Goal: Task Accomplishment & Management: Manage account settings

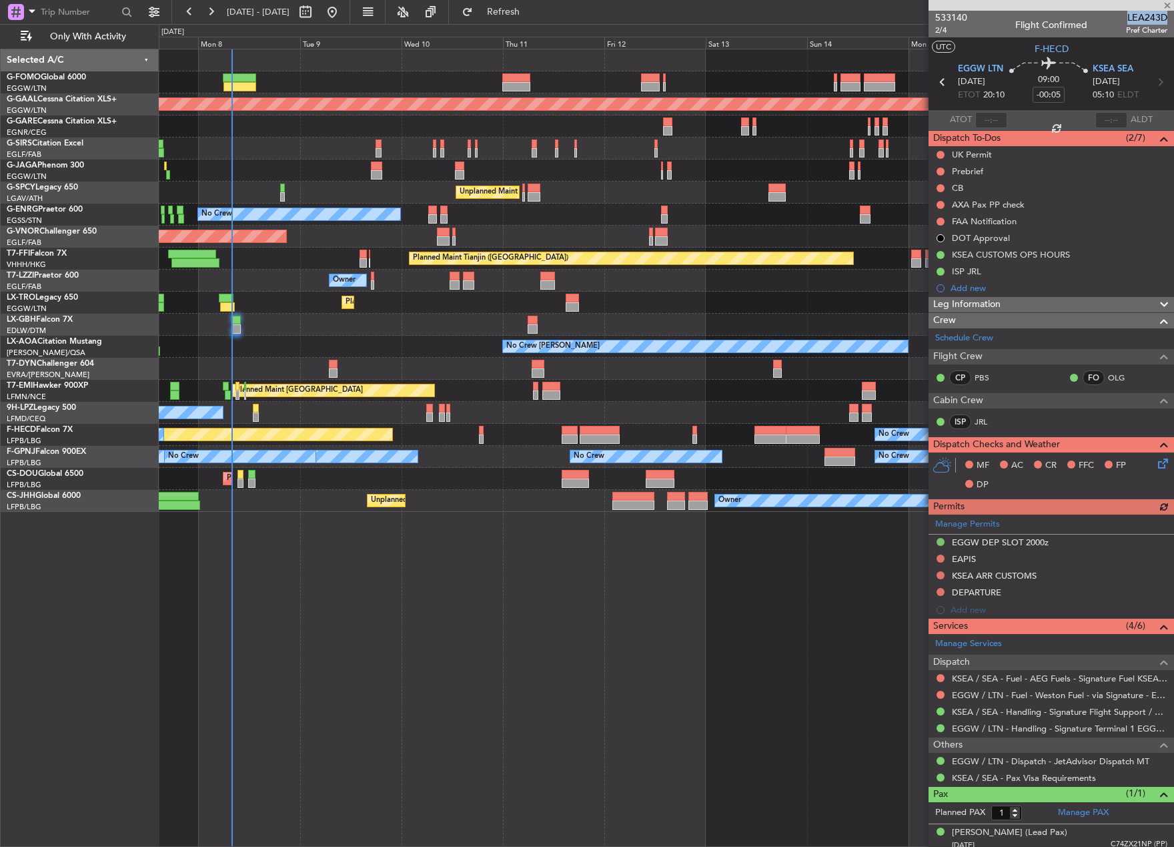
click at [711, 310] on div "Planned Maint [GEOGRAPHIC_DATA] ([GEOGRAPHIC_DATA]) Planned [GEOGRAPHIC_DATA] U…" at bounding box center [666, 280] width 1015 height 462
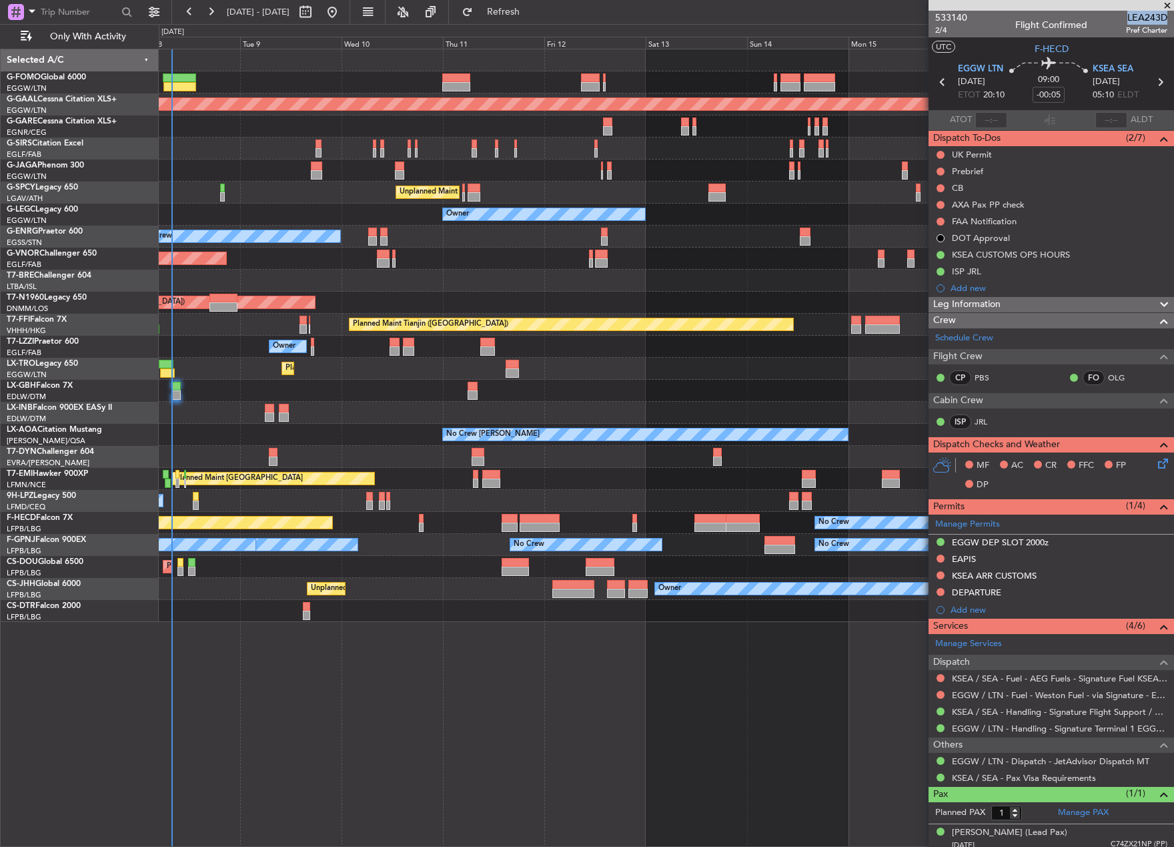
click at [183, 412] on div "Planned Maint [GEOGRAPHIC_DATA] ([GEOGRAPHIC_DATA]) Planned [GEOGRAPHIC_DATA] U…" at bounding box center [666, 335] width 1015 height 572
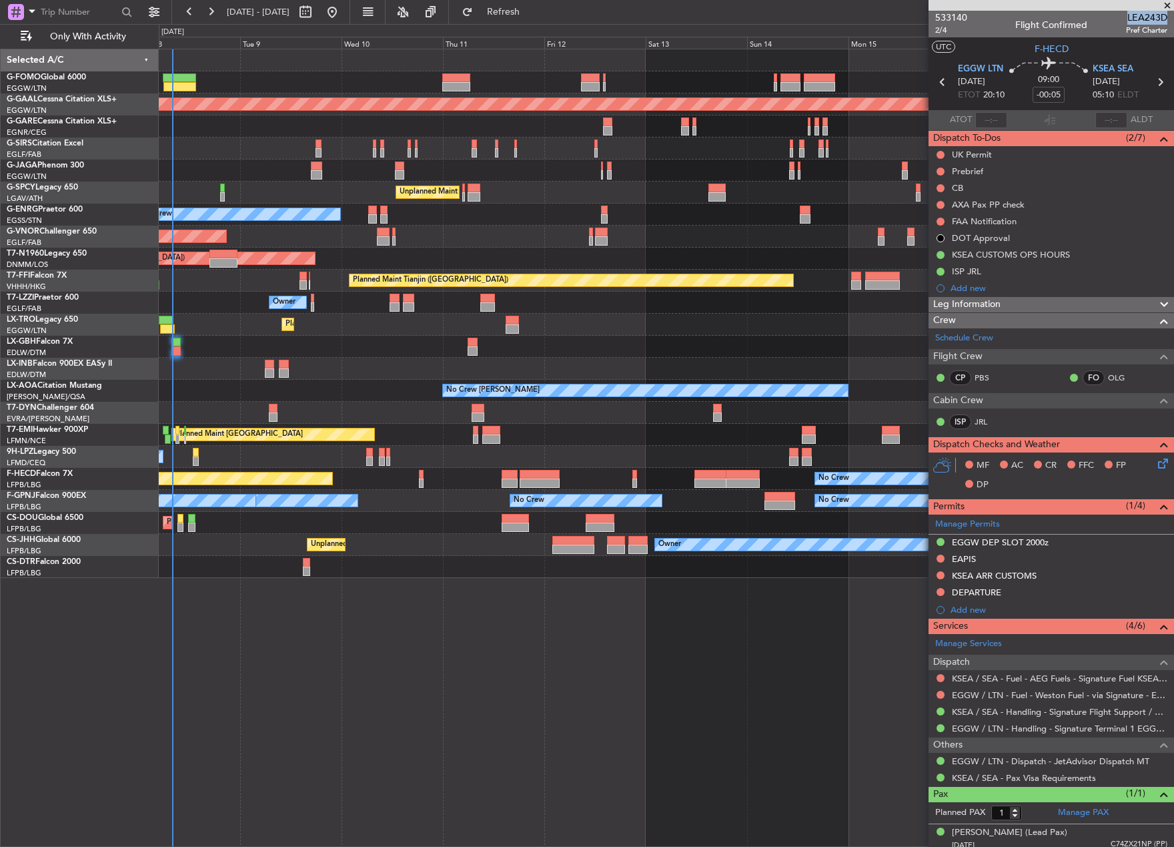
click at [189, 346] on div "Planned Maint Nurnberg Planned Maint [GEOGRAPHIC_DATA] ([GEOGRAPHIC_DATA])" at bounding box center [666, 347] width 1015 height 22
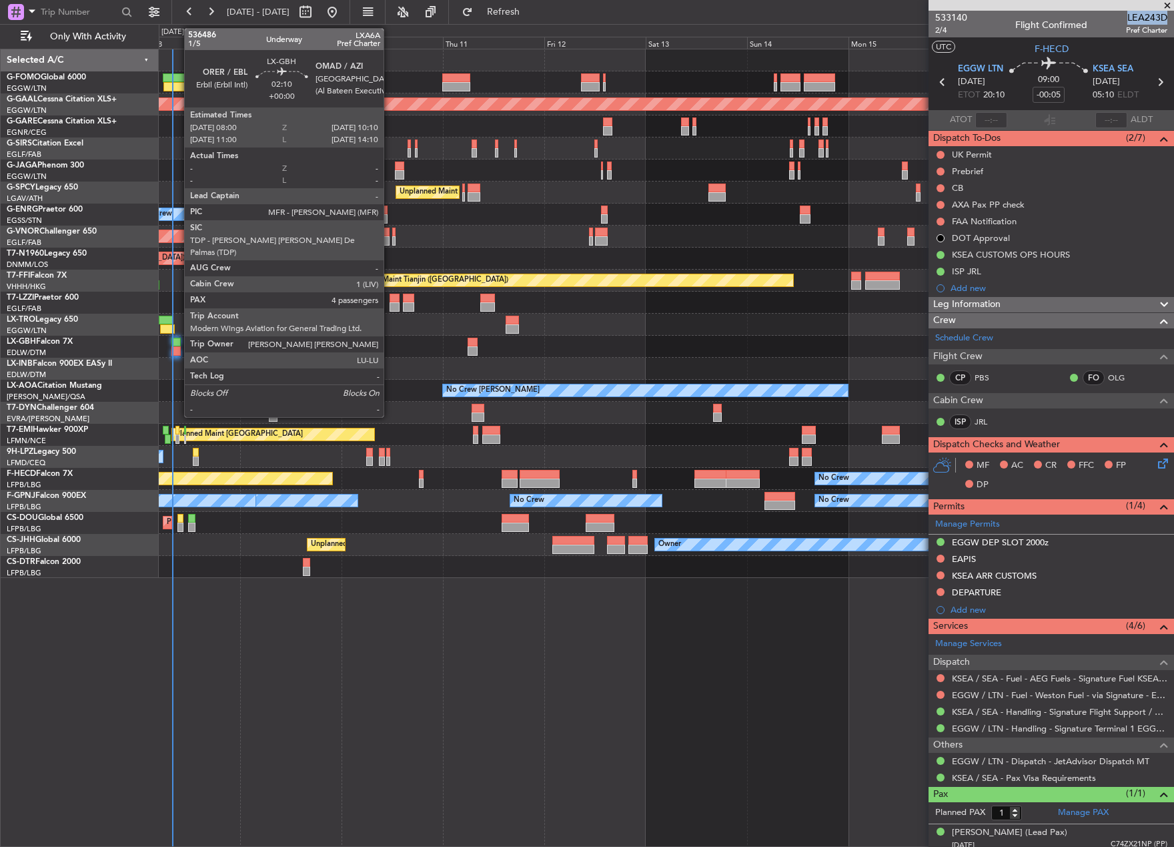
click at [177, 344] on div at bounding box center [175, 342] width 9 height 9
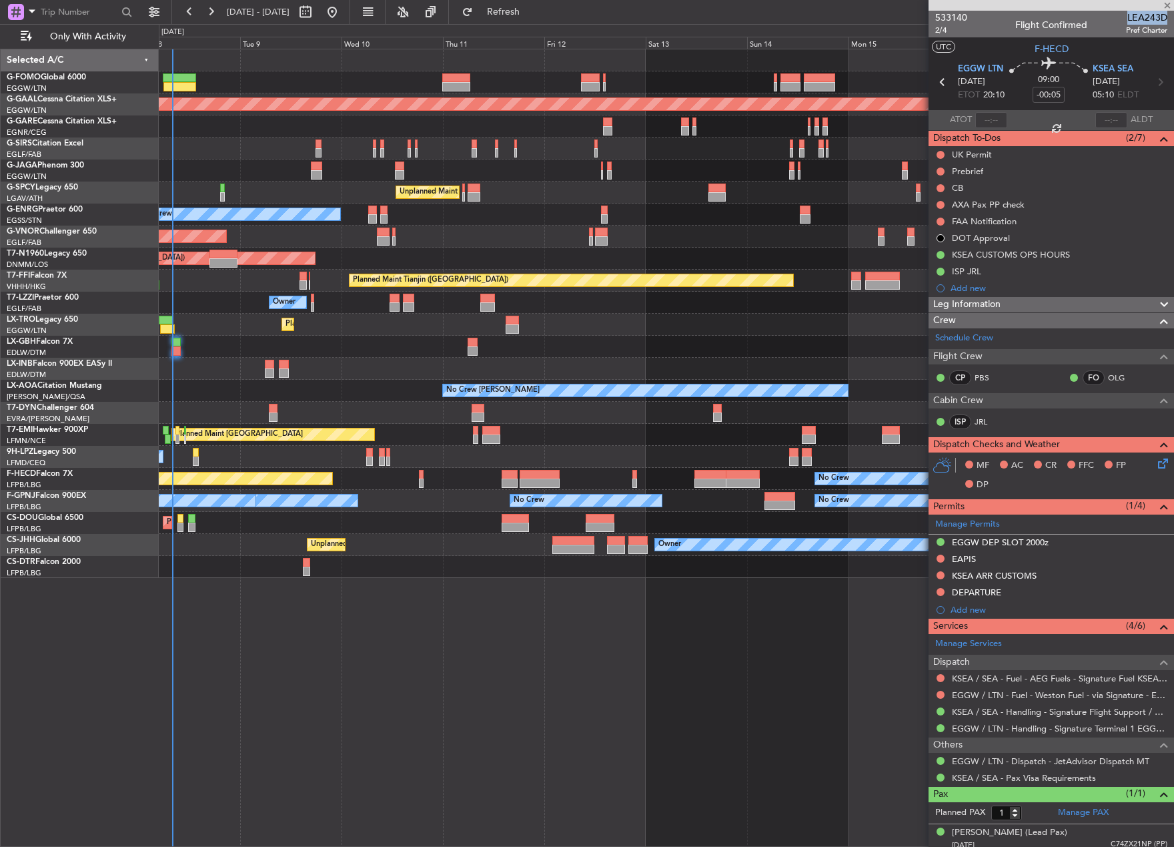
type input "4"
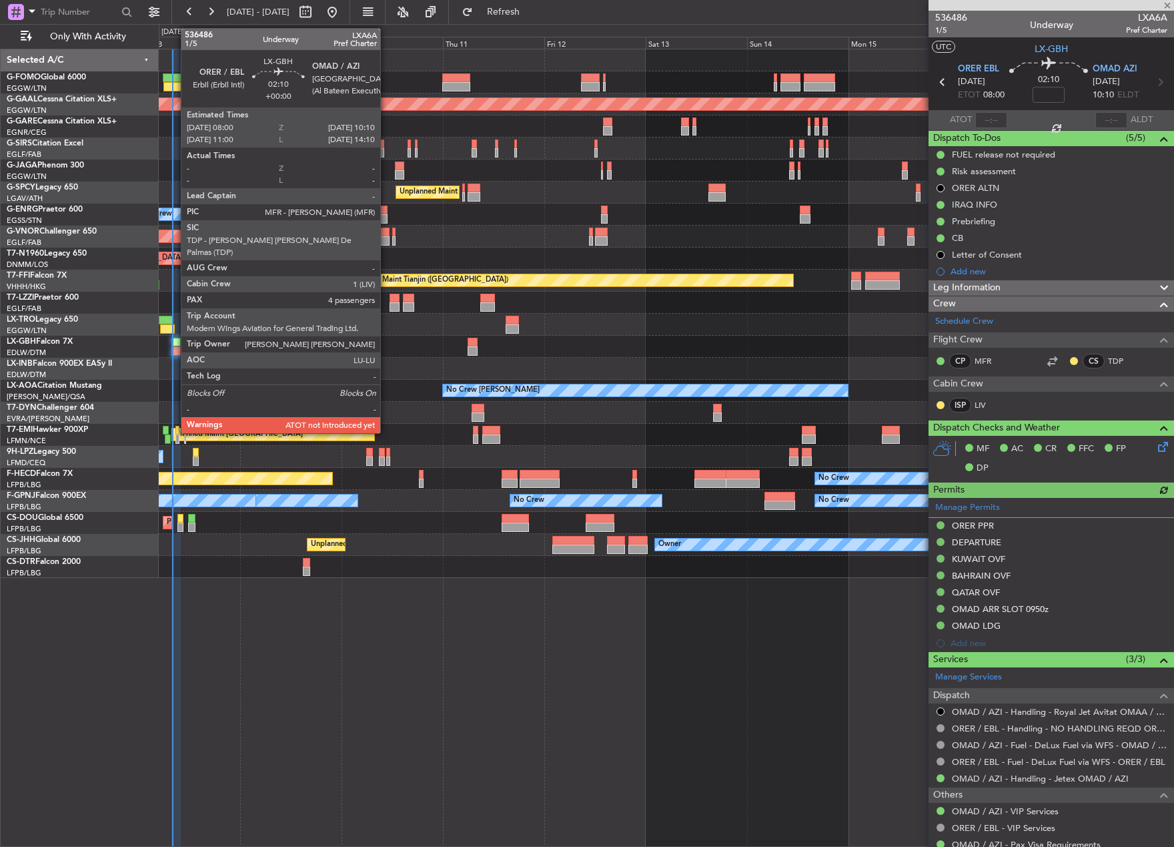
click at [174, 348] on div at bounding box center [175, 350] width 9 height 9
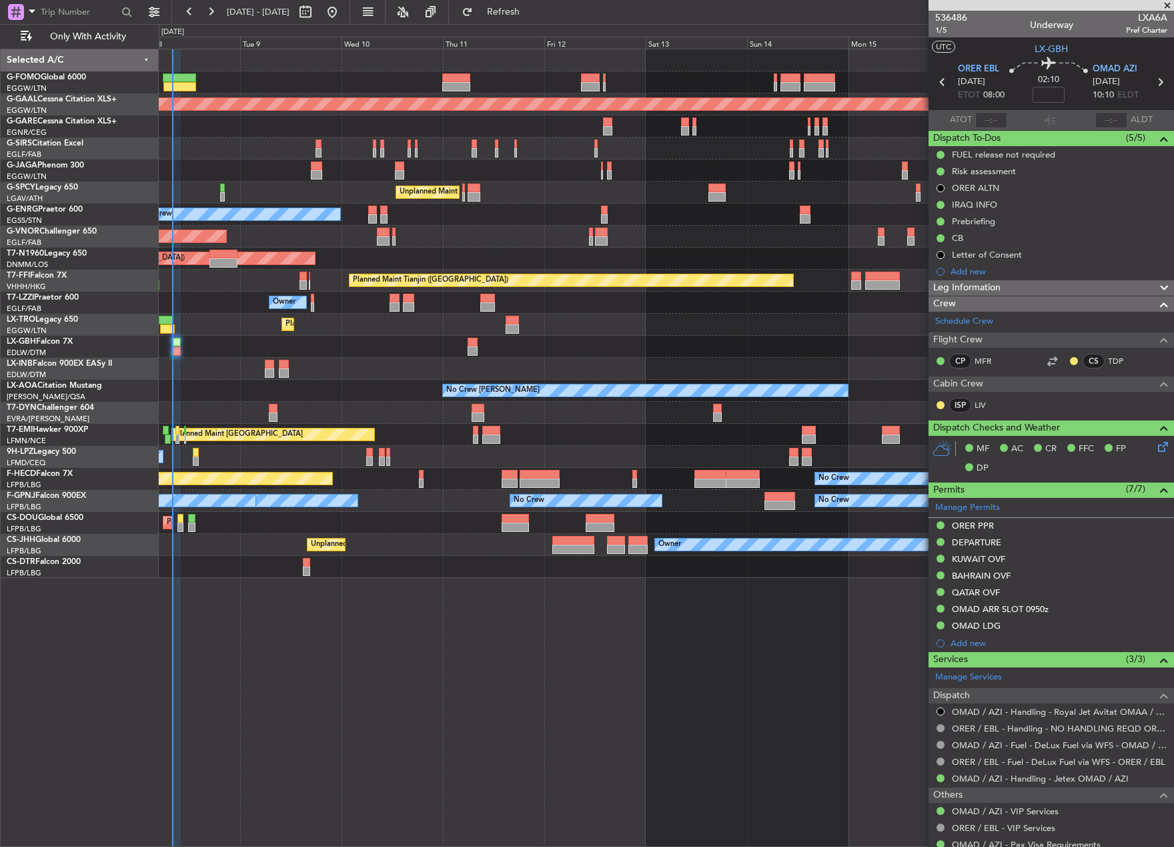
click at [232, 329] on div "Planned Maint Dusseldorf" at bounding box center [666, 325] width 1015 height 22
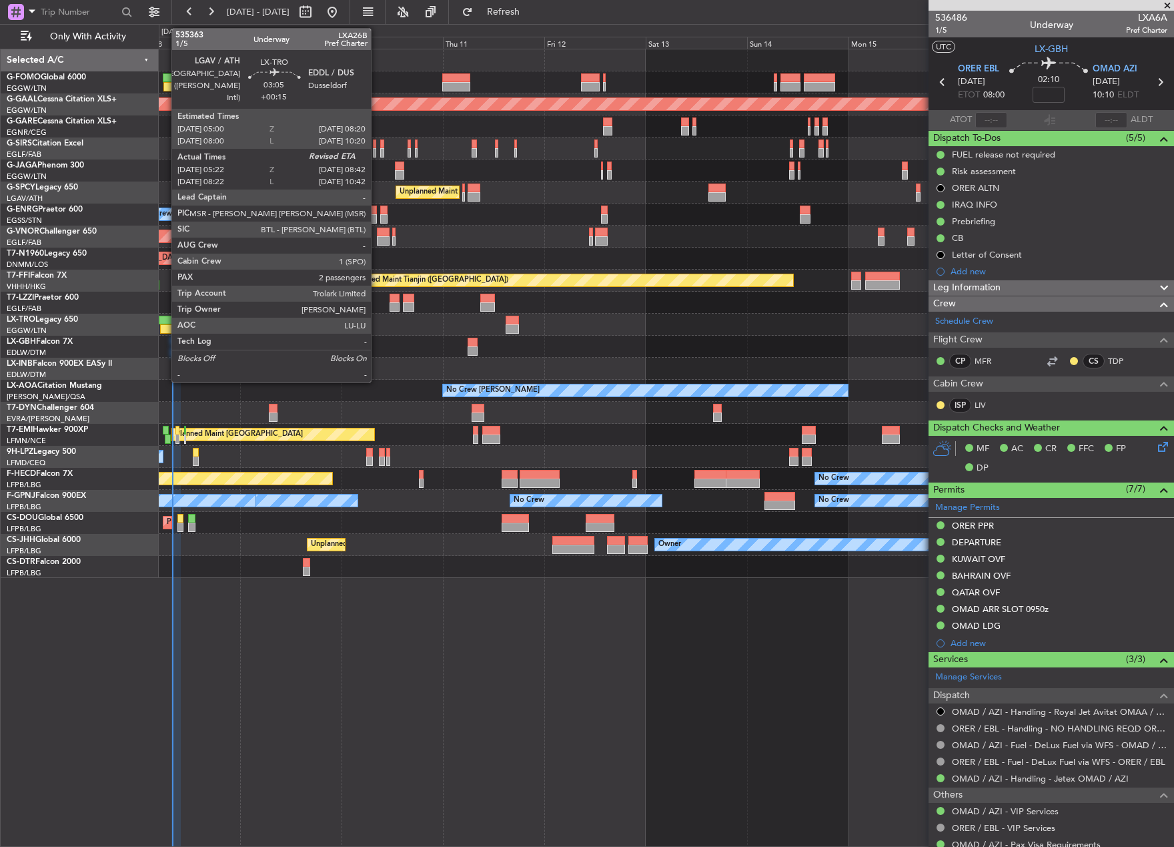
click at [165, 326] on div at bounding box center [167, 328] width 15 height 9
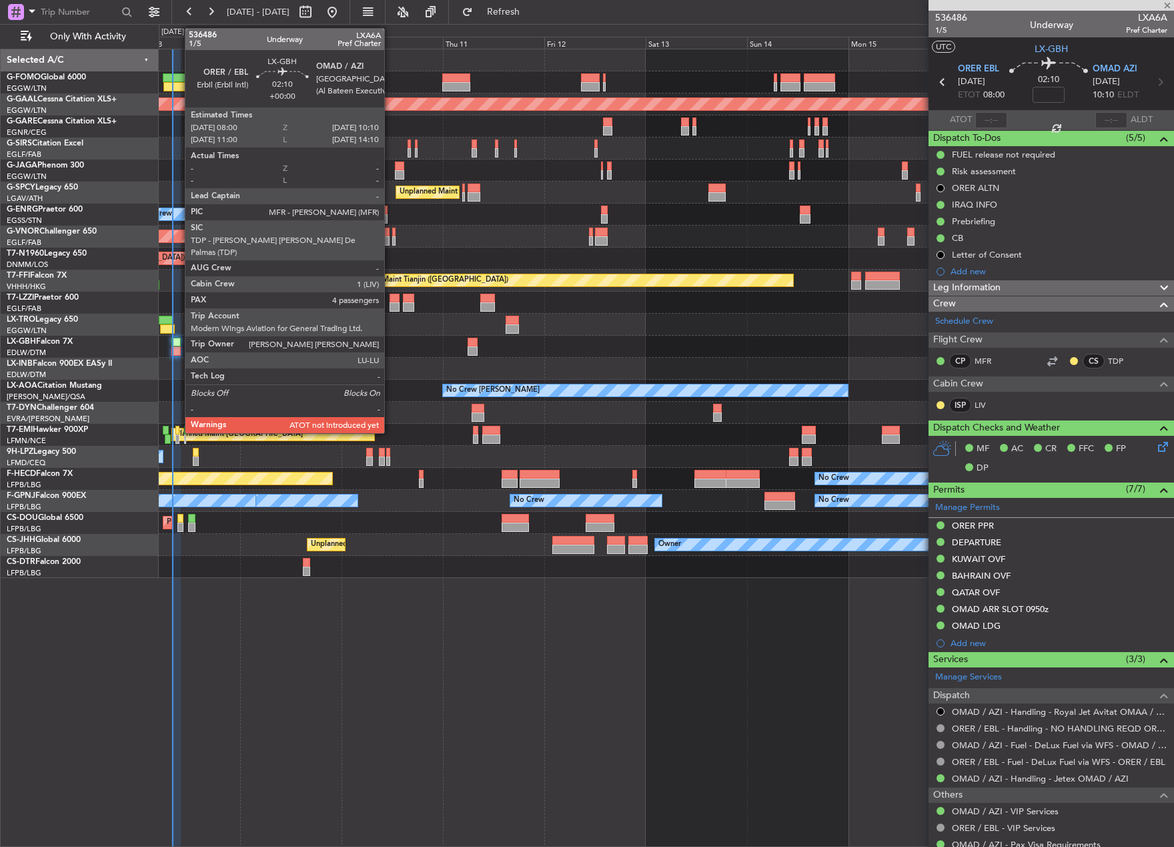
type input "+00:15"
type input "05:22"
type input "2"
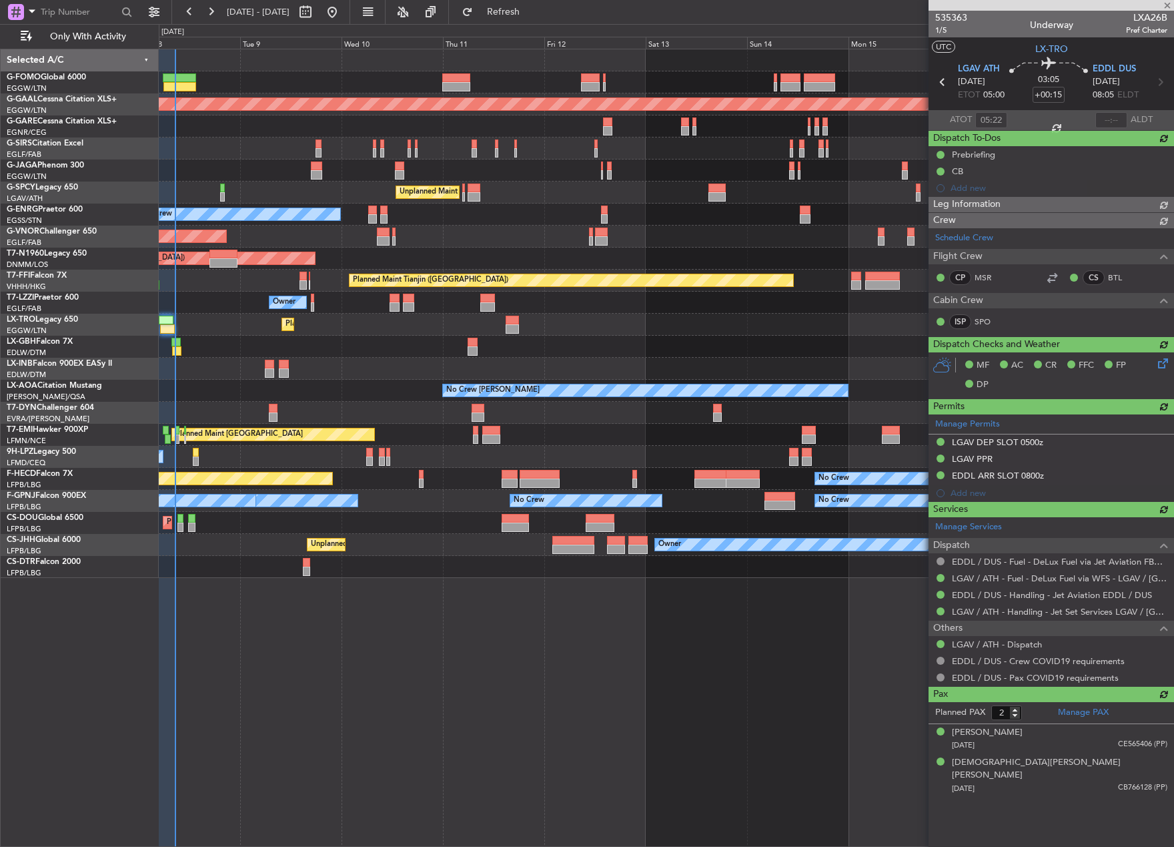
type input "08:20"
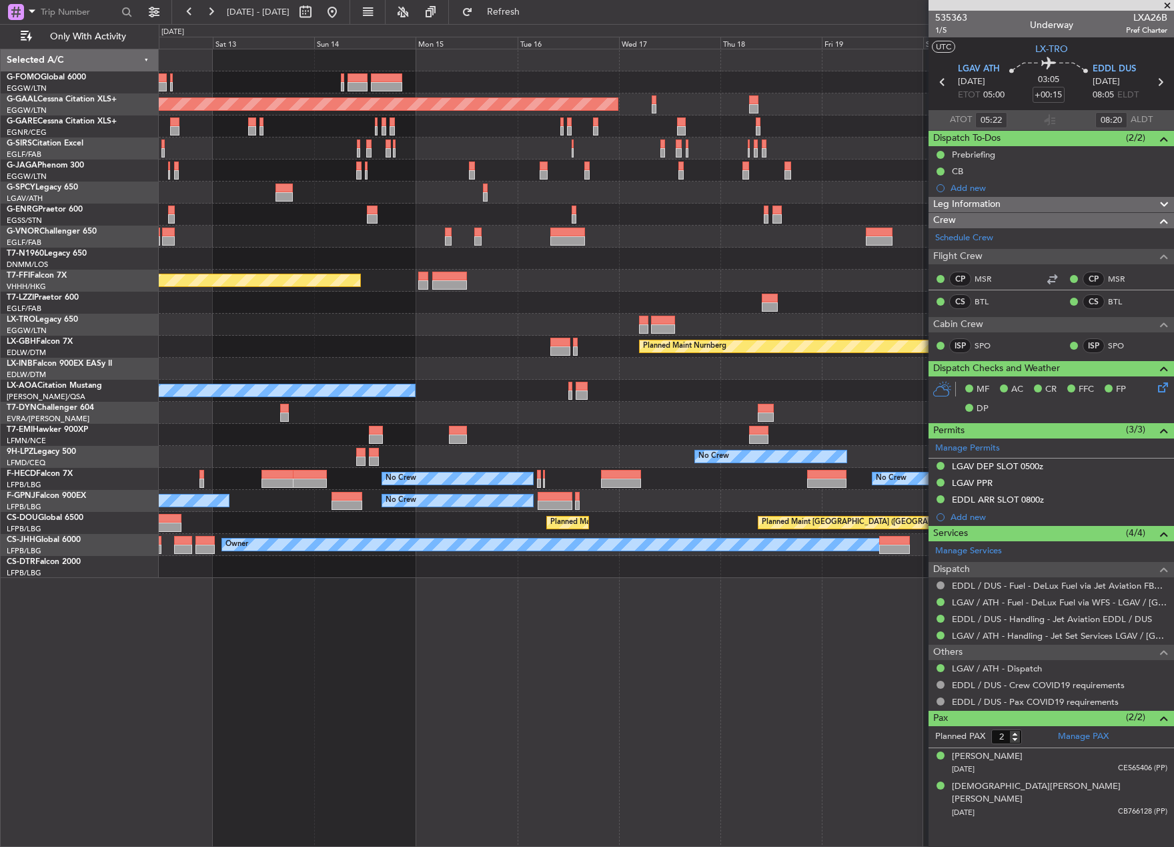
click at [385, 533] on div "Planned Maint Dusseldorf Planned Maint [GEOGRAPHIC_DATA] ([GEOGRAPHIC_DATA]) Un…" at bounding box center [666, 313] width 1015 height 528
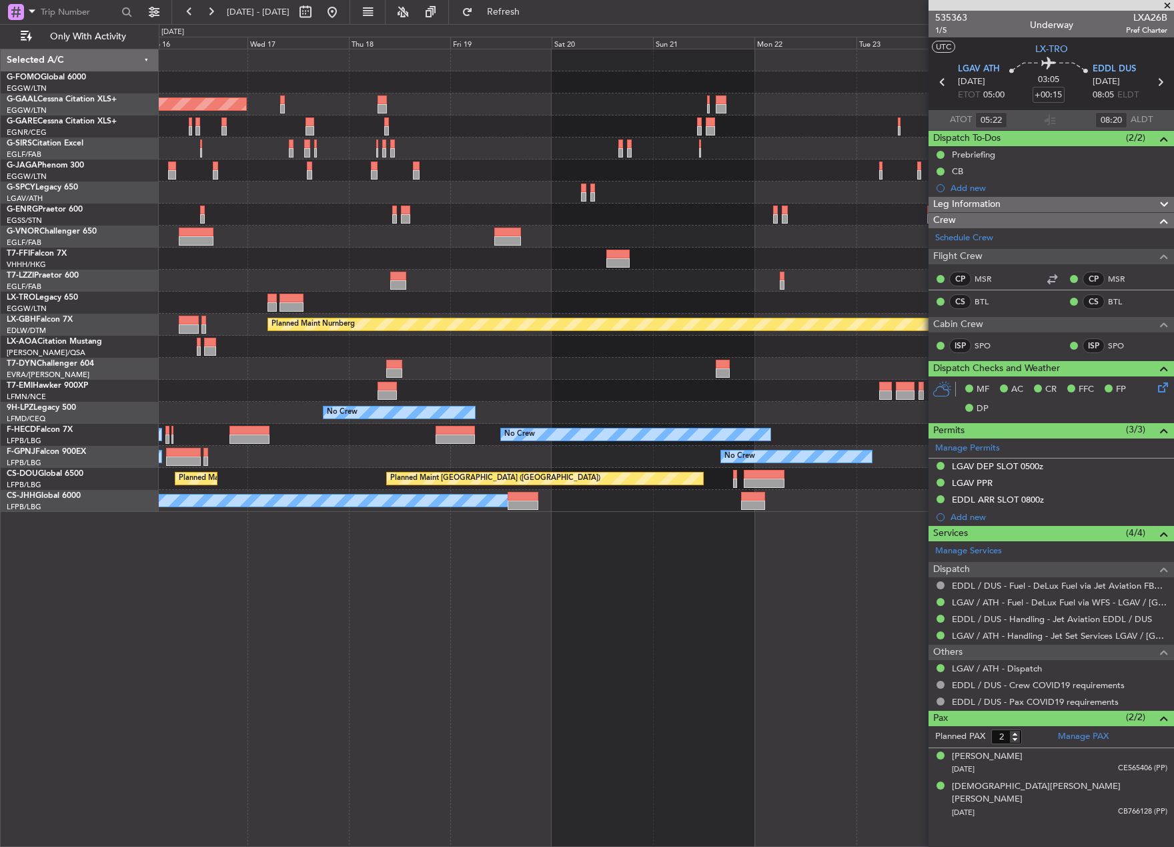
click at [224, 462] on div "Planned Maint Dusseldorf Planned Maint [GEOGRAPHIC_DATA] ([GEOGRAPHIC_DATA]) Pl…" at bounding box center [666, 280] width 1015 height 462
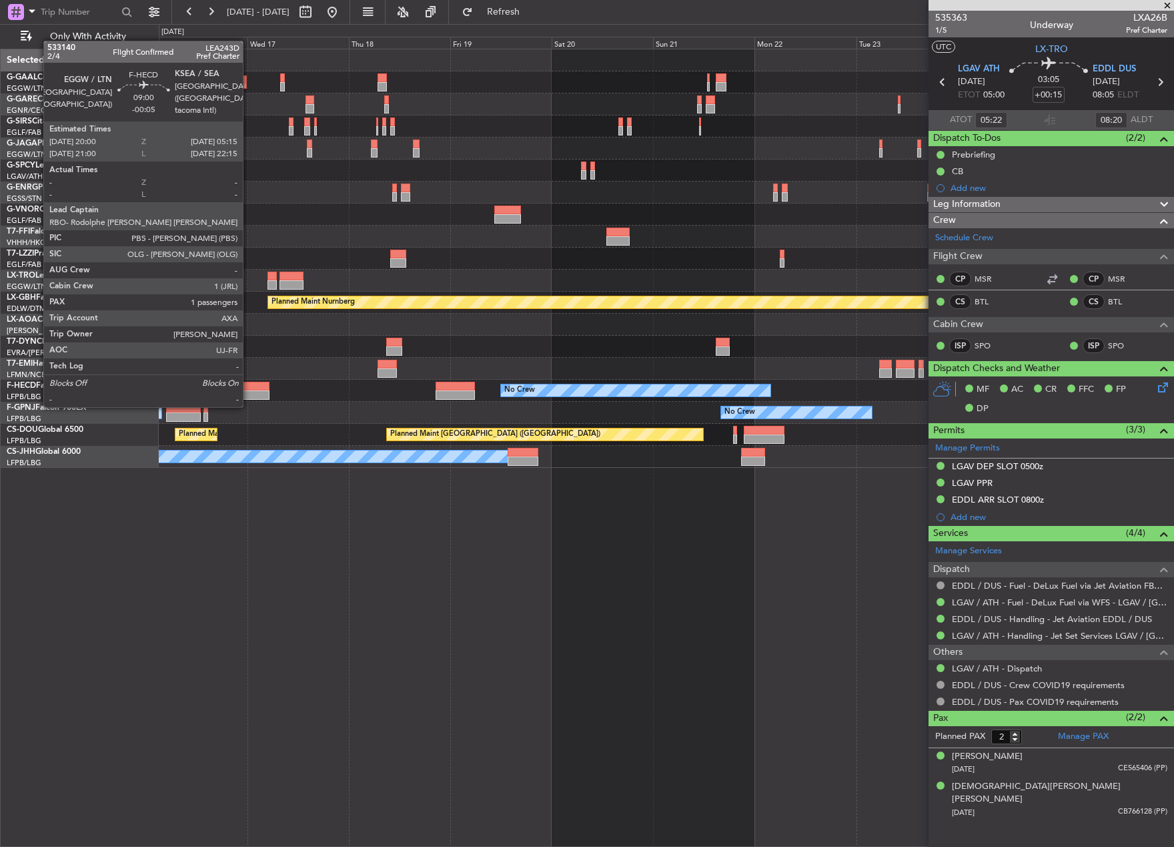
click at [249, 392] on div at bounding box center [249, 394] width 39 height 9
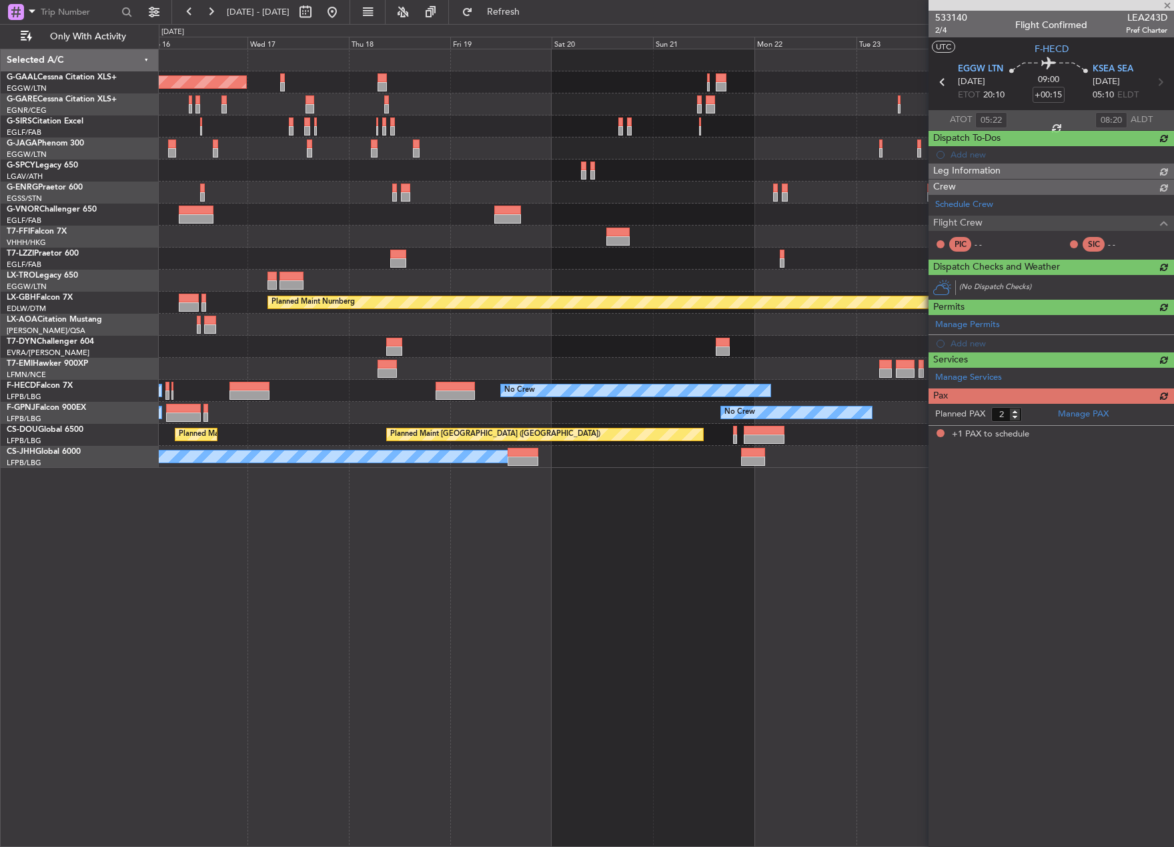
type input "-00:05"
type input "1"
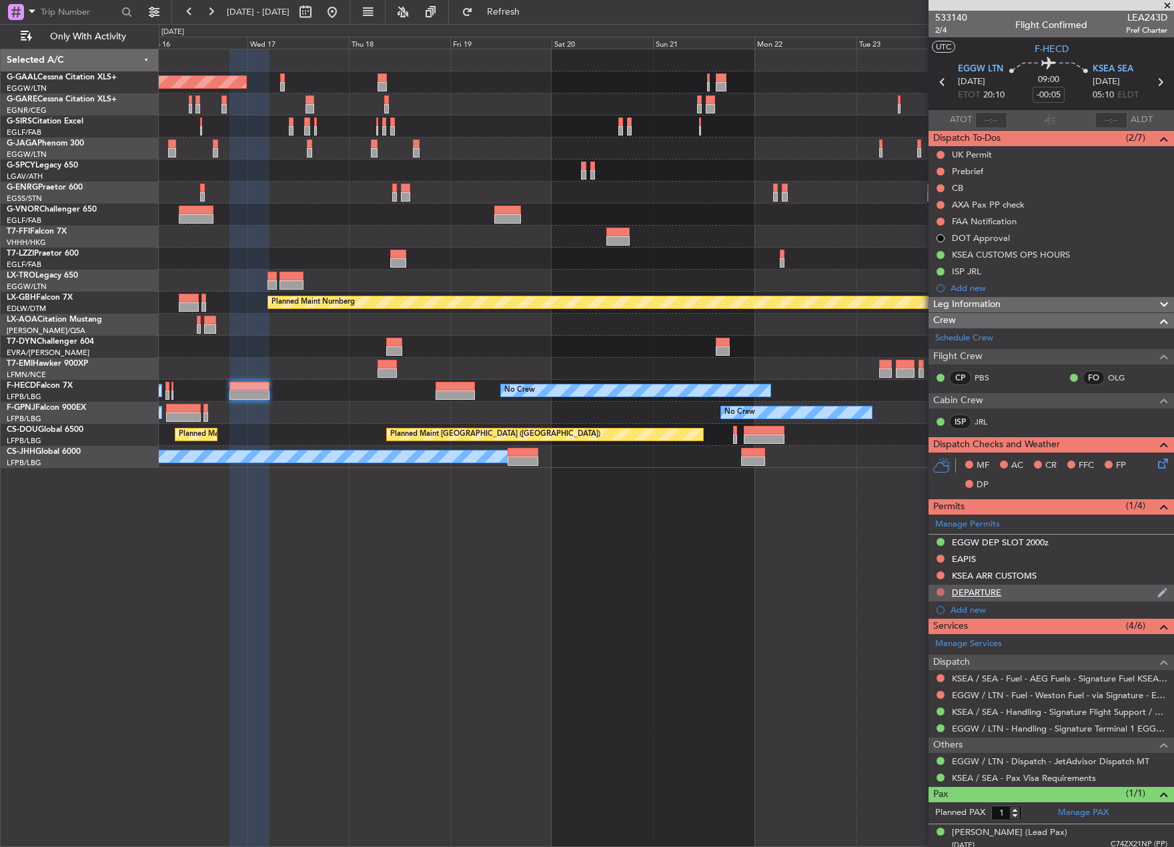
click at [939, 590] on button at bounding box center [941, 592] width 8 height 8
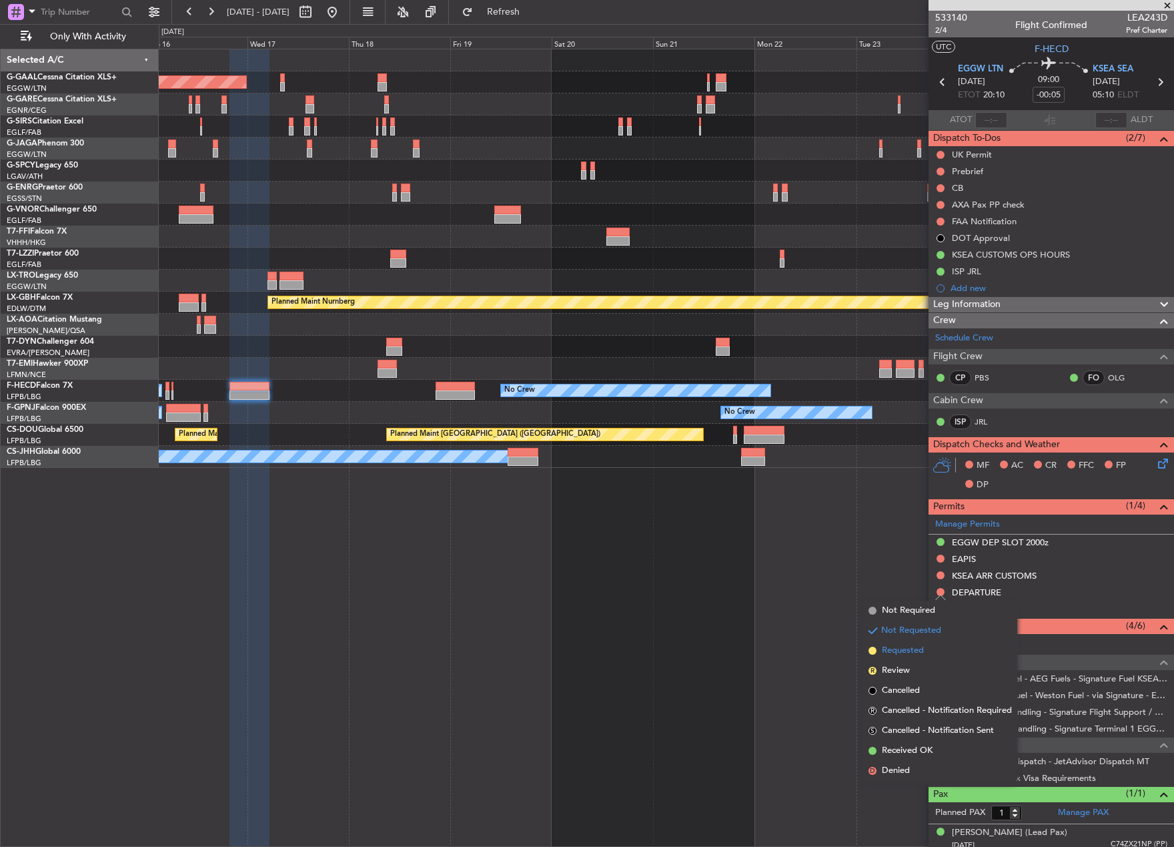
click at [925, 654] on li "Requested" at bounding box center [940, 650] width 154 height 20
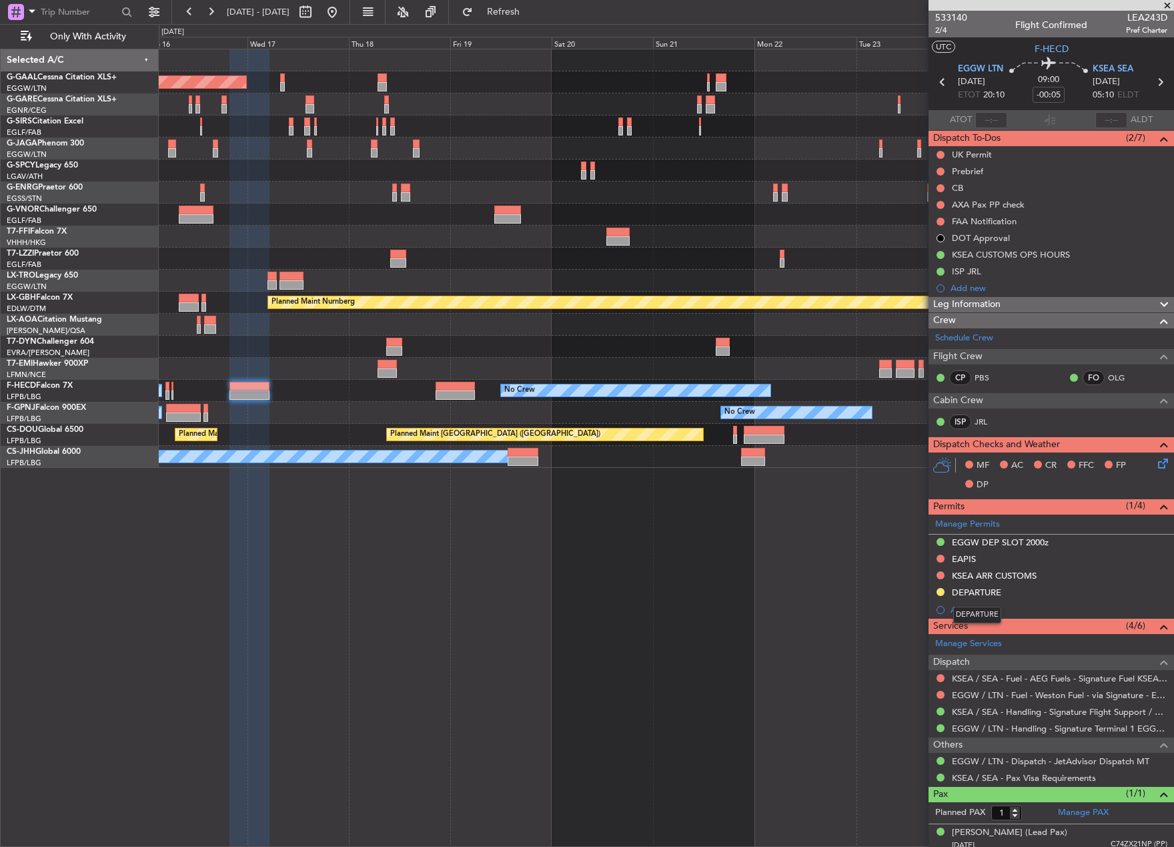
drag, startPoint x: 995, startPoint y: 586, endPoint x: 1005, endPoint y: 592, distance: 10.8
click at [995, 586] on div "DEPARTURE" at bounding box center [976, 591] width 49 height 11
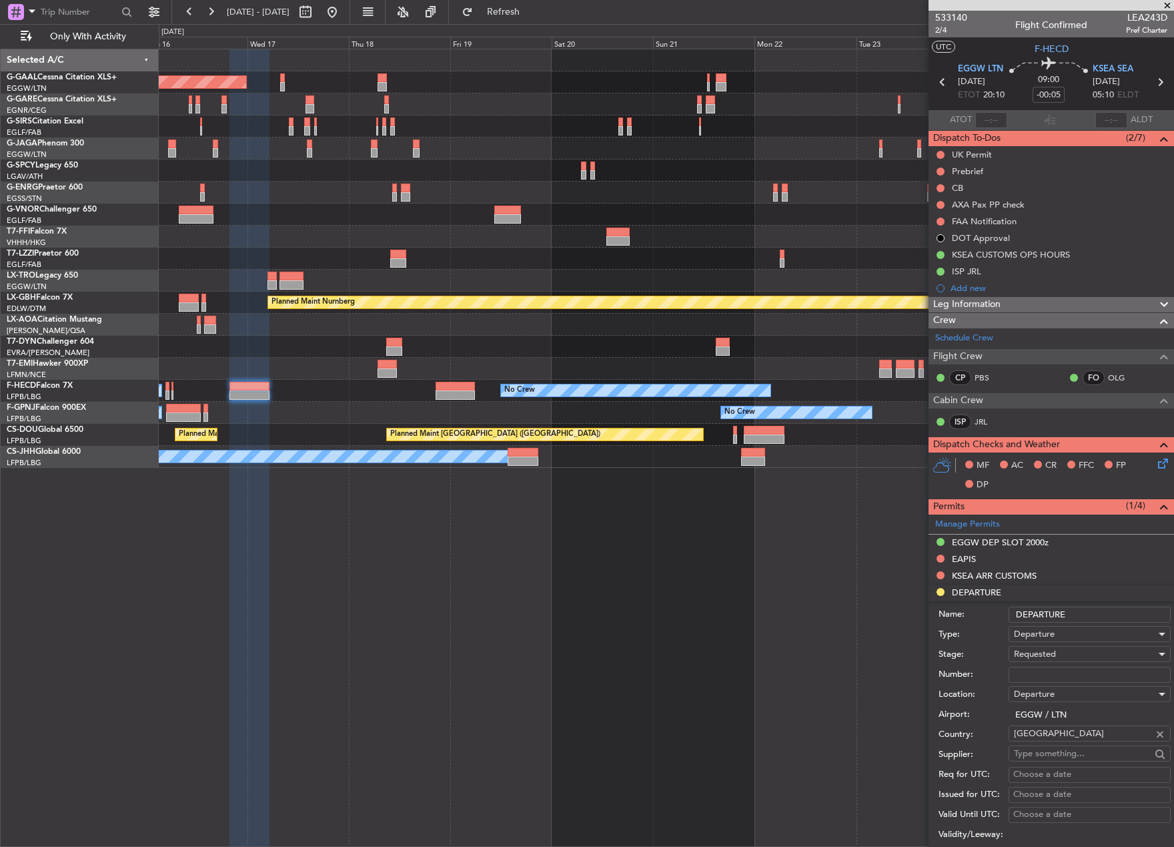
click at [1059, 674] on input "Number:" at bounding box center [1090, 674] width 162 height 16
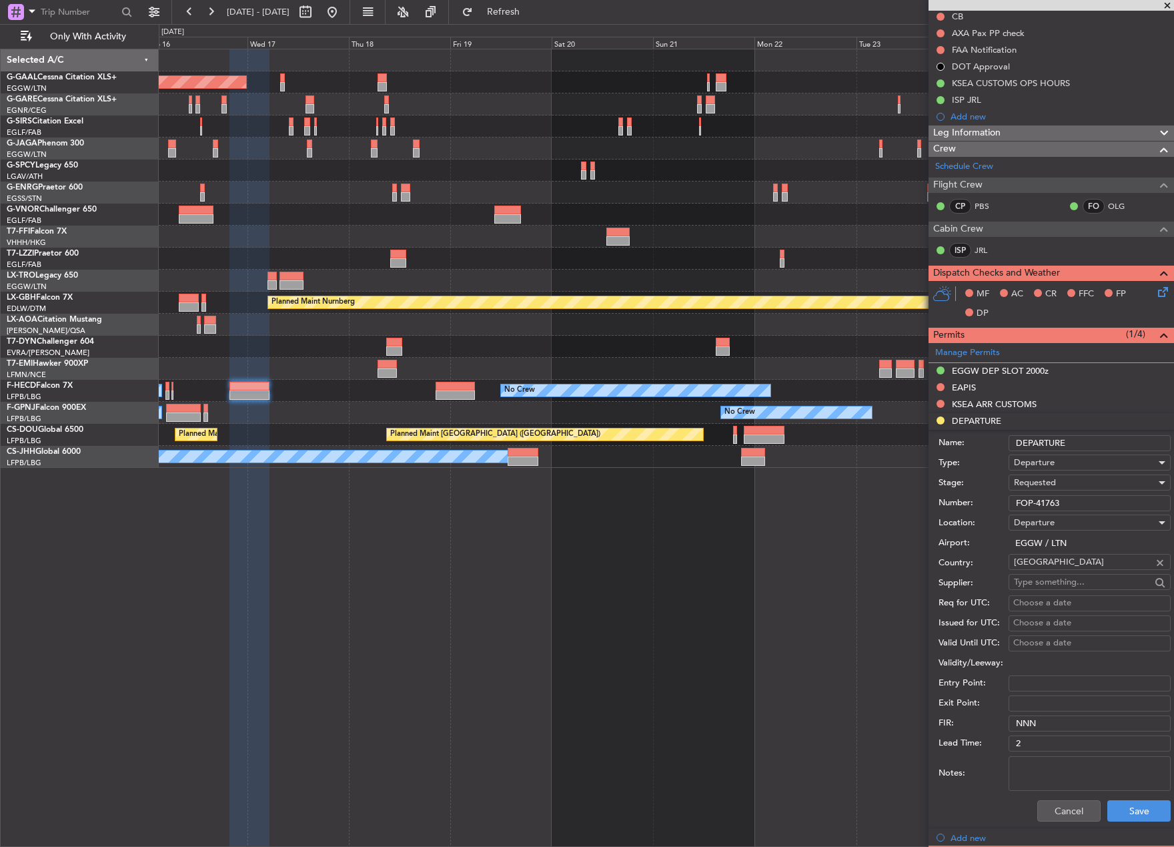
scroll to position [200, 0]
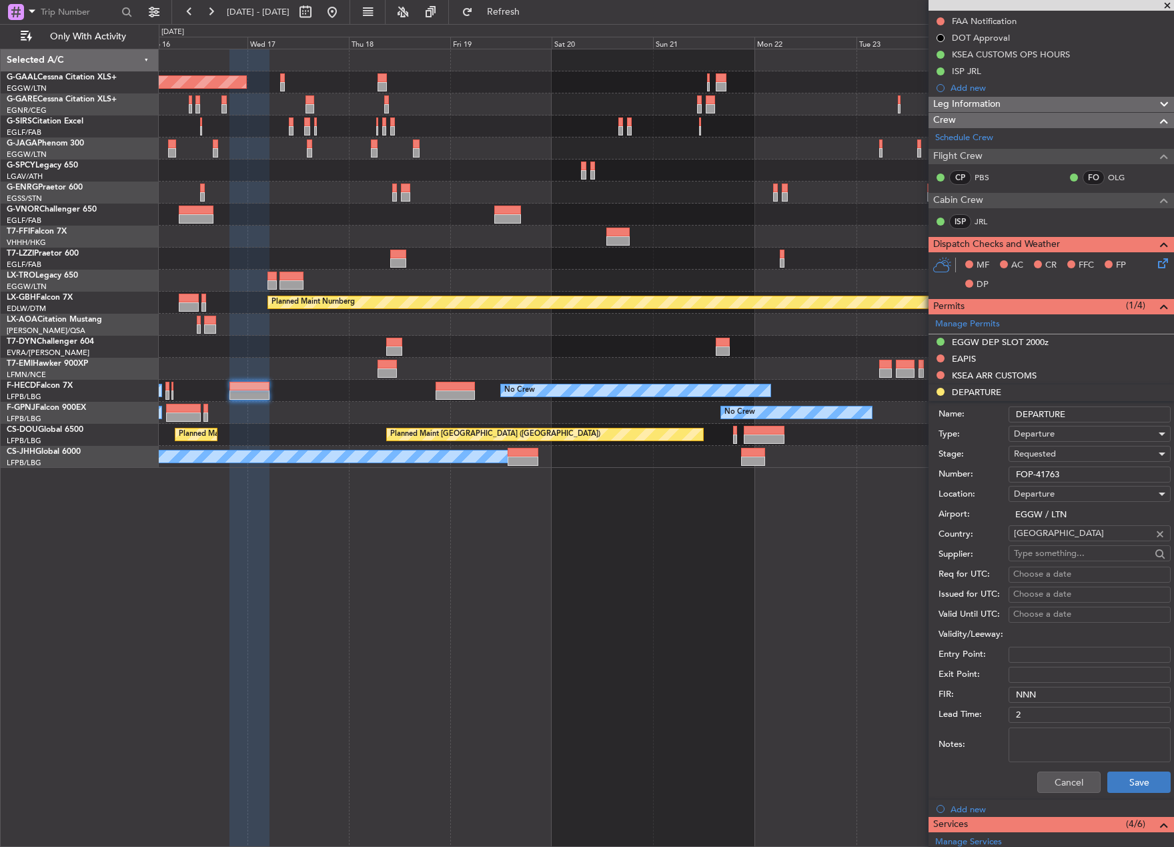
type input "FOP-41763"
click at [1111, 783] on button "Save" at bounding box center [1138, 781] width 63 height 21
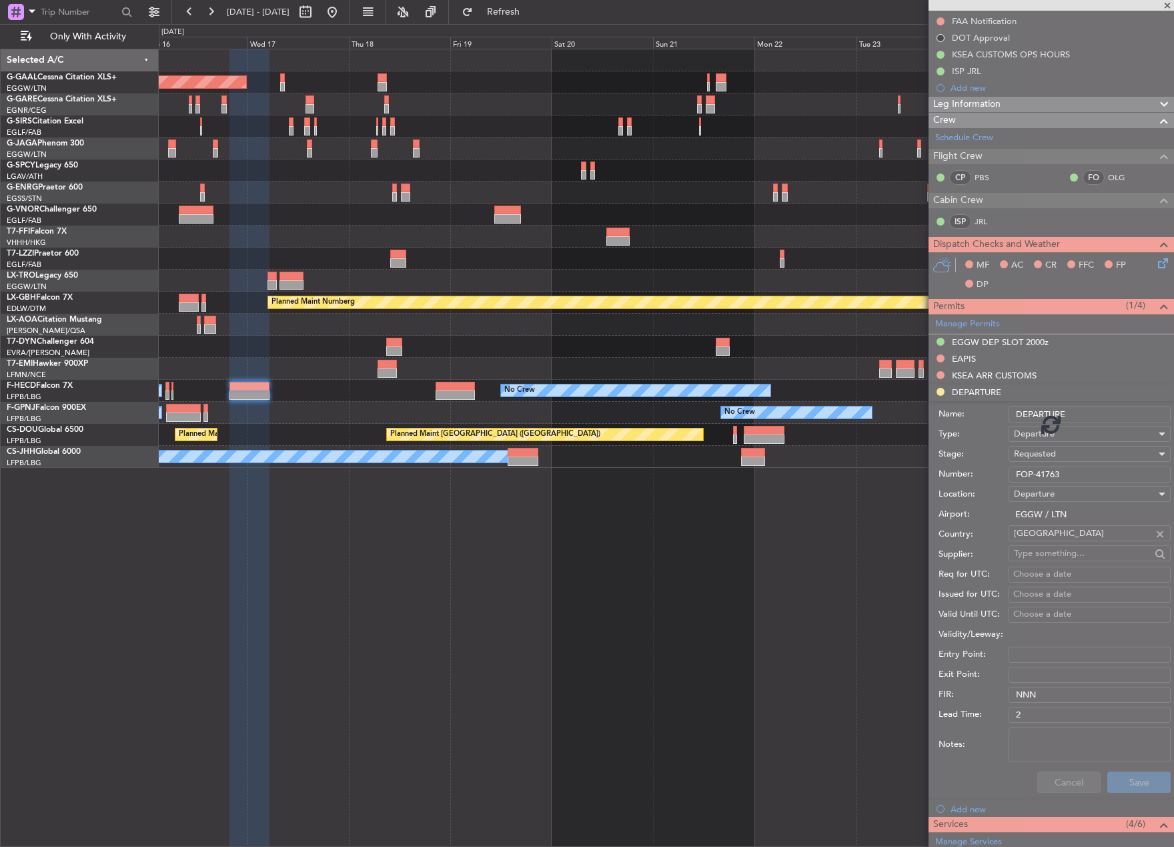
scroll to position [7, 0]
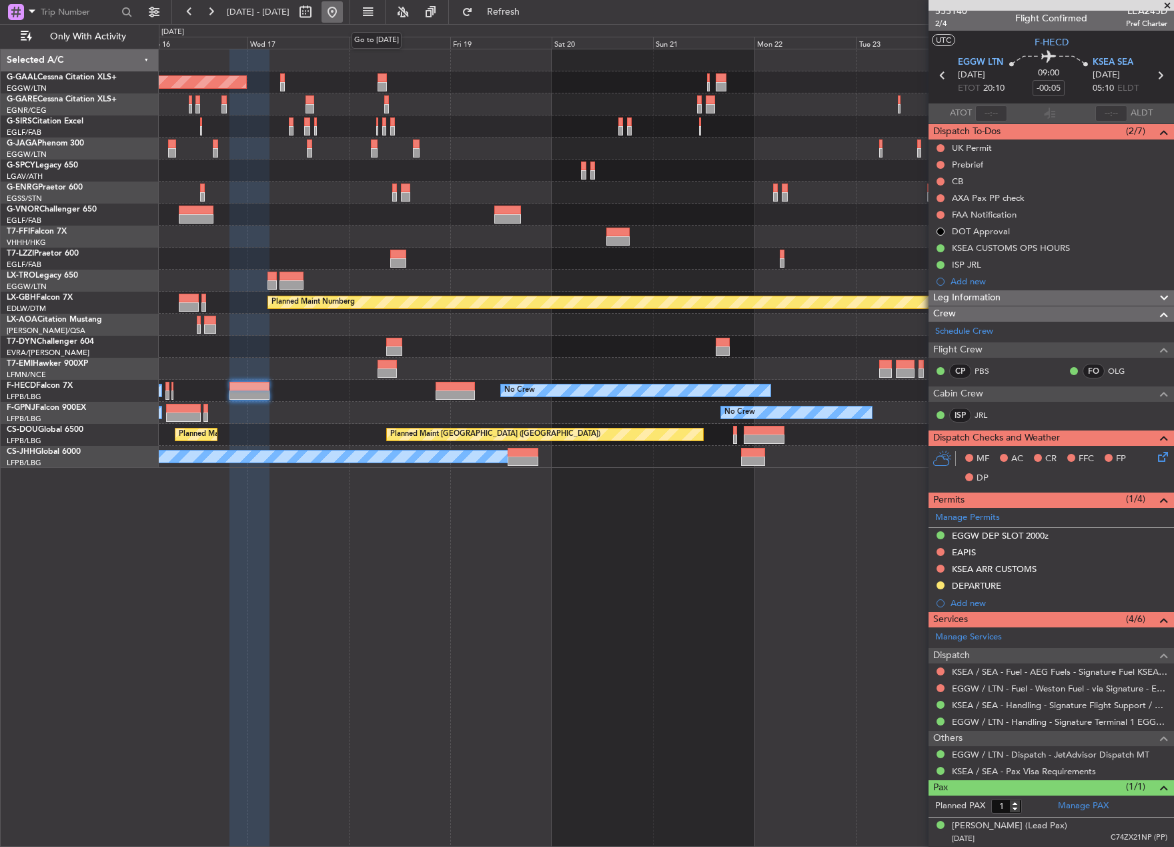
click at [343, 14] on button at bounding box center [332, 11] width 21 height 21
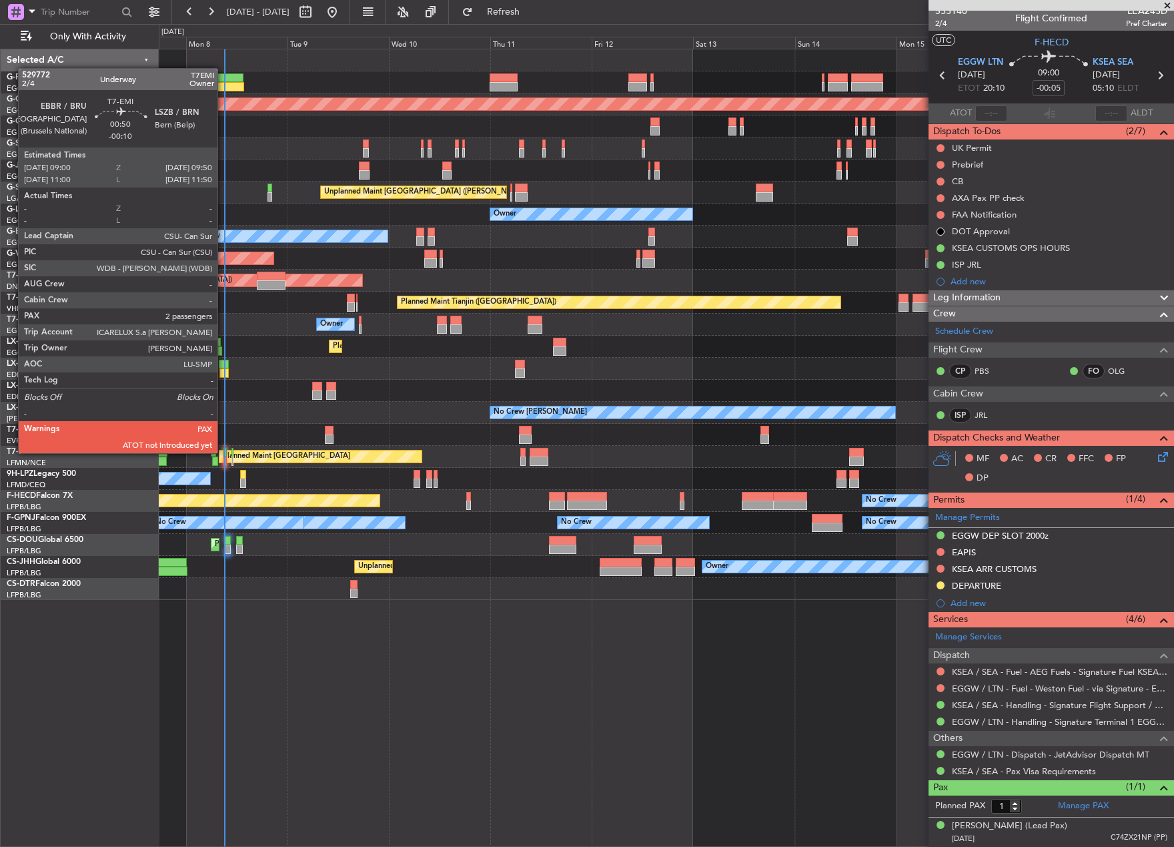
click at [224, 453] on div at bounding box center [226, 452] width 4 height 9
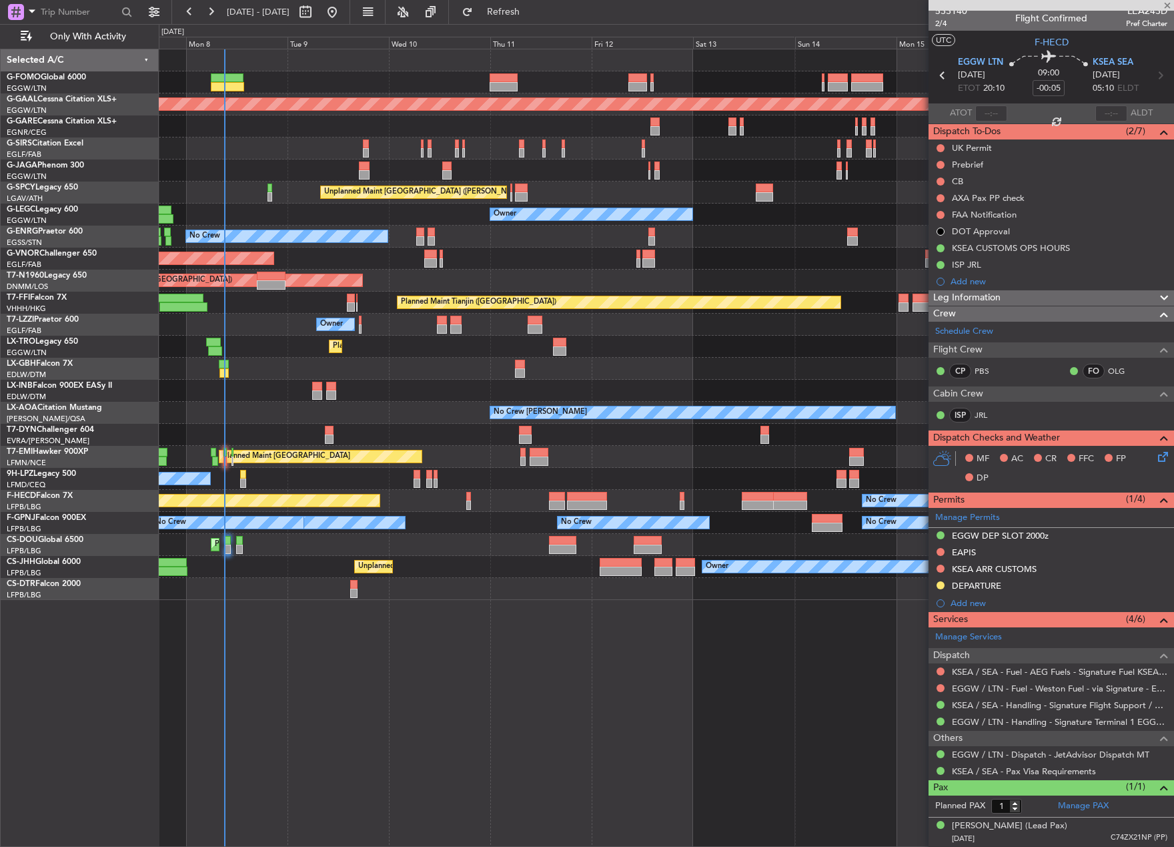
type input "-00:10"
type input "2"
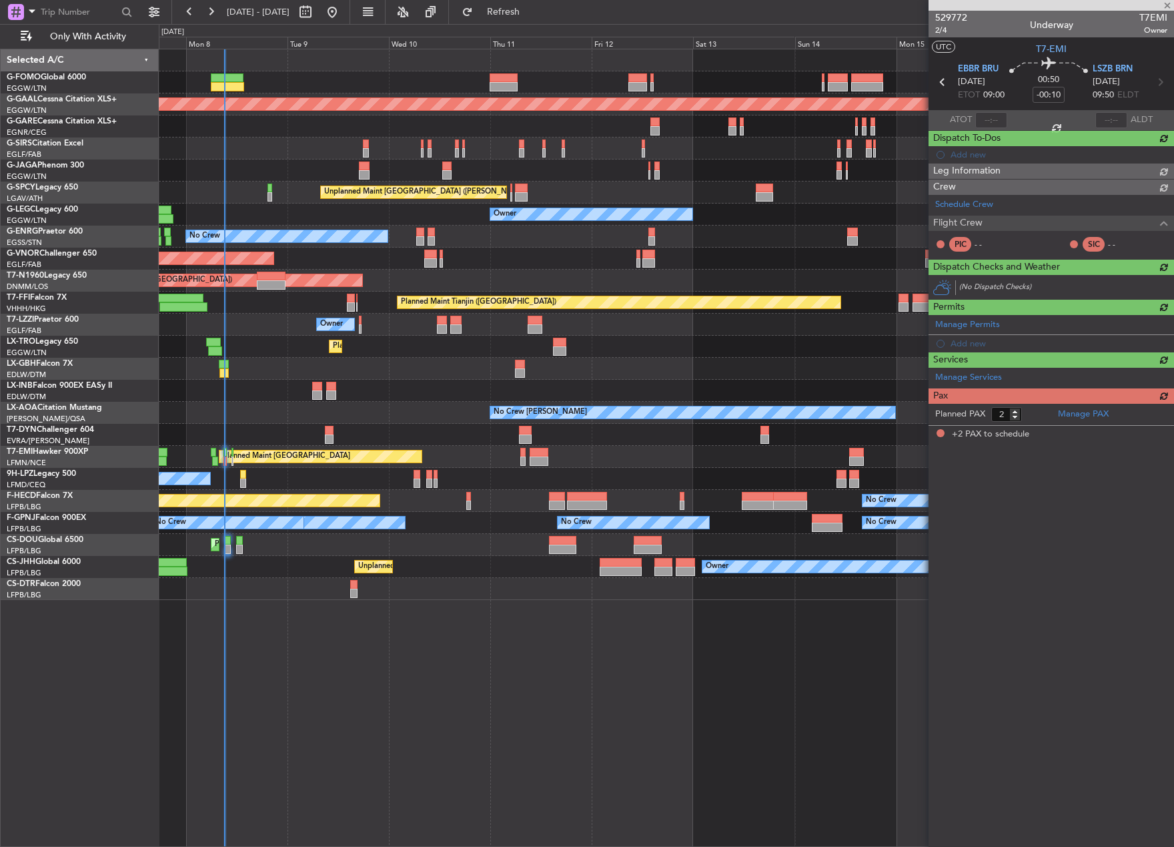
scroll to position [0, 0]
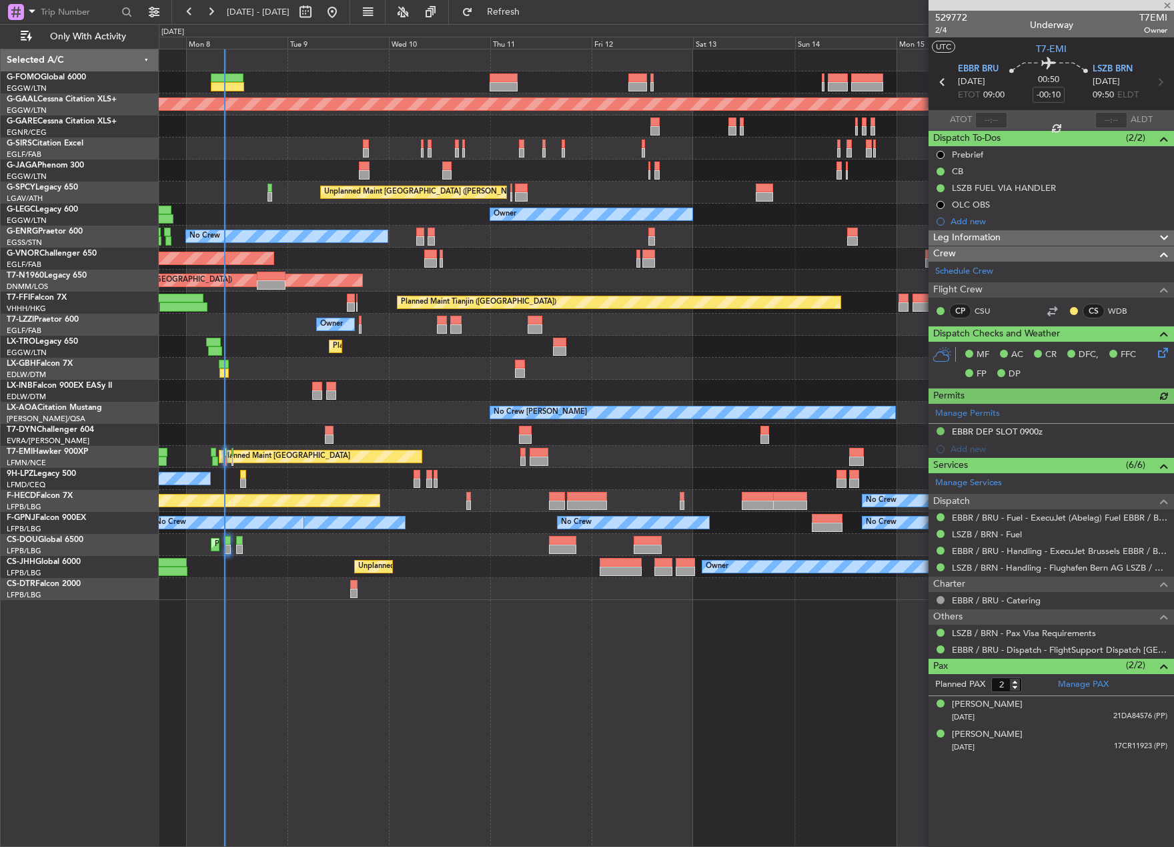
click at [1152, 17] on span "T7EMI" at bounding box center [1154, 18] width 28 height 14
copy span "T7EMI"
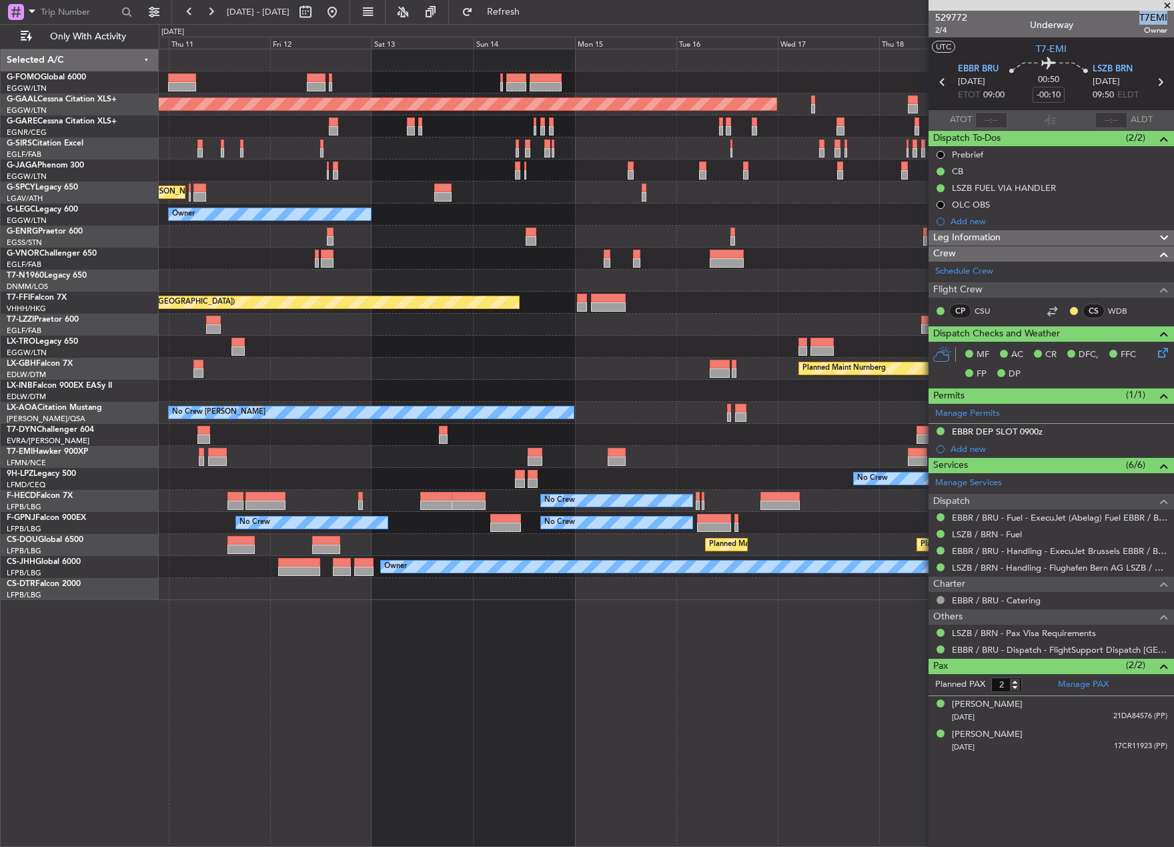
click at [459, 558] on div "Planned Maint Dusseldorf Unplanned Maint [GEOGRAPHIC_DATA] ([PERSON_NAME] Intl)…" at bounding box center [666, 324] width 1015 height 550
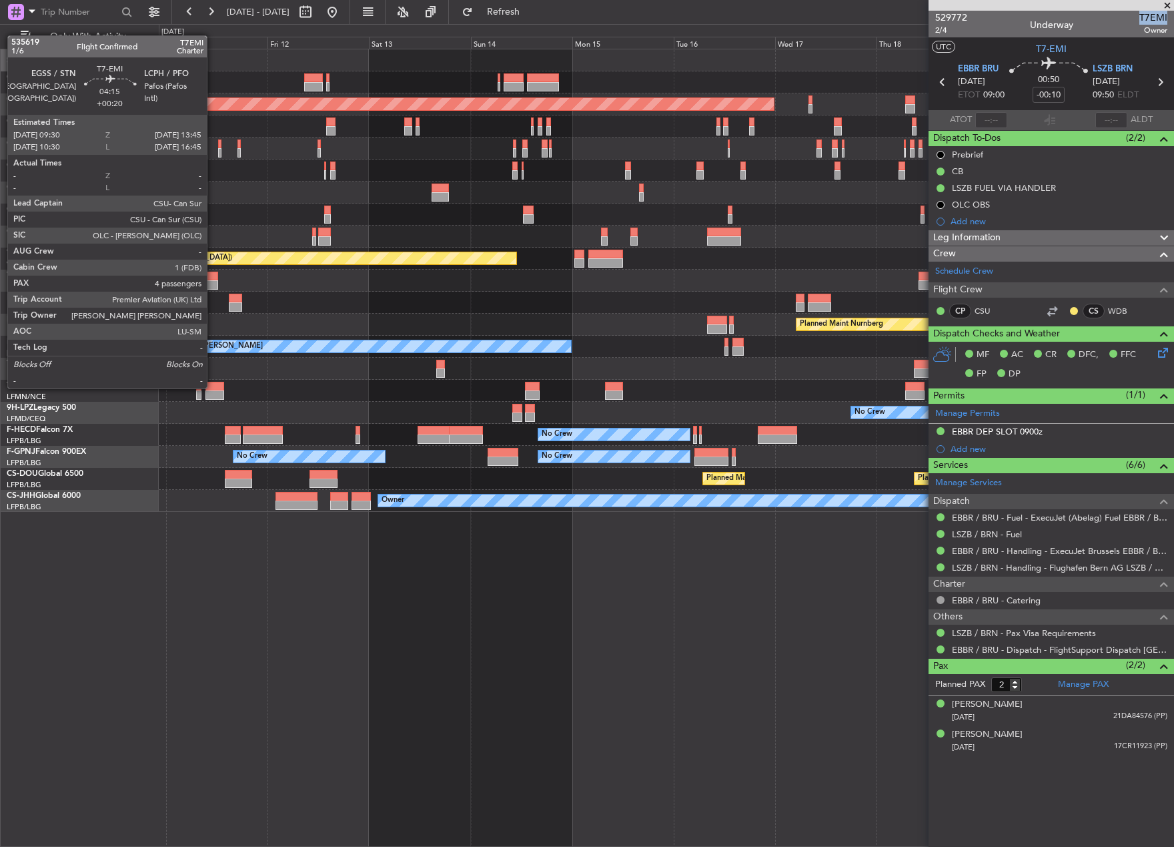
click at [213, 387] on div at bounding box center [214, 386] width 18 height 9
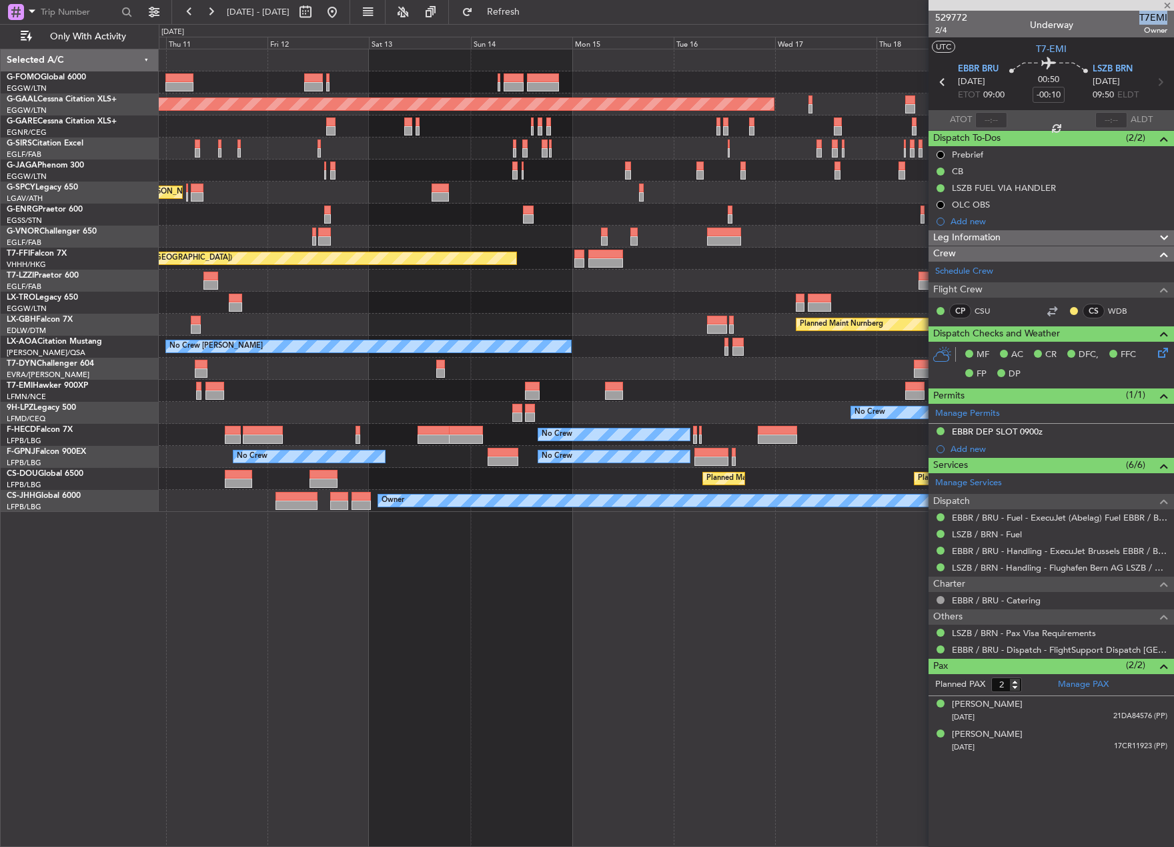
type input "+00:20"
type input "4"
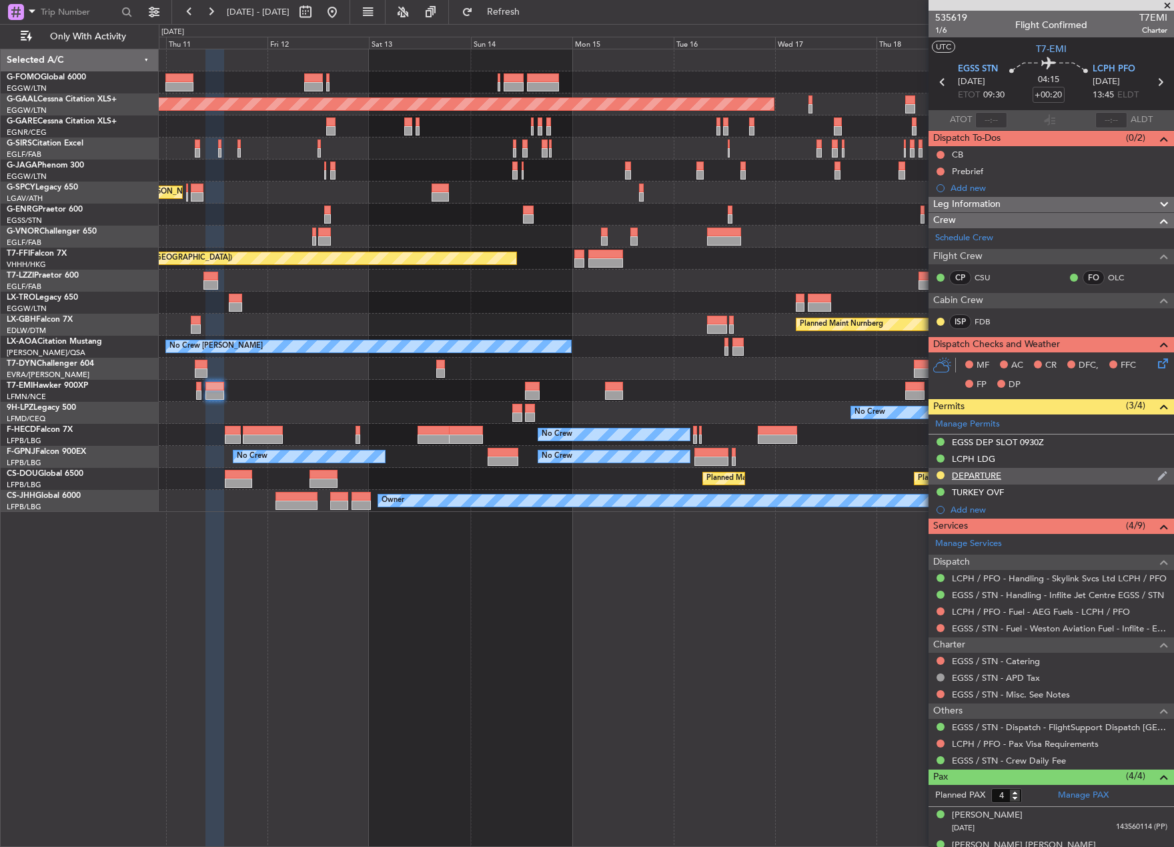
click at [977, 476] on div "DEPARTURE" at bounding box center [976, 475] width 49 height 11
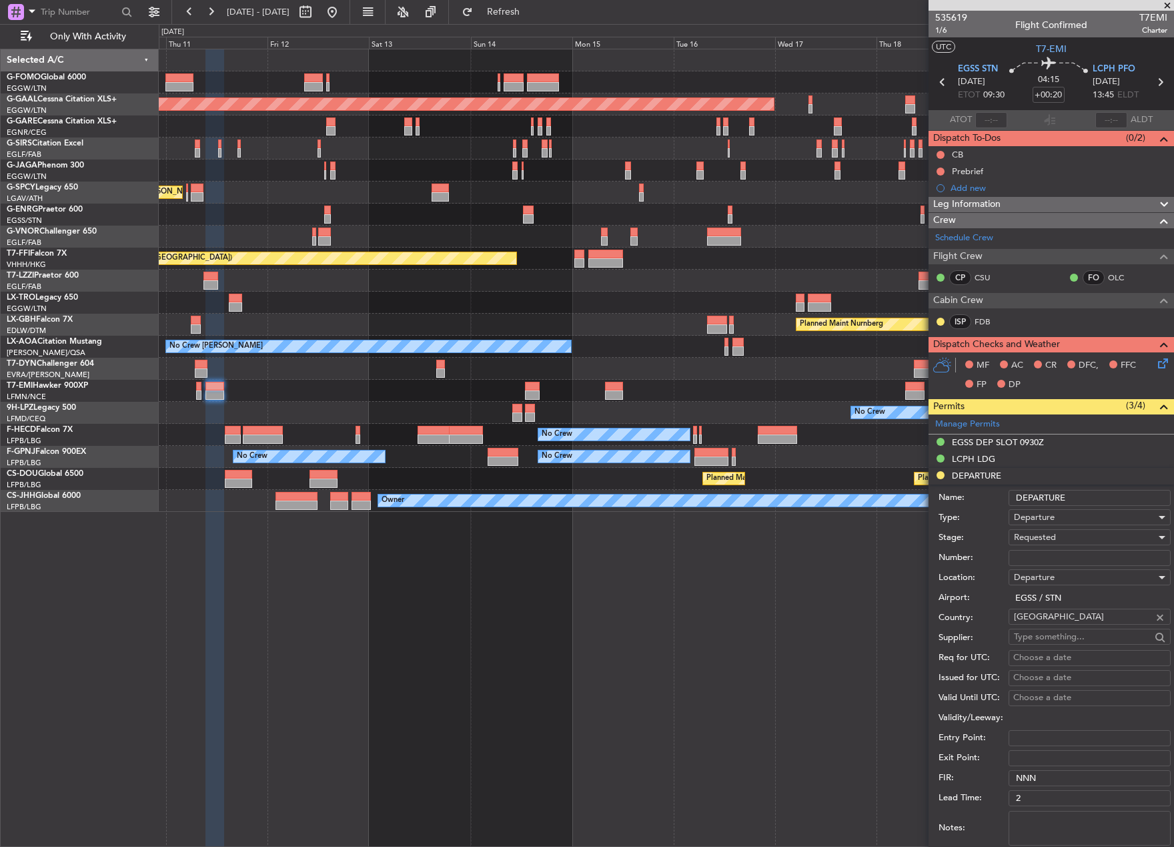
click at [1047, 558] on input "Number:" at bounding box center [1090, 558] width 162 height 16
drag, startPoint x: 1057, startPoint y: 558, endPoint x: 957, endPoint y: 562, distance: 100.8
click at [957, 562] on div "Number: FOP-" at bounding box center [1055, 558] width 232 height 20
paste input "FOP - 2025 091576"
type input "FOP - 2025 091576"
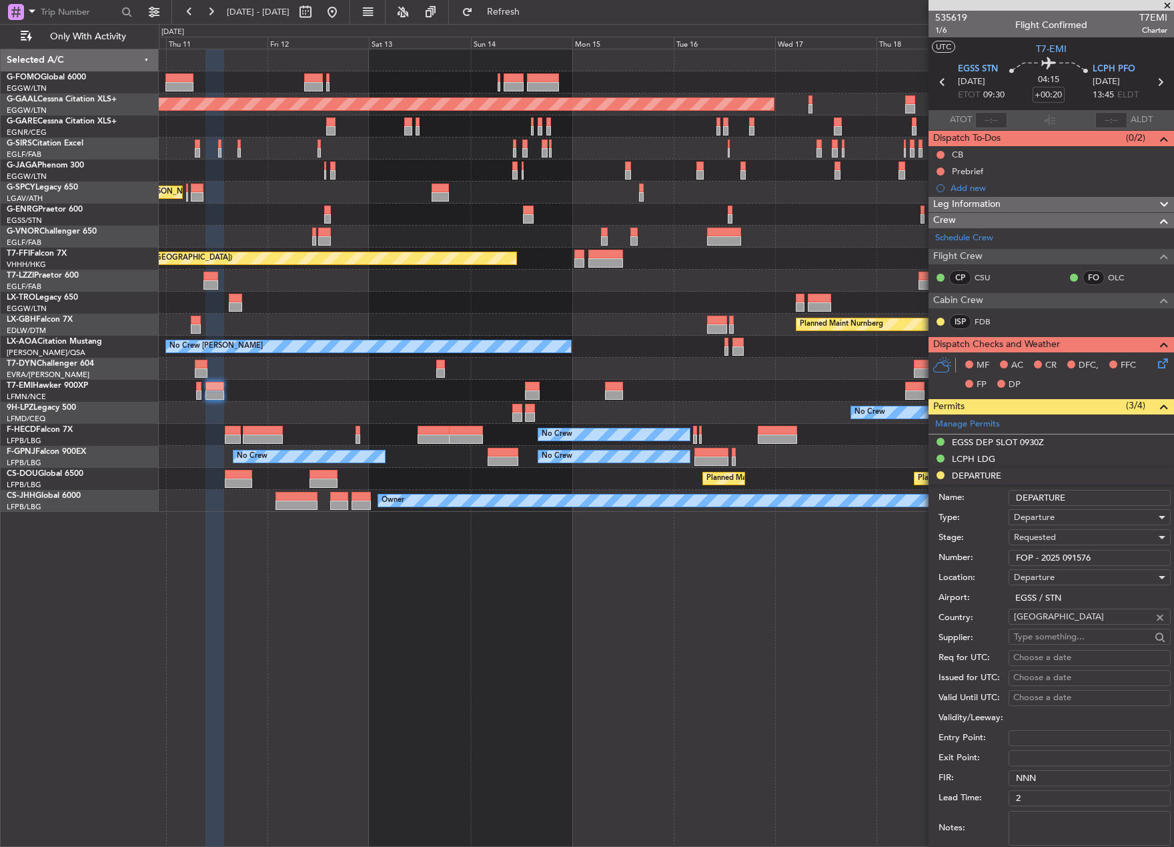
click at [1049, 535] on span "Requested" at bounding box center [1035, 537] width 42 height 12
click at [1067, 624] on span "Requested" at bounding box center [1085, 618] width 140 height 20
click at [1051, 537] on span "Requested" at bounding box center [1035, 537] width 42 height 12
click at [1063, 640] on span "Received OK" at bounding box center [1085, 638] width 140 height 20
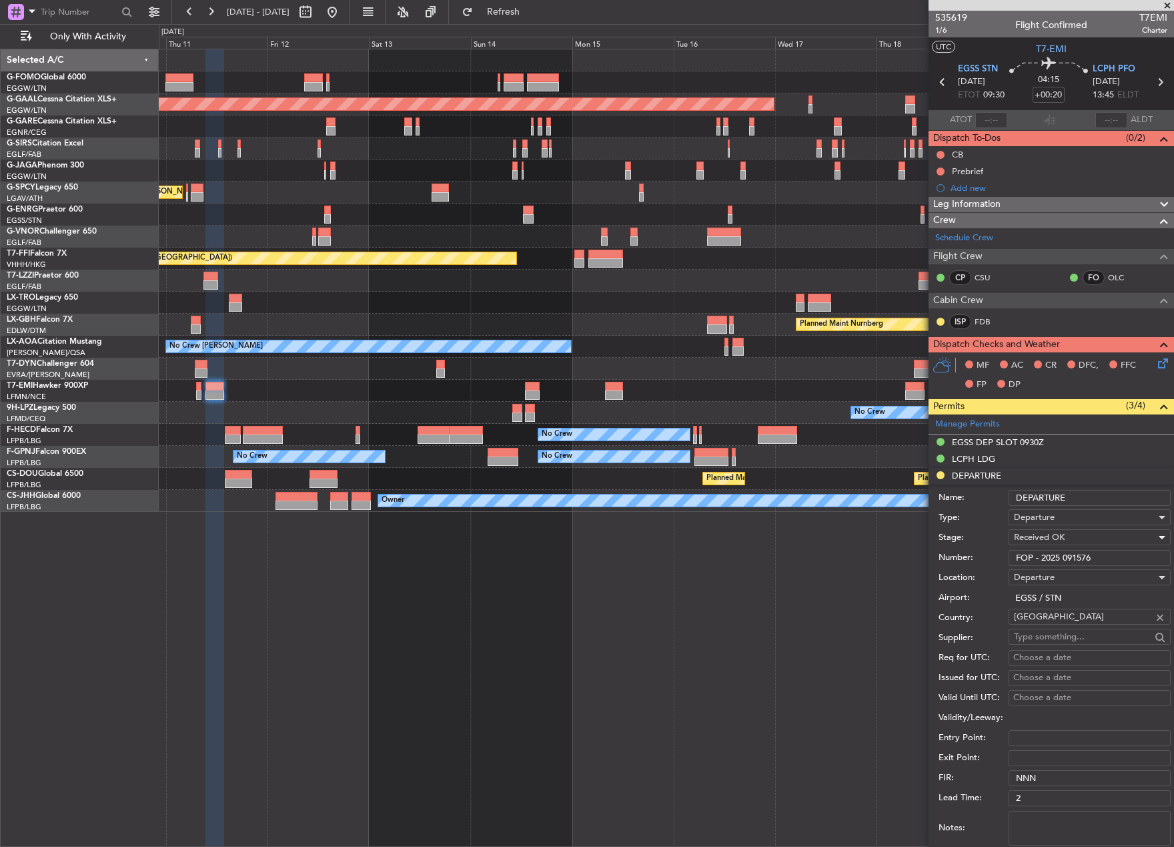
scroll to position [267, 0]
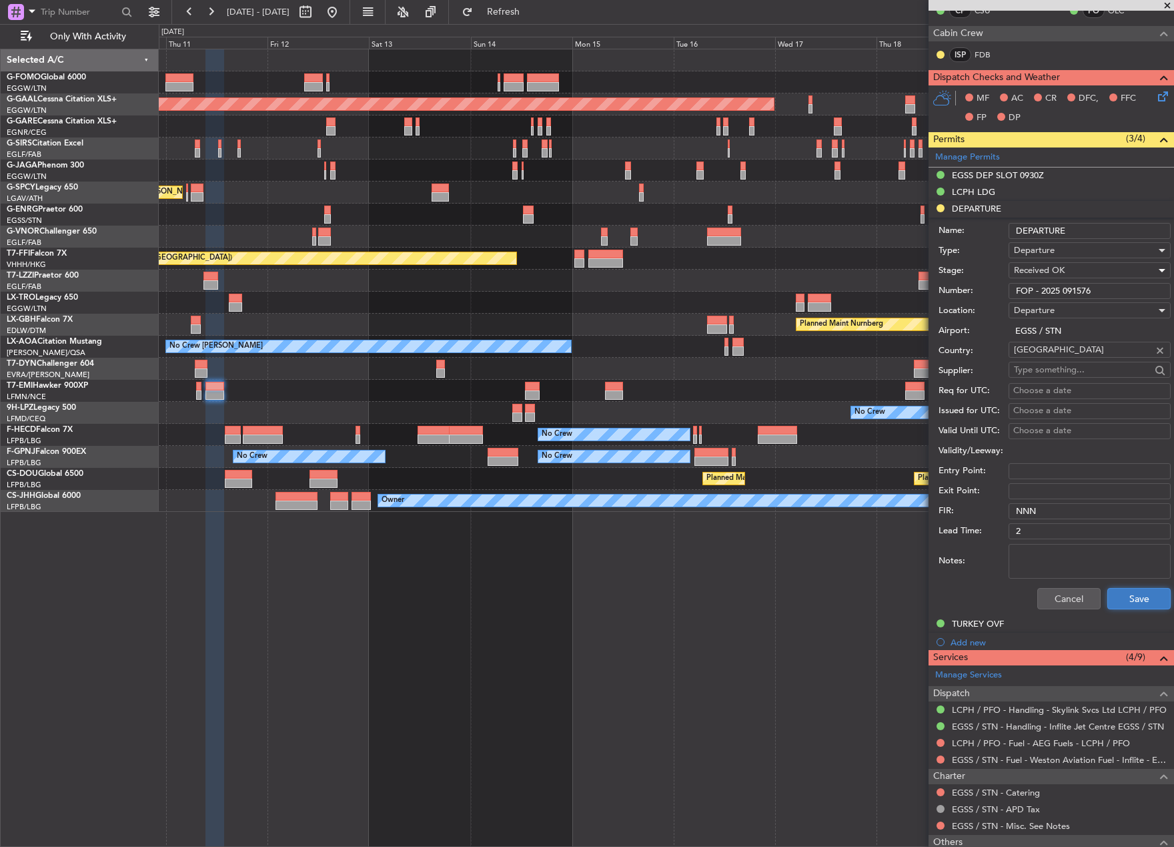
click at [1135, 590] on button "Save" at bounding box center [1138, 598] width 63 height 21
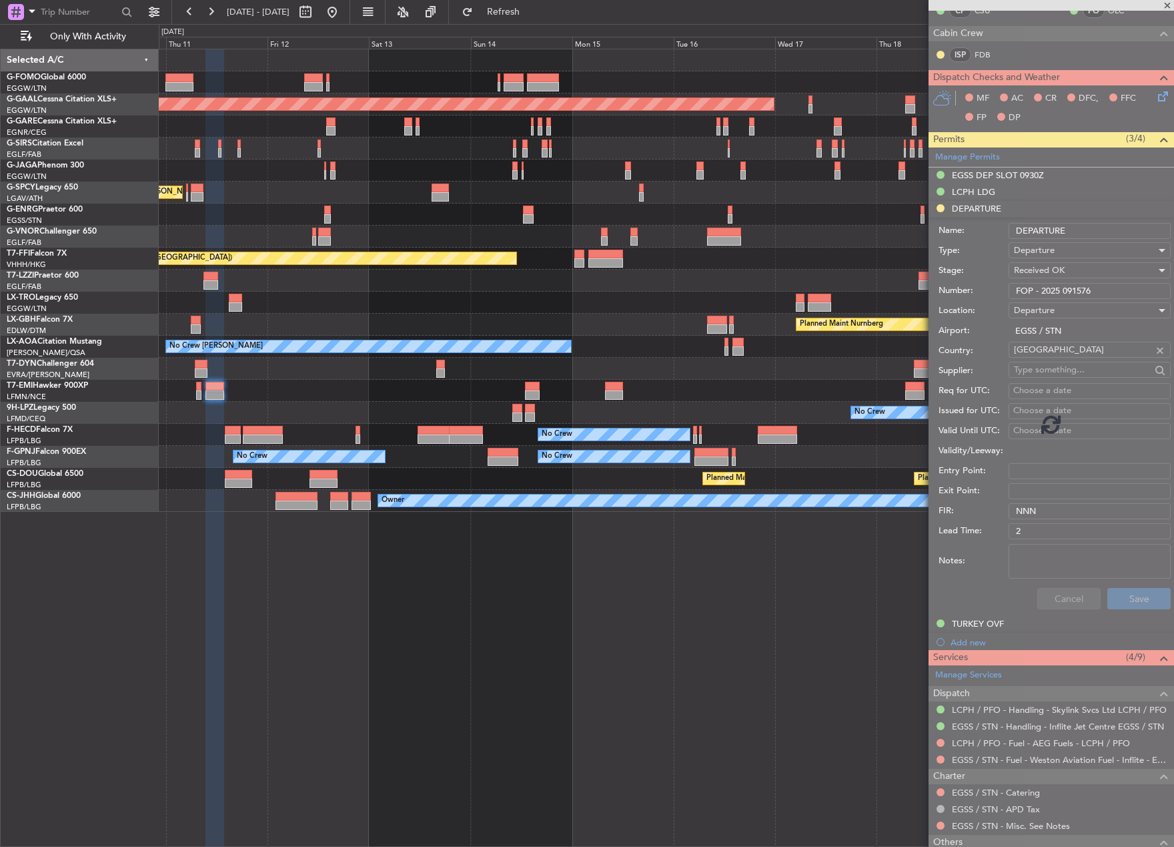
scroll to position [79, 0]
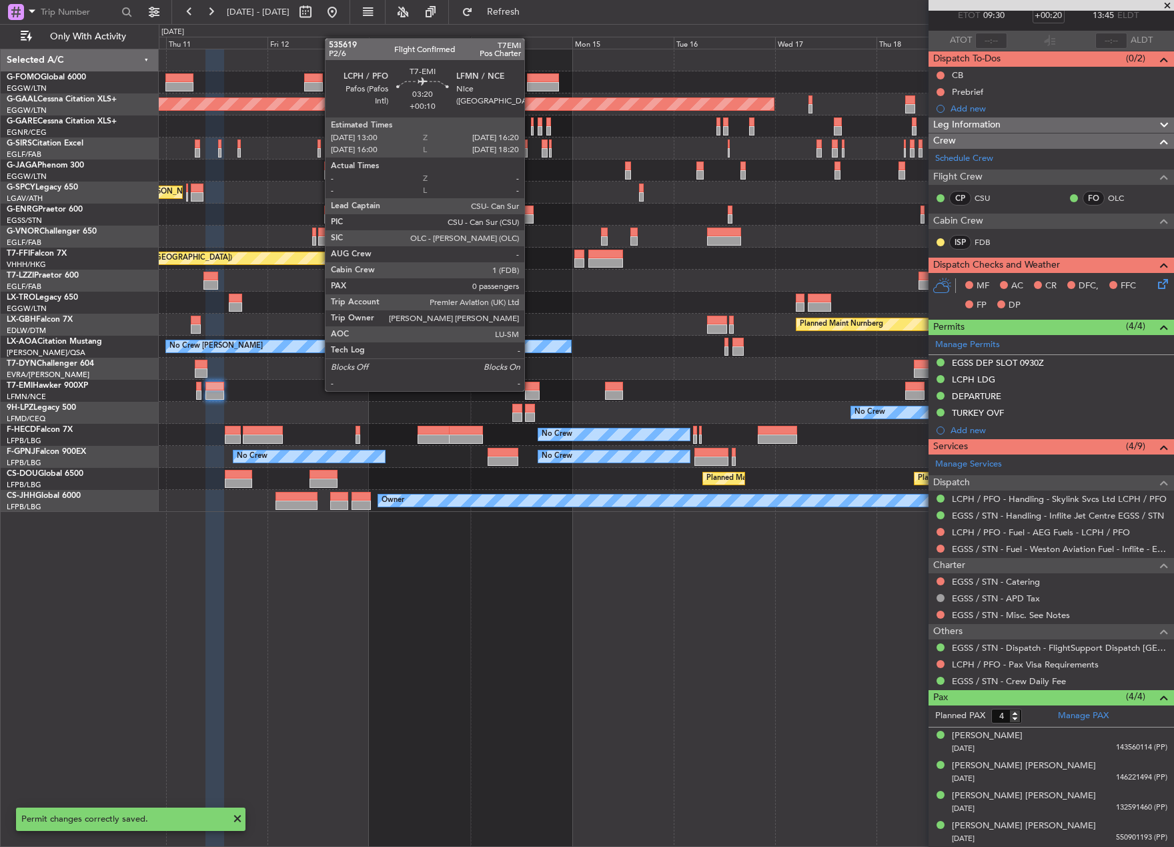
click at [530, 390] on div at bounding box center [532, 386] width 15 height 9
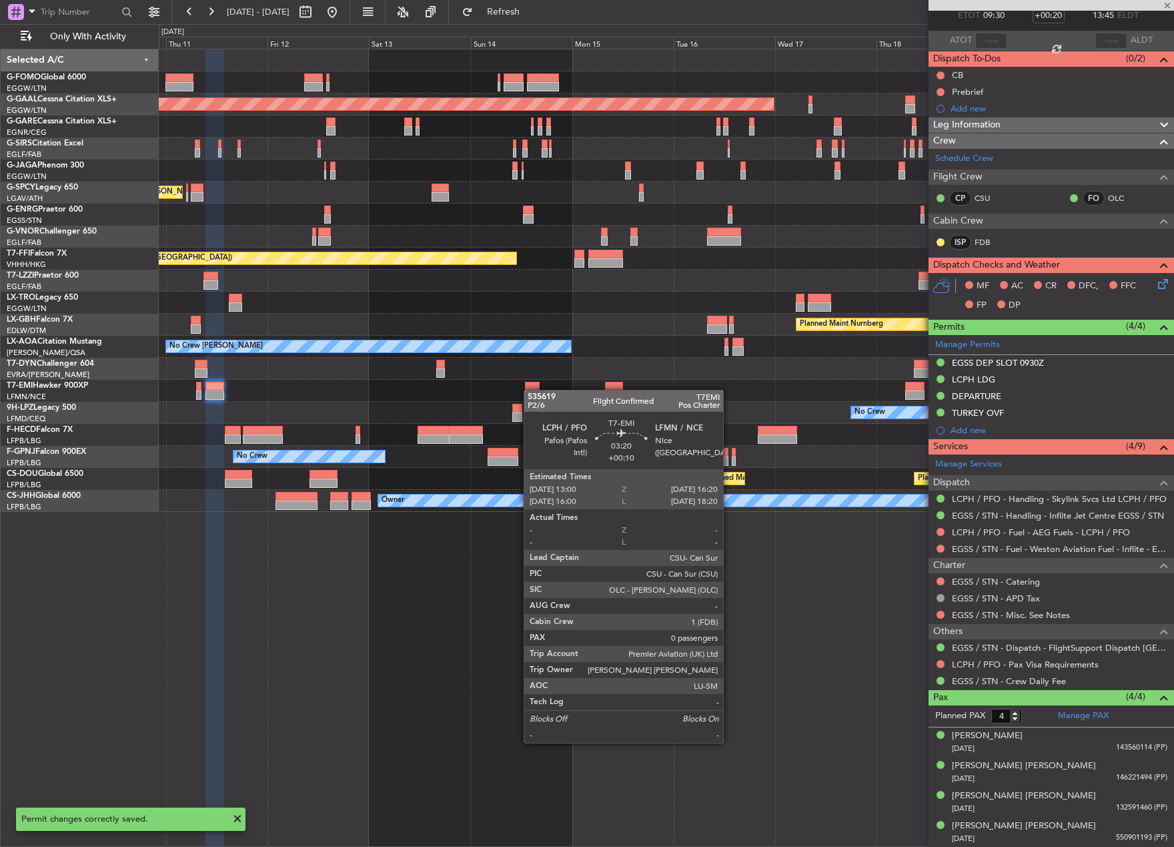
type input "+00:10"
type input "0"
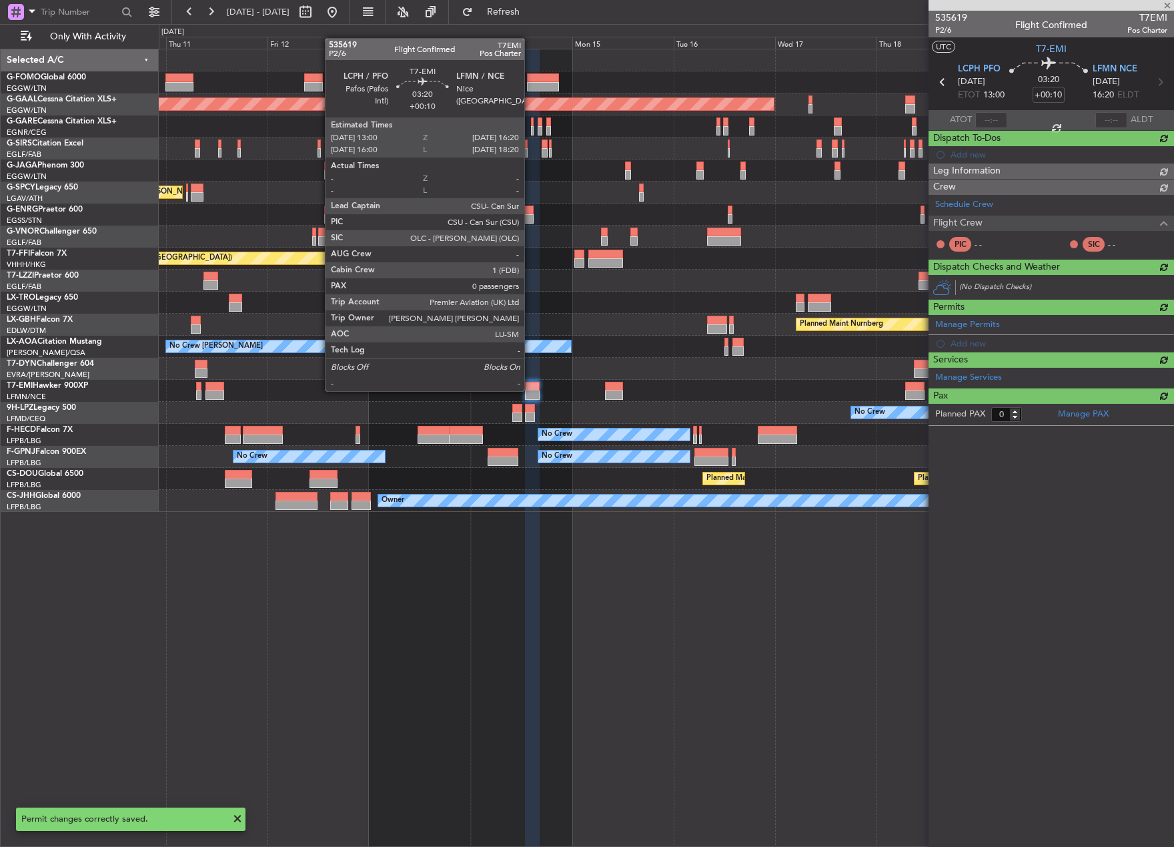
scroll to position [0, 0]
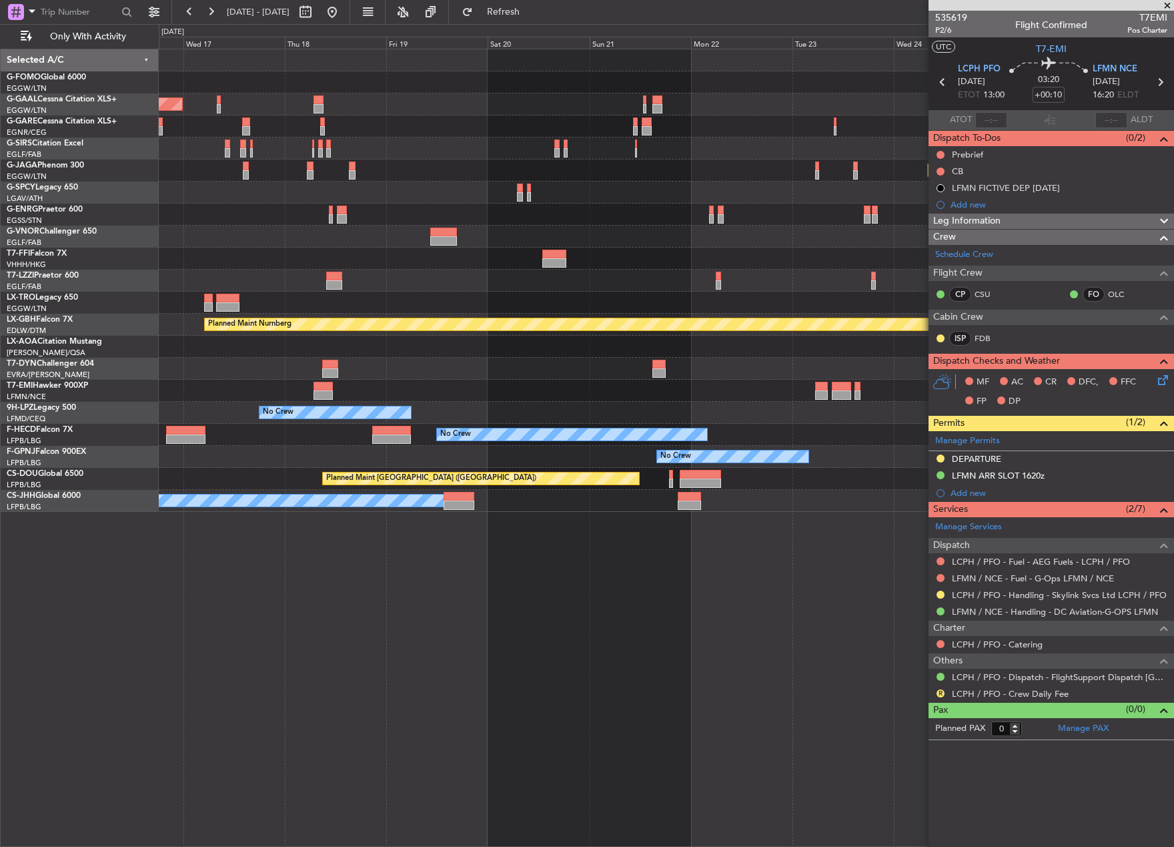
click at [242, 449] on div "Planned Maint Dusseldorf Planned Maint [GEOGRAPHIC_DATA] ([GEOGRAPHIC_DATA]) Pl…" at bounding box center [666, 280] width 1015 height 462
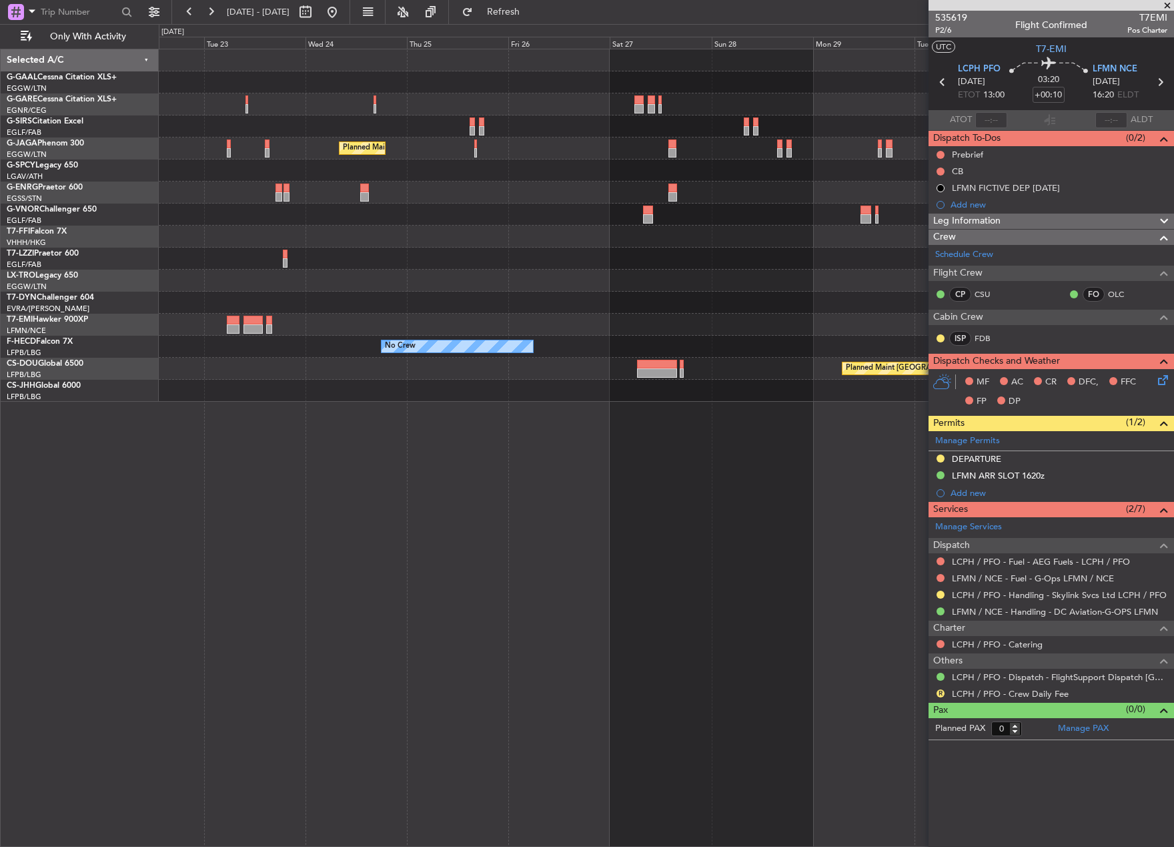
click at [93, 538] on div "Planned Maint [GEOGRAPHIC_DATA] ([GEOGRAPHIC_DATA]) No Crew No Crew No Crew Pla…" at bounding box center [587, 435] width 1174 height 823
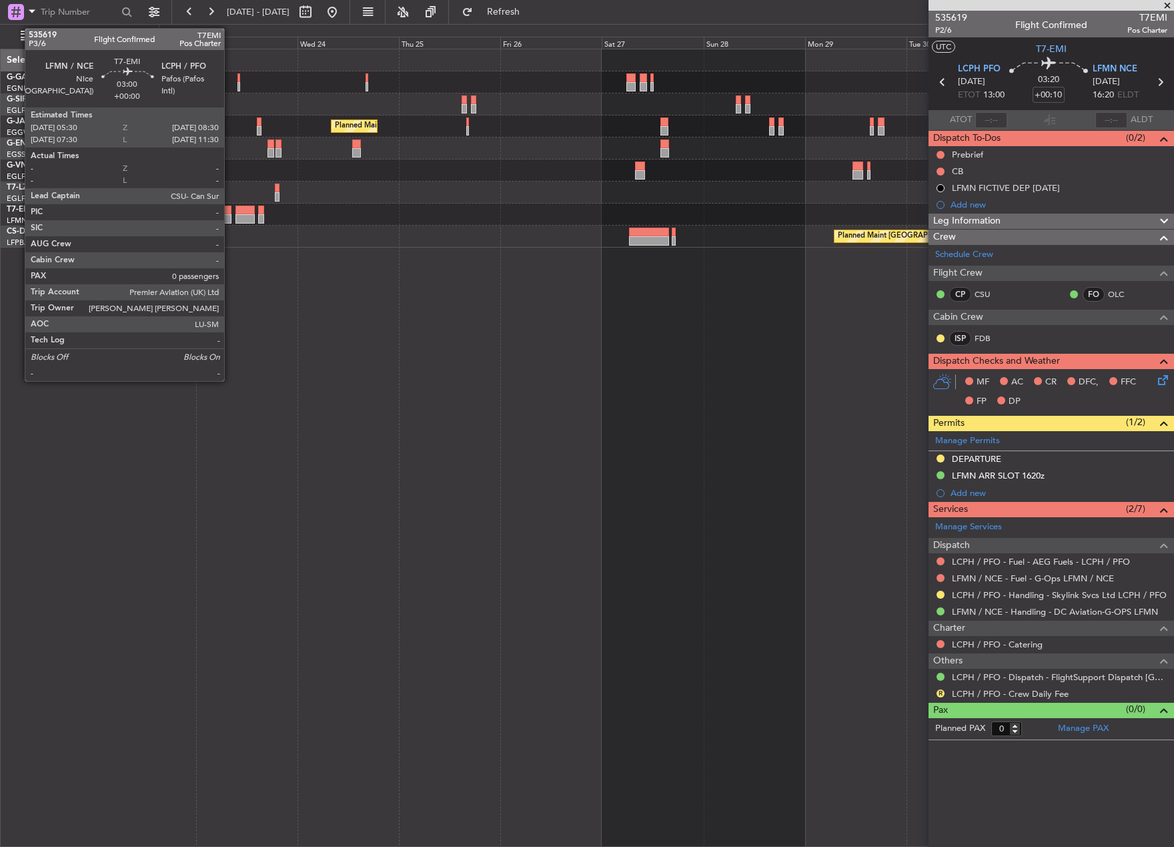
click at [230, 213] on div at bounding box center [225, 209] width 13 height 9
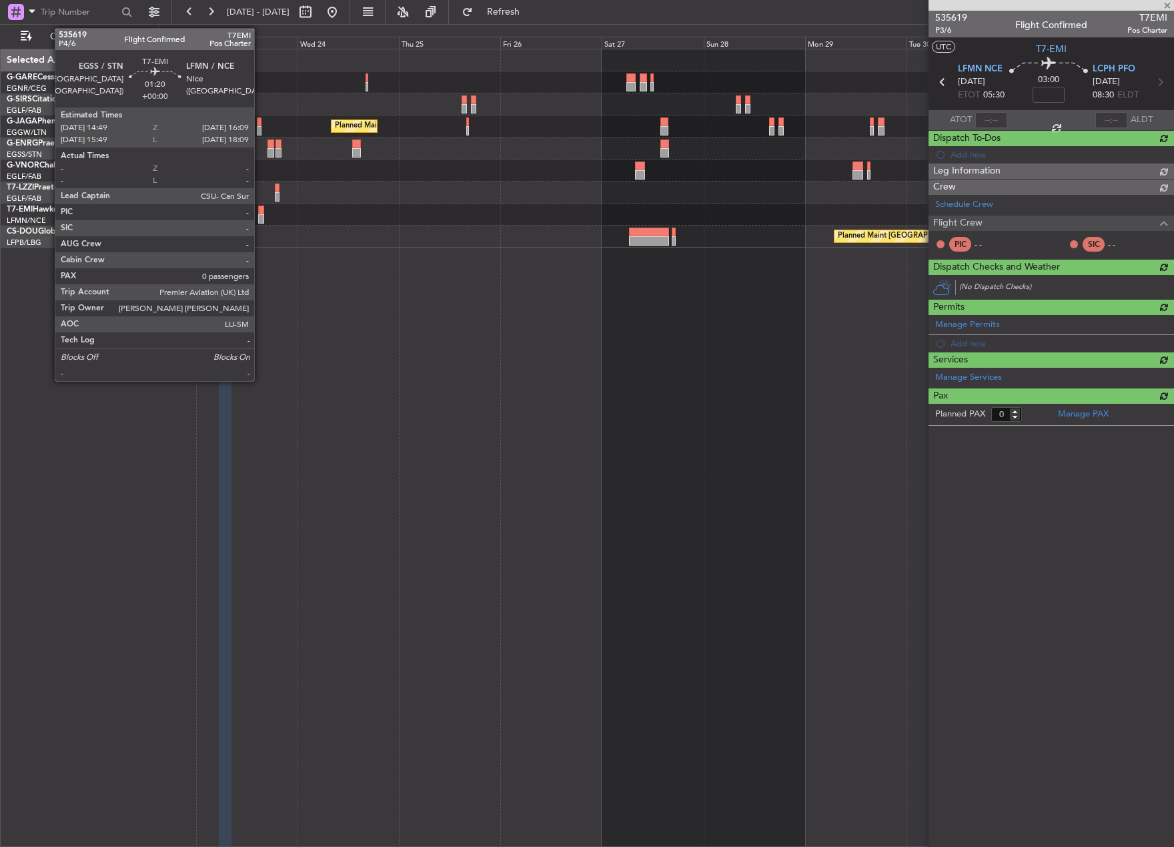
click at [260, 213] on div at bounding box center [261, 209] width 6 height 9
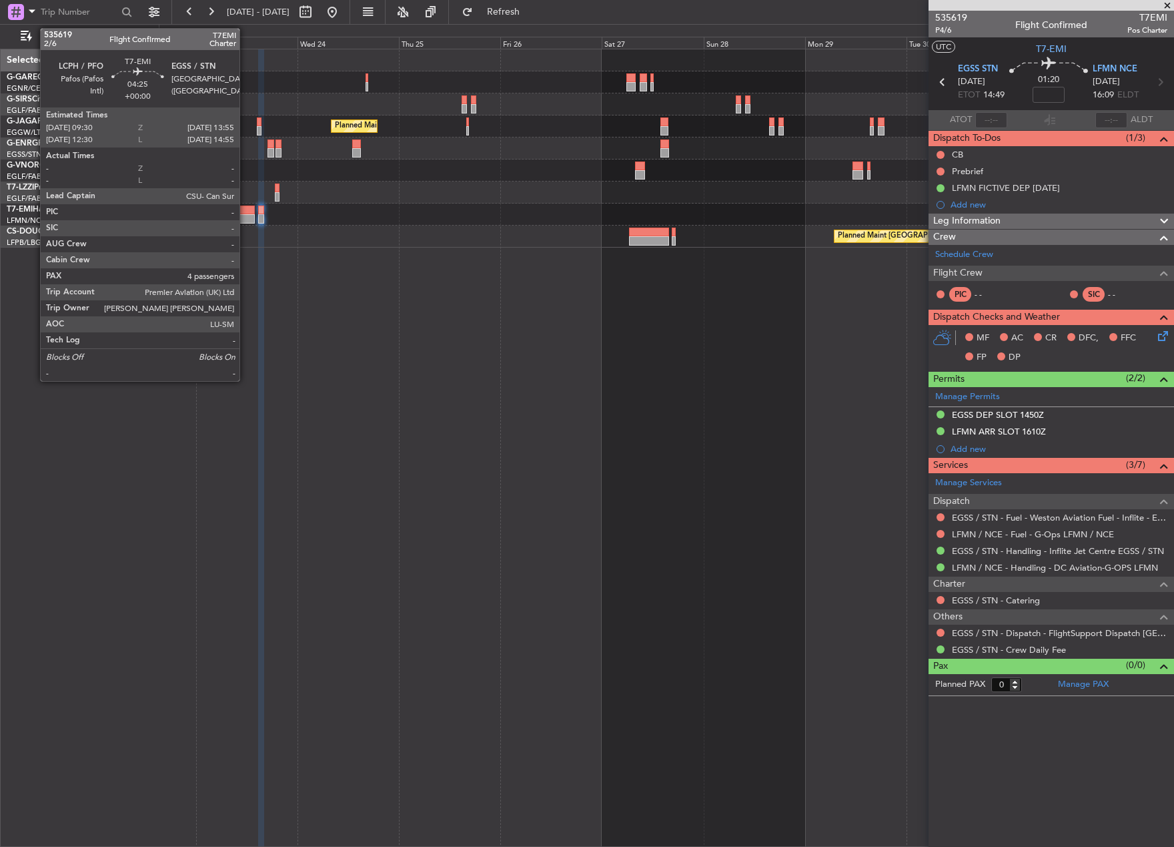
click at [246, 215] on div at bounding box center [245, 218] width 19 height 9
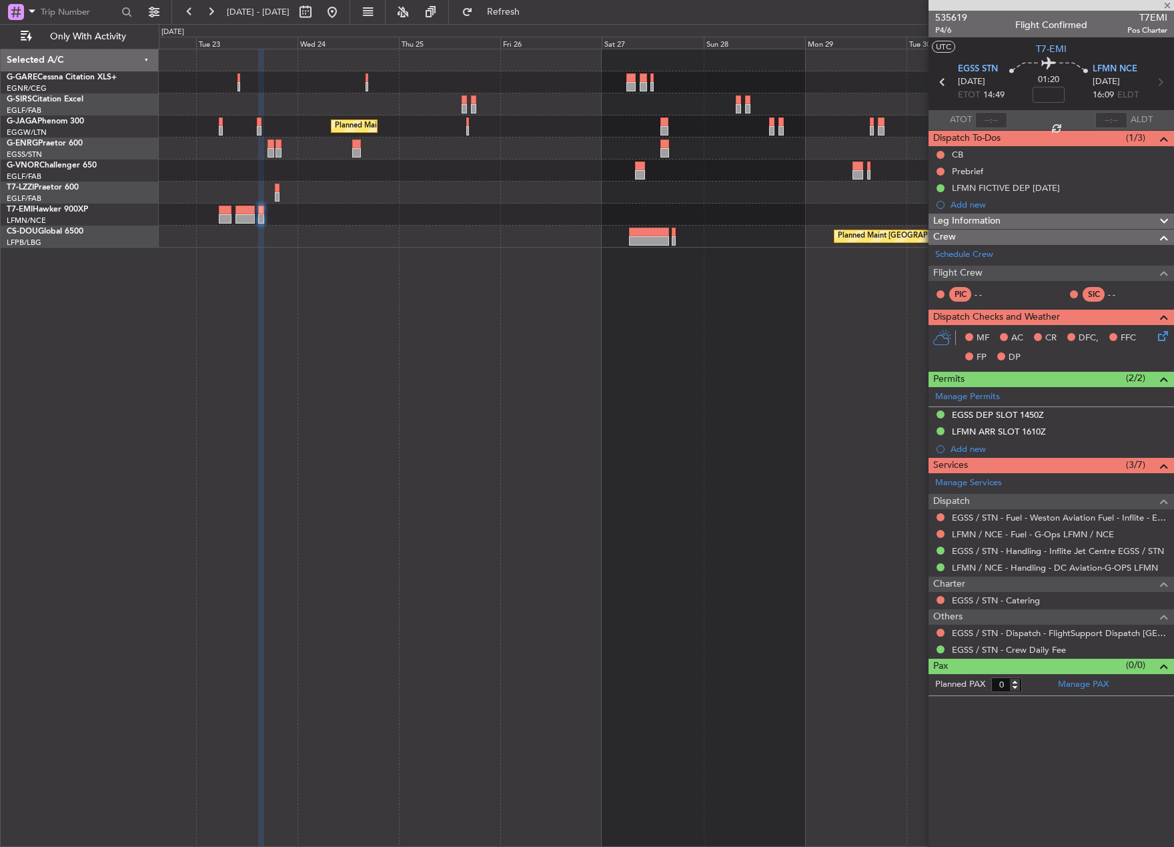
type input "4"
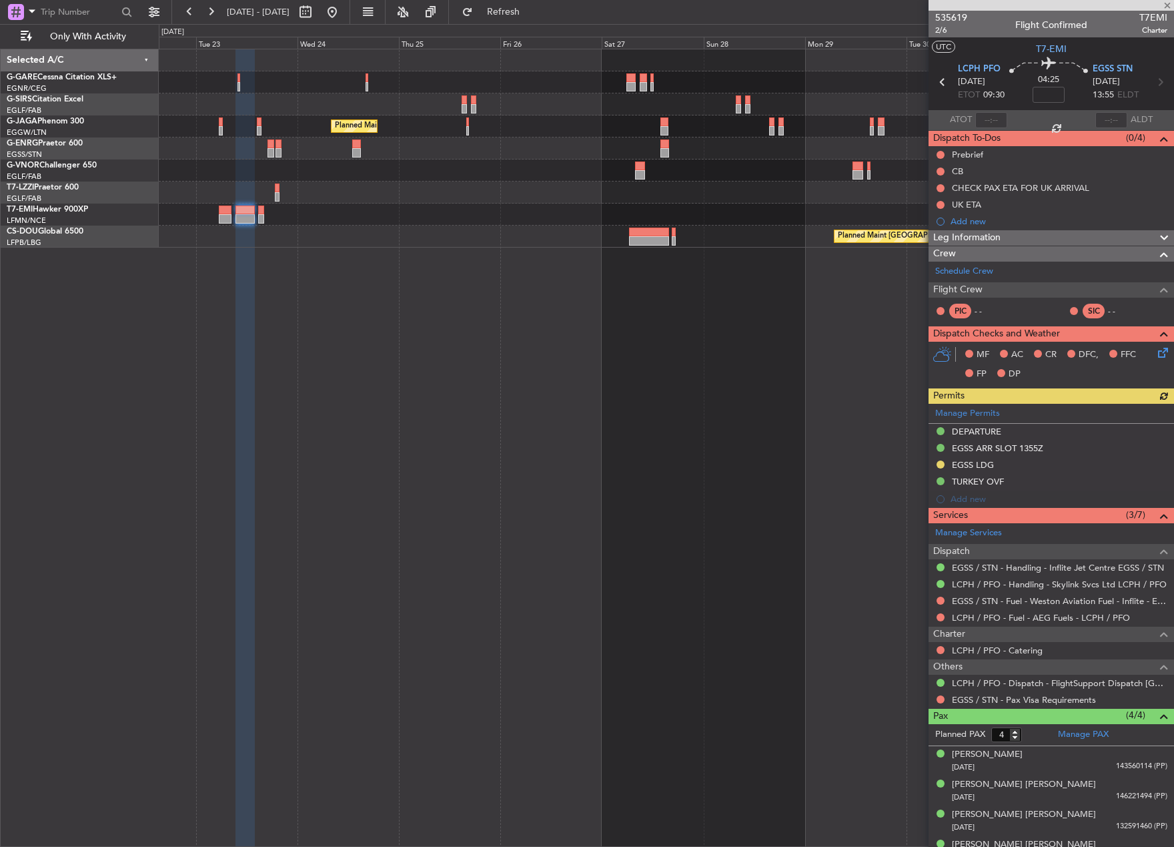
click at [971, 462] on div "Manage Permits DEPARTURE EGSS ARR SLOT 1355Z EGSS LDG TURKEY OVF Add new" at bounding box center [1052, 456] width 246 height 104
click at [966, 465] on div "Manage Permits DEPARTURE EGSS ARR SLOT 1355Z EGSS LDG TURKEY OVF Add new" at bounding box center [1052, 456] width 246 height 104
click at [963, 466] on div "EGSS LDG" at bounding box center [973, 464] width 42 height 11
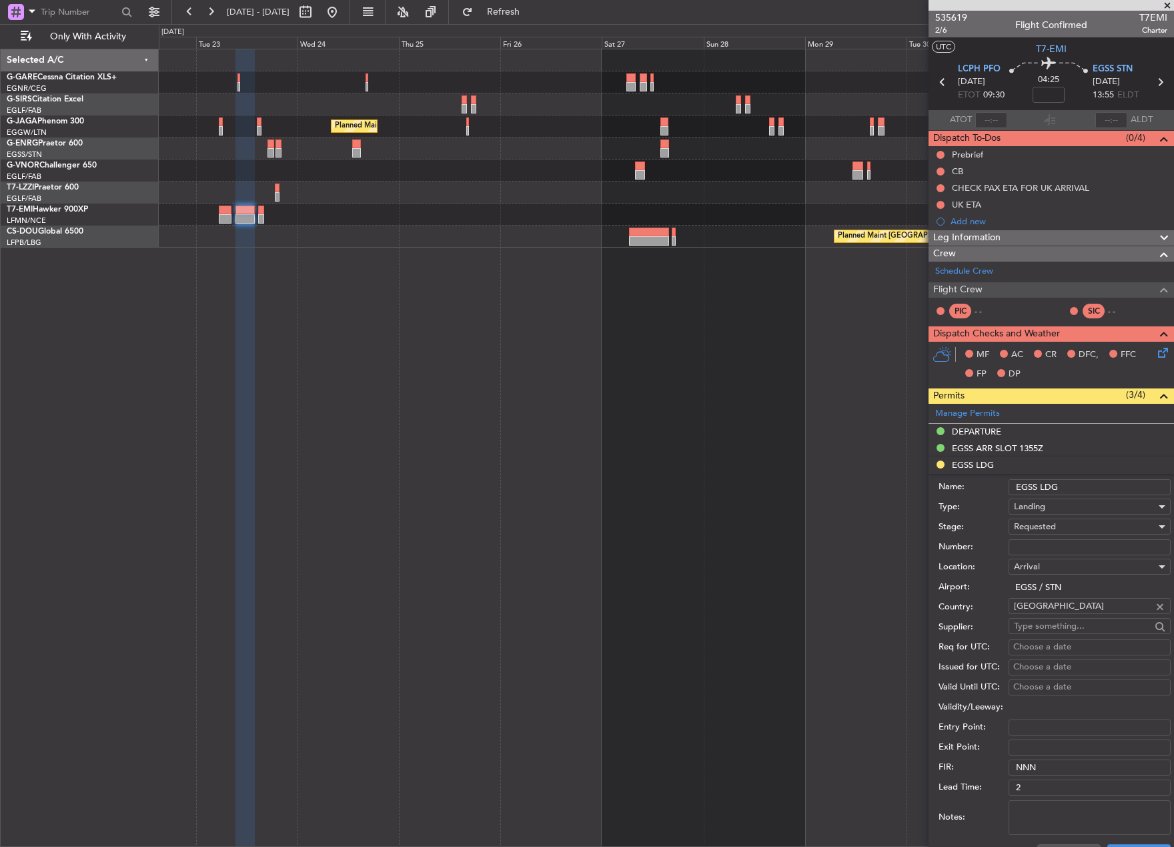
click at [1027, 552] on input "Number:" at bounding box center [1090, 547] width 162 height 16
paste input "FOP - 2025 091576"
type input "FOP - 2025 091576"
click at [1035, 528] on span "Requested" at bounding box center [1035, 526] width 42 height 12
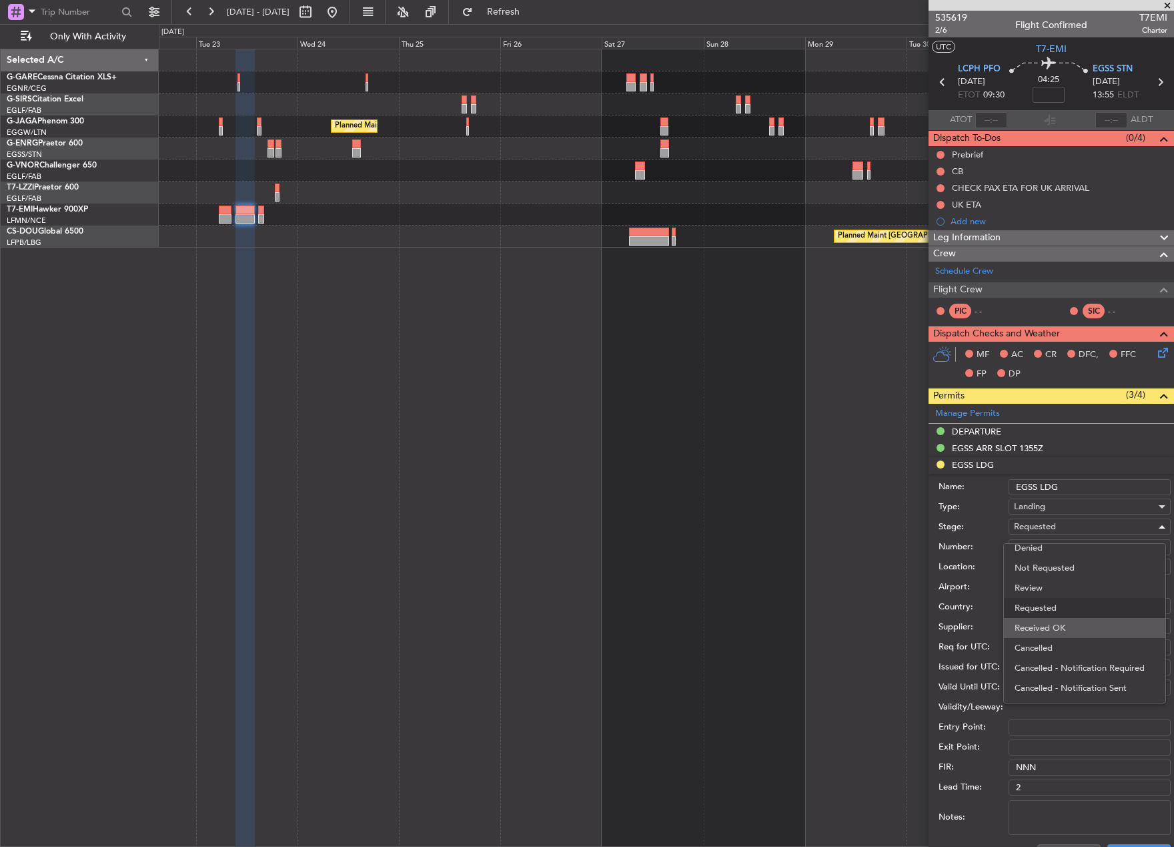
click at [1043, 624] on span "Received OK" at bounding box center [1085, 628] width 140 height 20
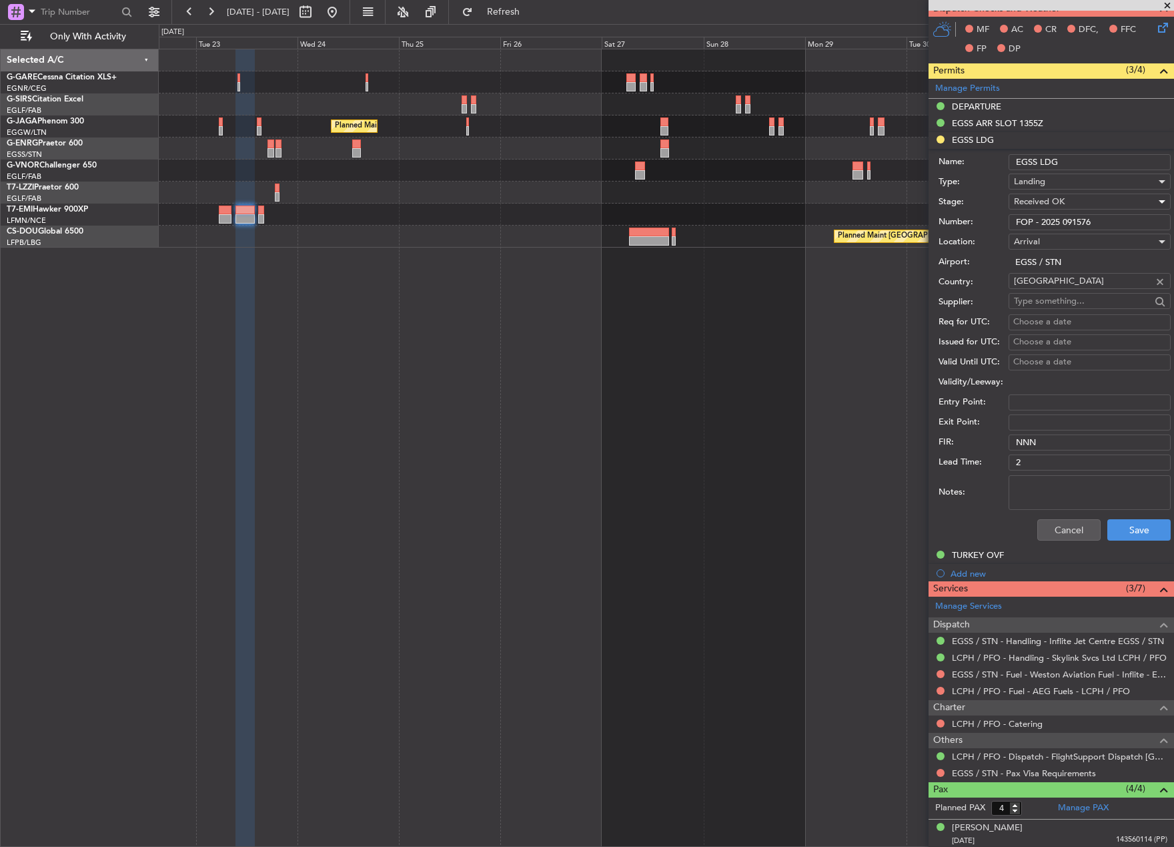
scroll to position [334, 0]
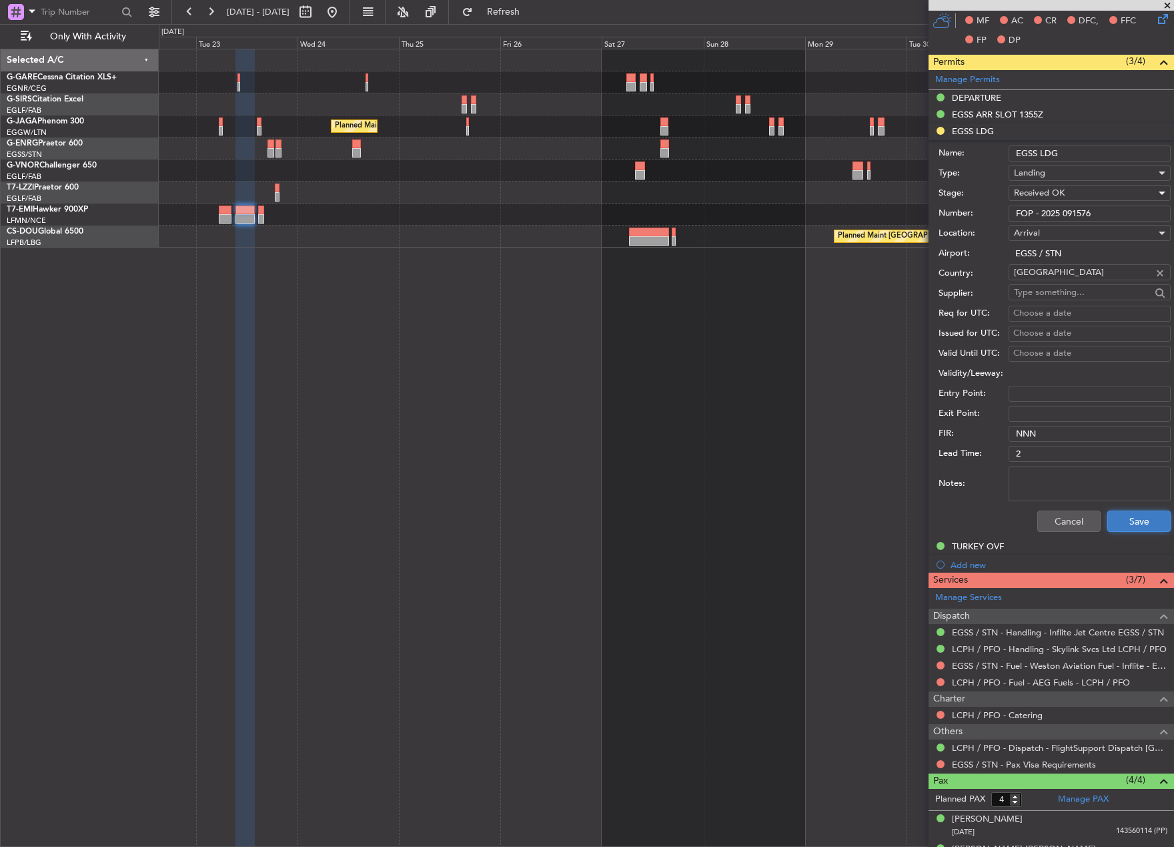
click at [1130, 515] on button "Save" at bounding box center [1138, 520] width 63 height 21
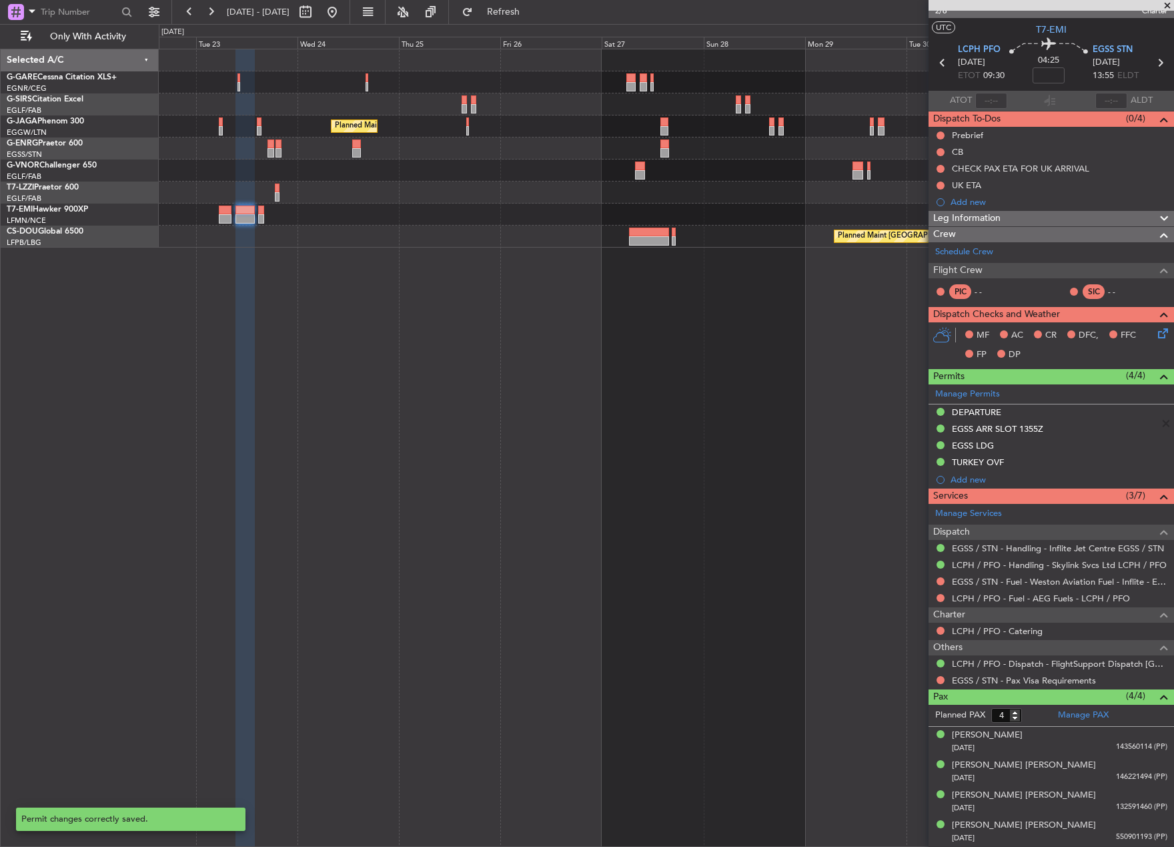
scroll to position [19, 0]
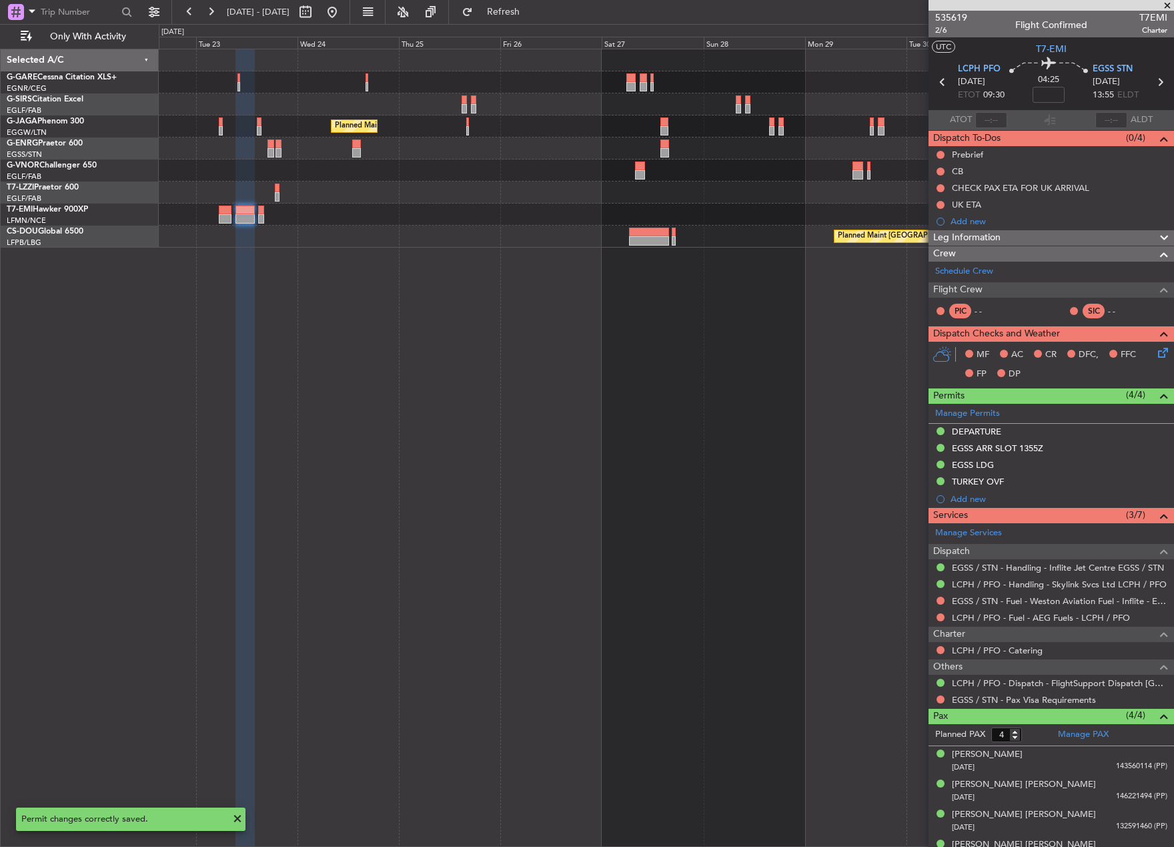
scroll to position [19, 0]
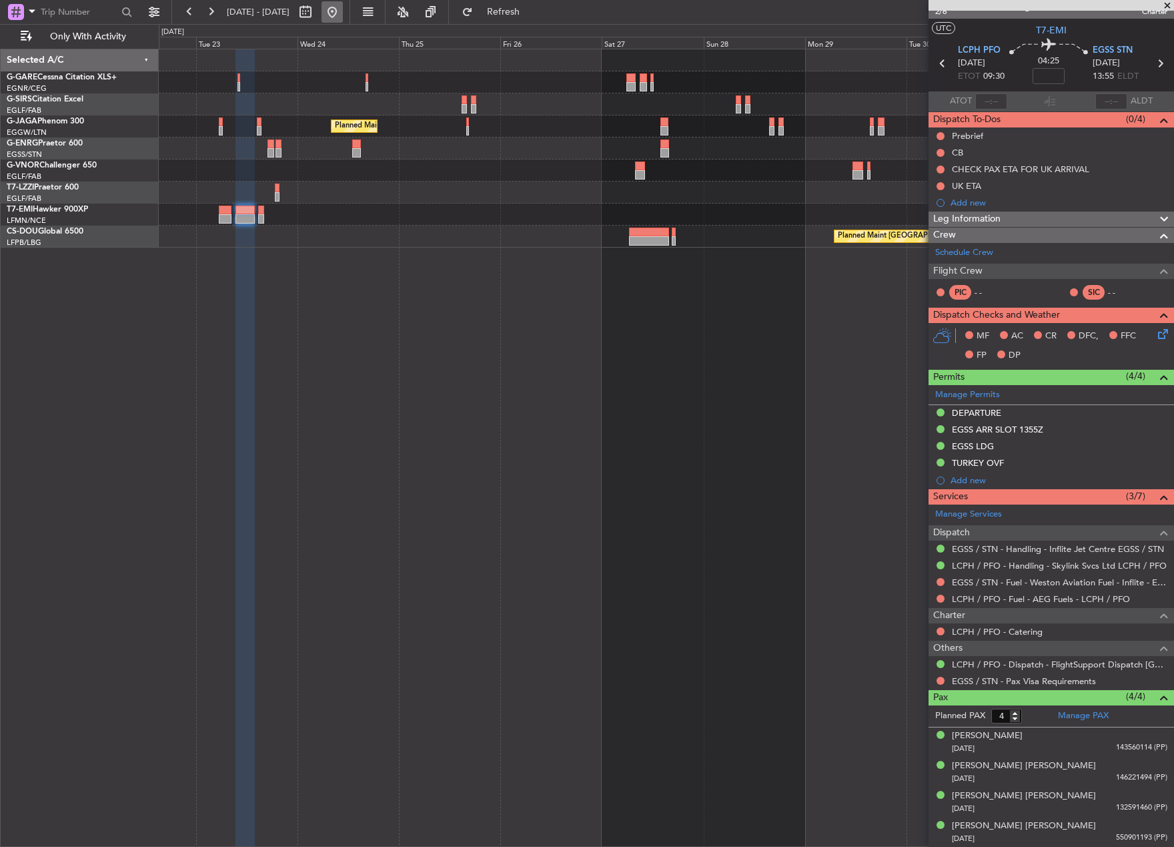
click at [343, 20] on button at bounding box center [332, 11] width 21 height 21
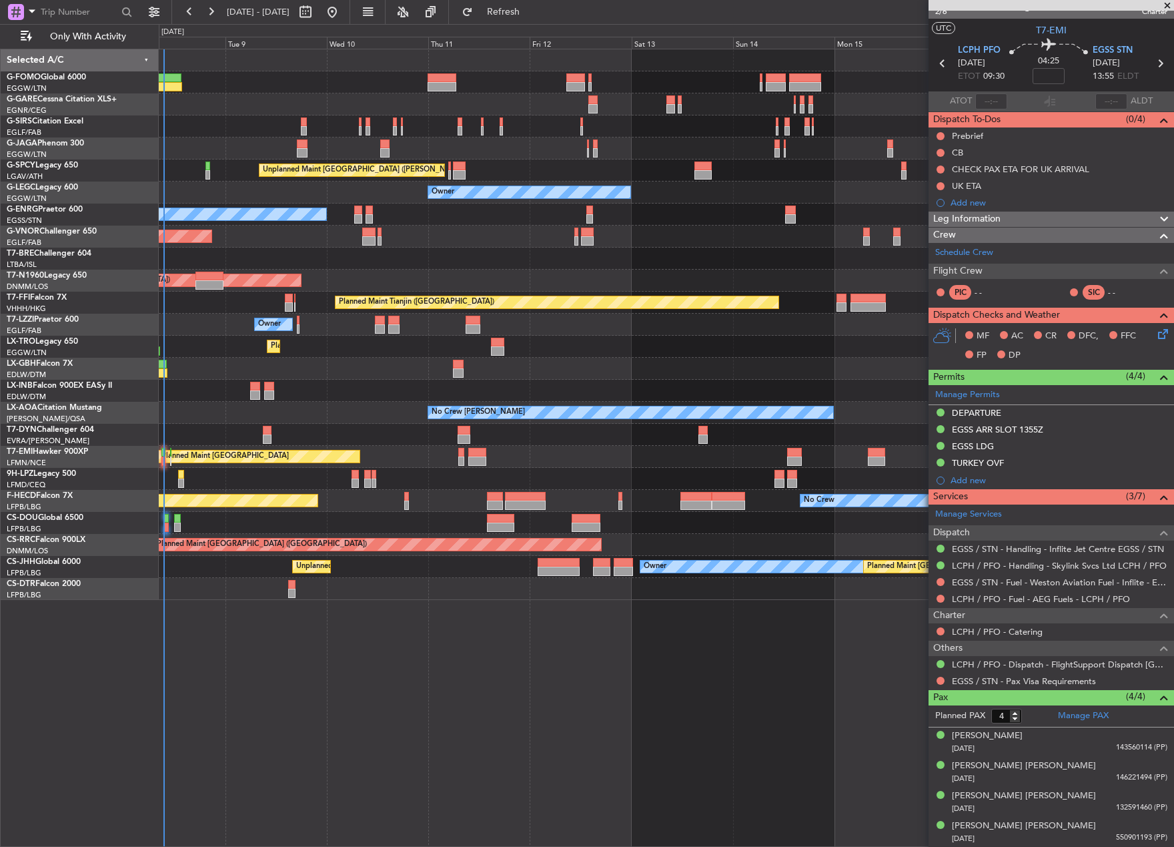
click at [211, 843] on div "Planned Maint [GEOGRAPHIC_DATA] ([GEOGRAPHIC_DATA]) Unplanned Maint [GEOGRAPHIC…" at bounding box center [666, 448] width 1015 height 798
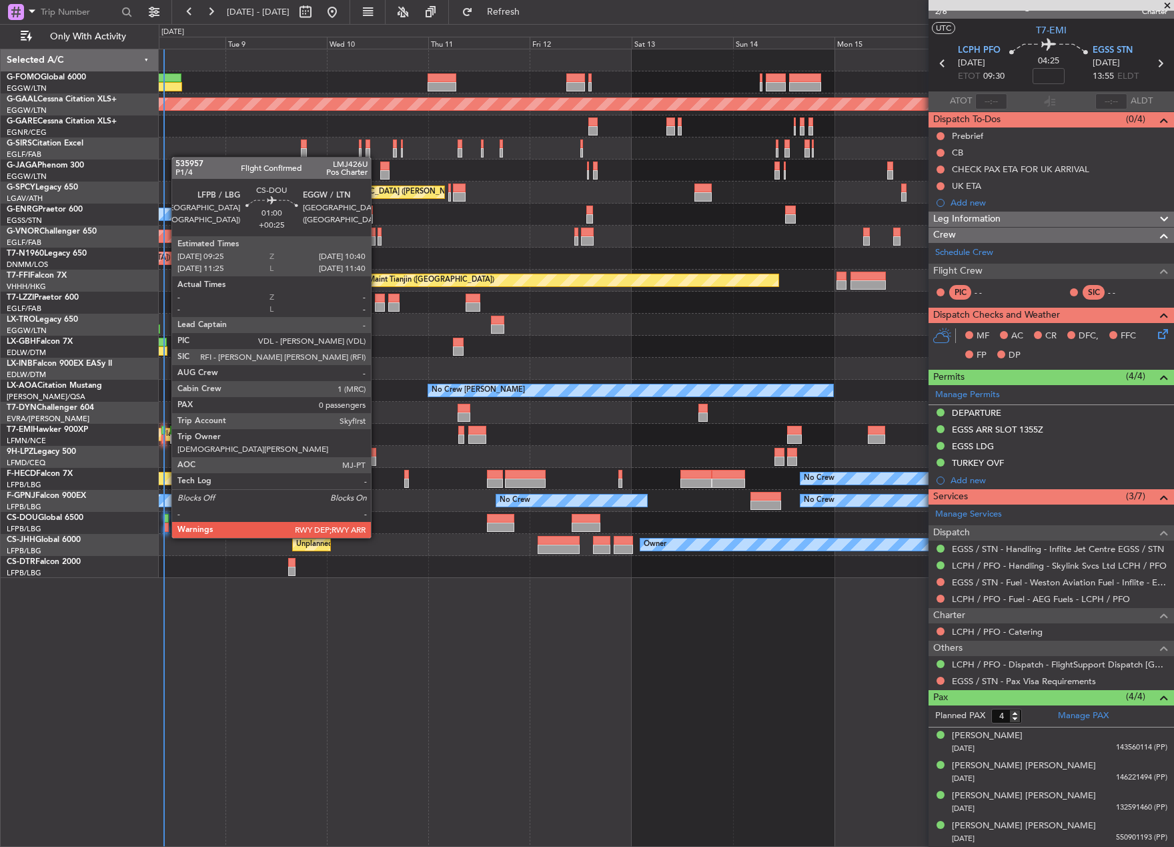
click at [165, 524] on div at bounding box center [165, 526] width 5 height 9
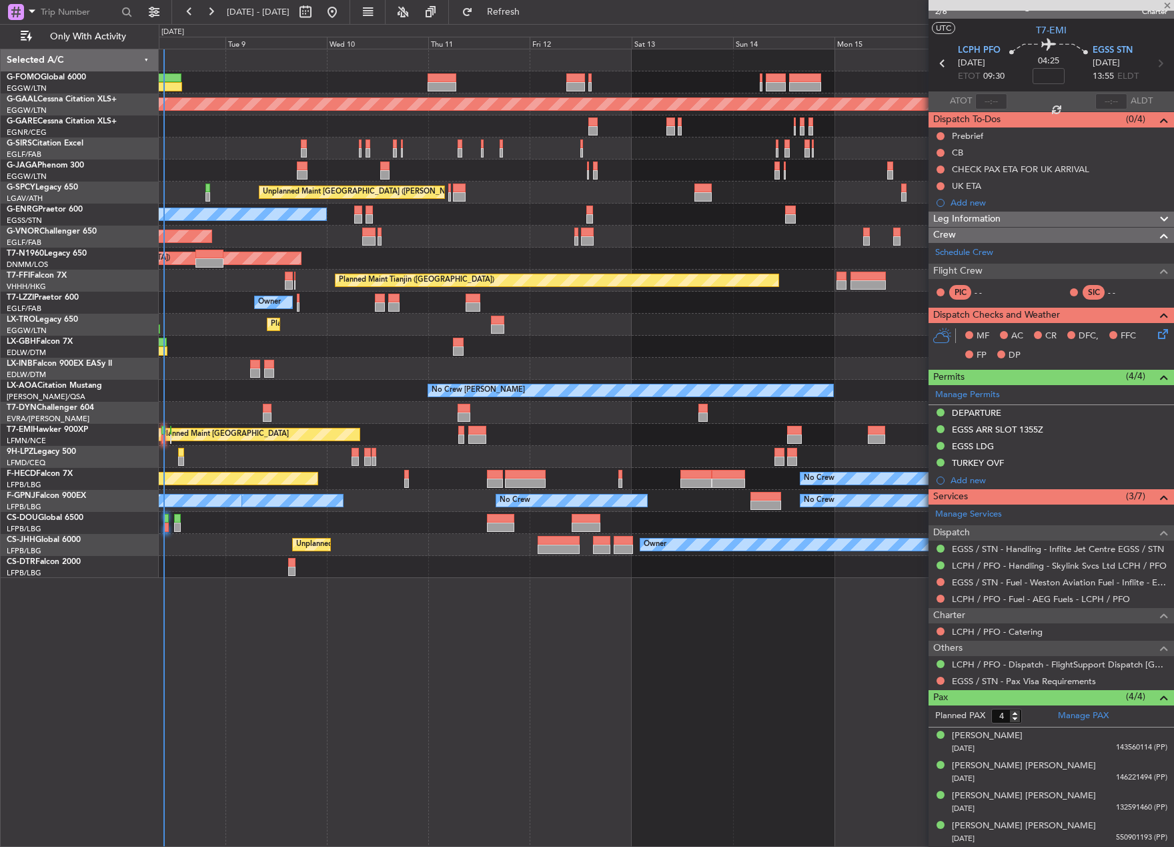
type input "+00:25"
type input "0"
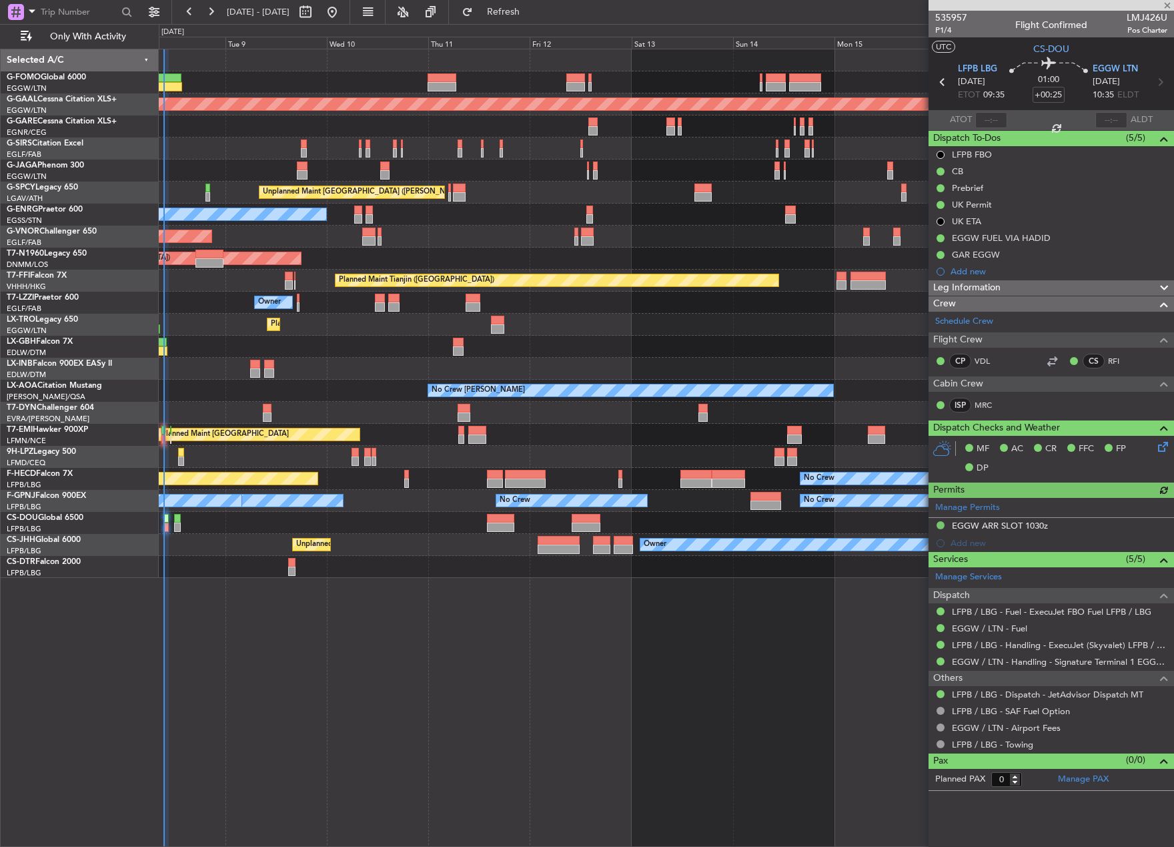
click at [993, 123] on div at bounding box center [991, 120] width 32 height 16
click at [983, 115] on div at bounding box center [991, 120] width 32 height 16
click at [987, 119] on input "text" at bounding box center [991, 120] width 32 height 16
click at [1008, 120] on section "ATOT 0925 ALDT" at bounding box center [1052, 120] width 246 height 20
type input "09:25"
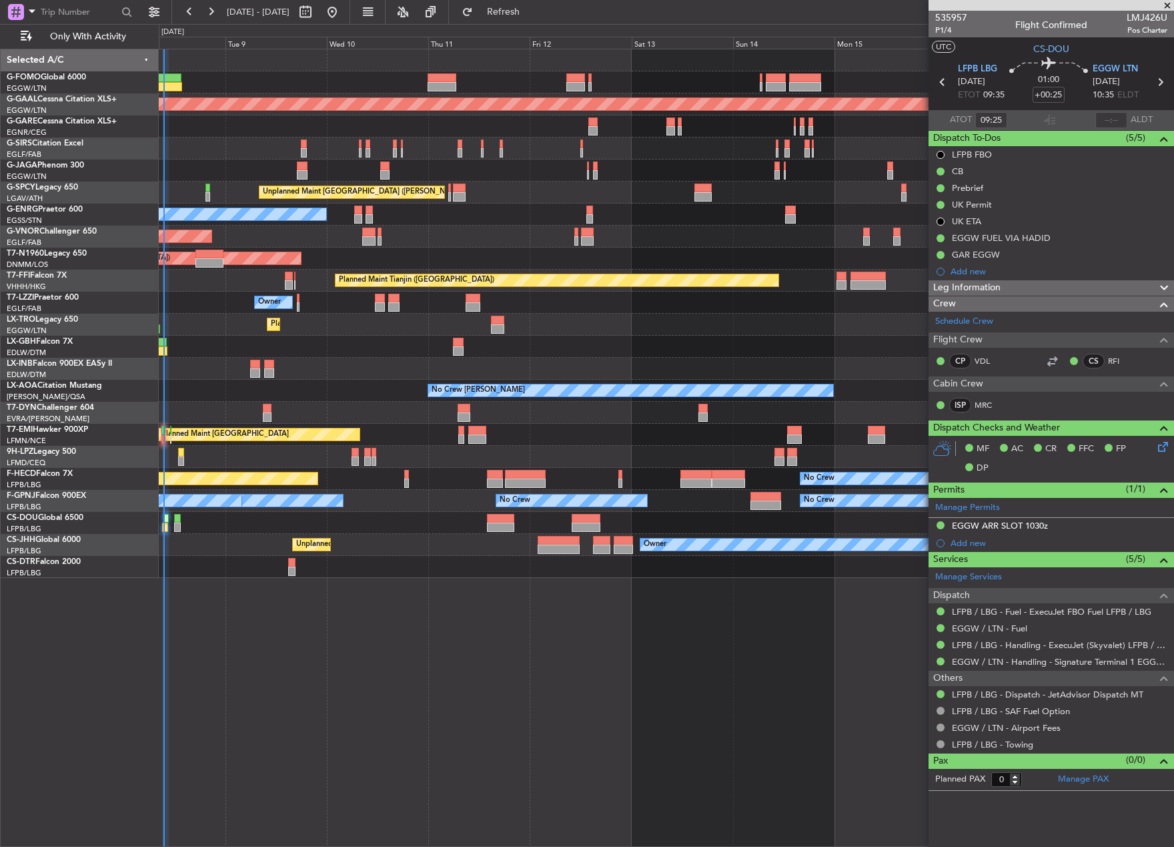
click at [298, 565] on div at bounding box center [666, 567] width 1015 height 22
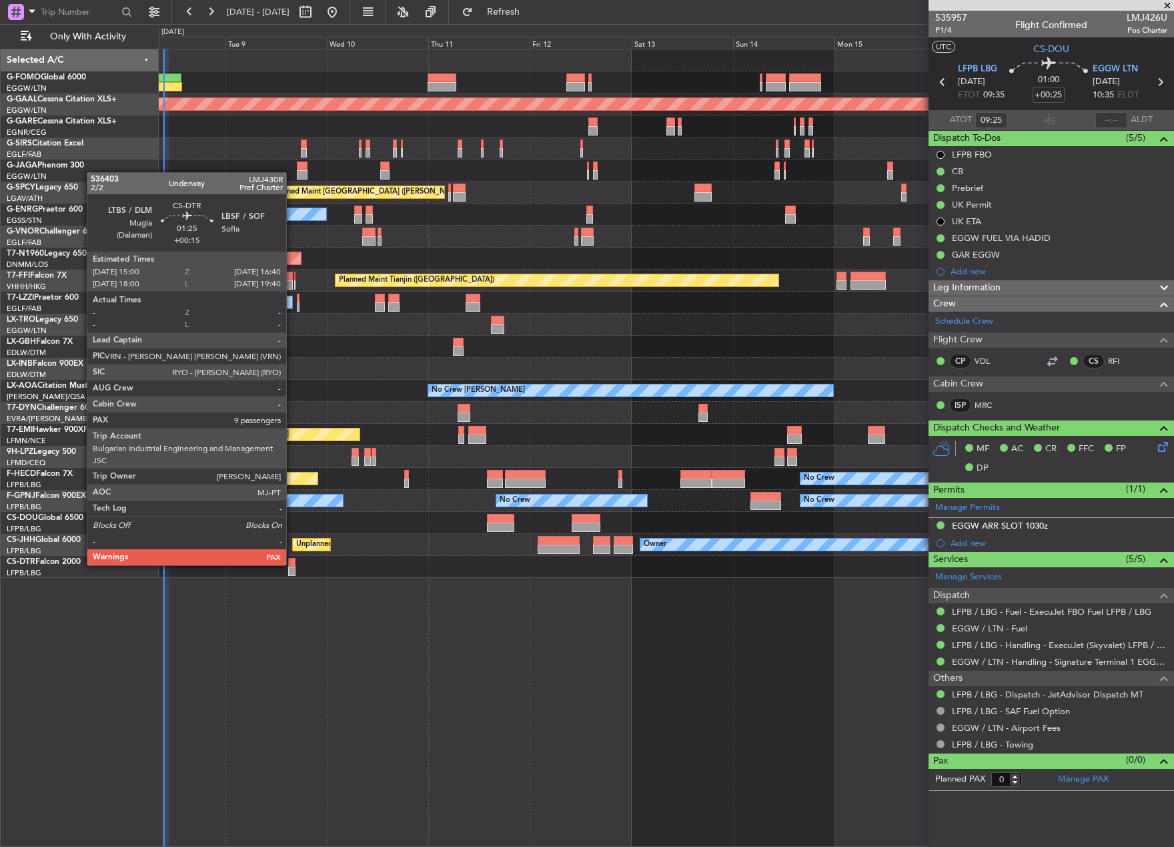
click at [292, 564] on div at bounding box center [291, 562] width 7 height 9
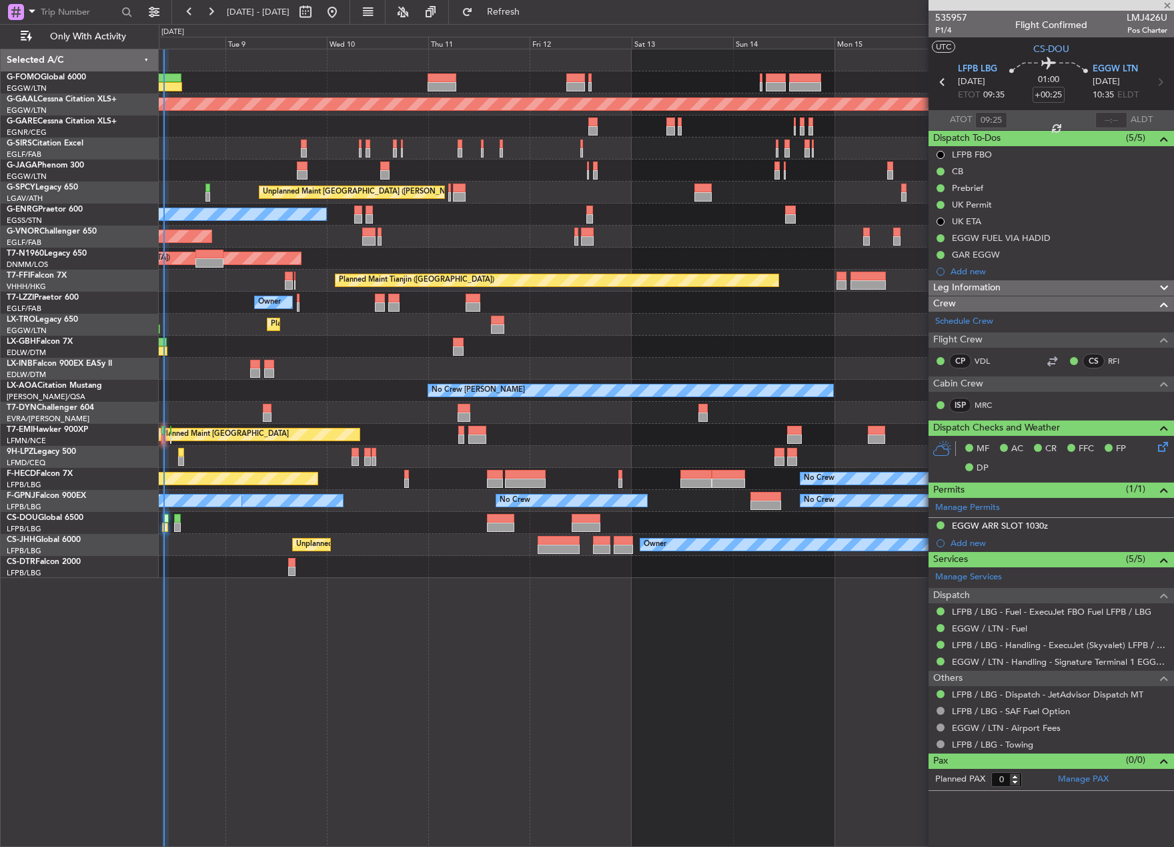
type input "+00:15"
type input "9"
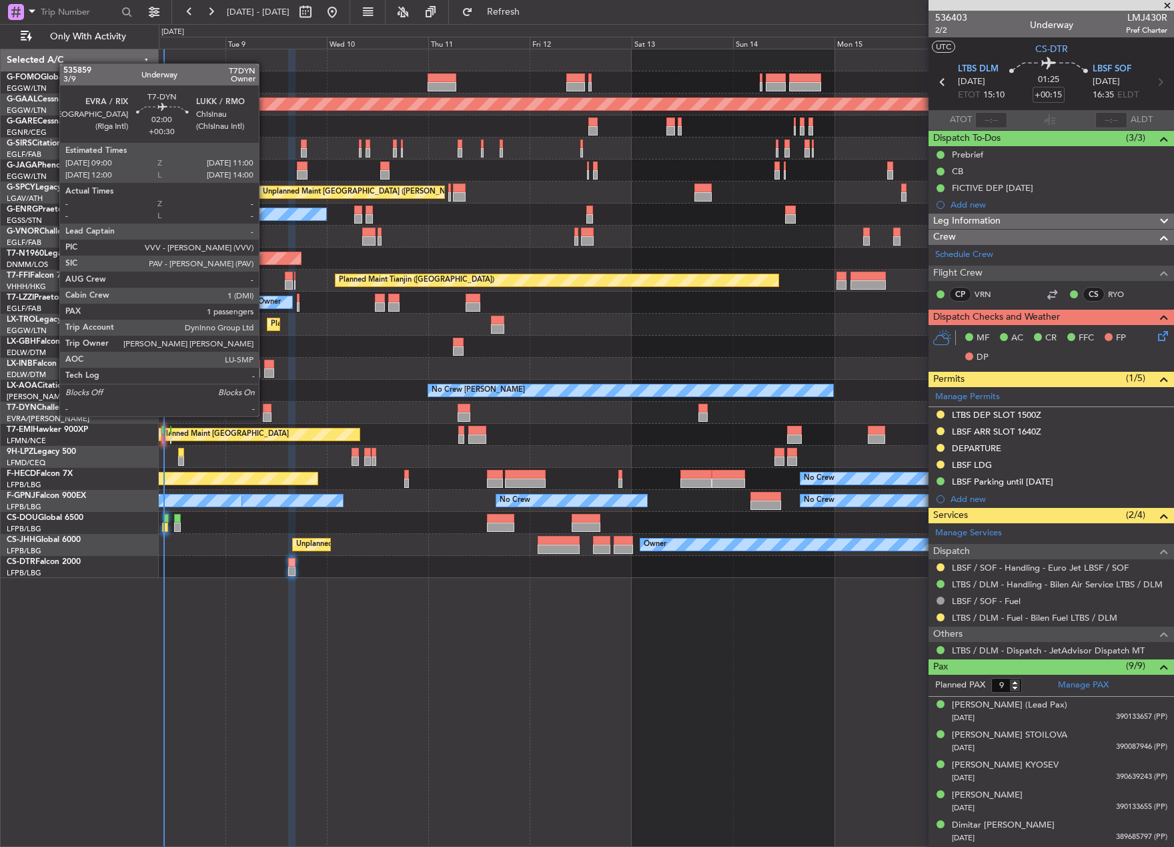
click at [265, 415] on div at bounding box center [267, 416] width 9 height 9
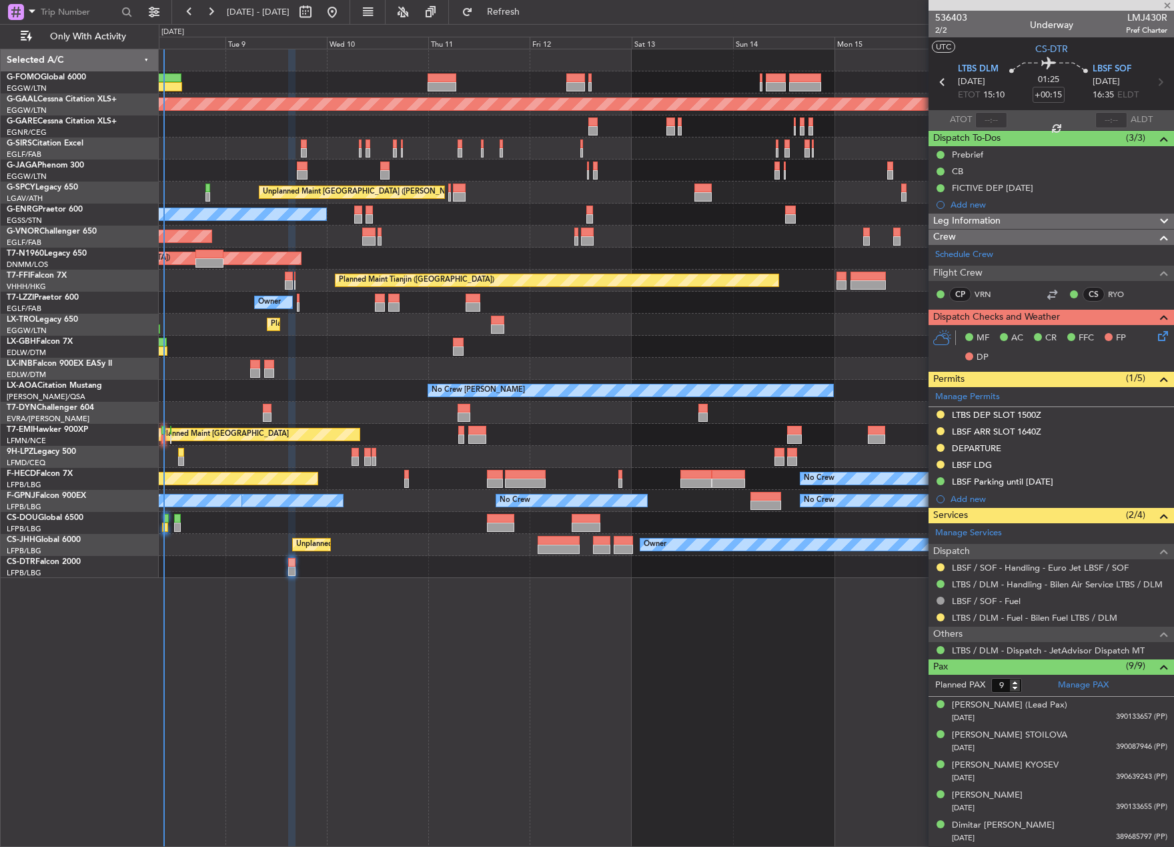
type input "+00:30"
type input "1"
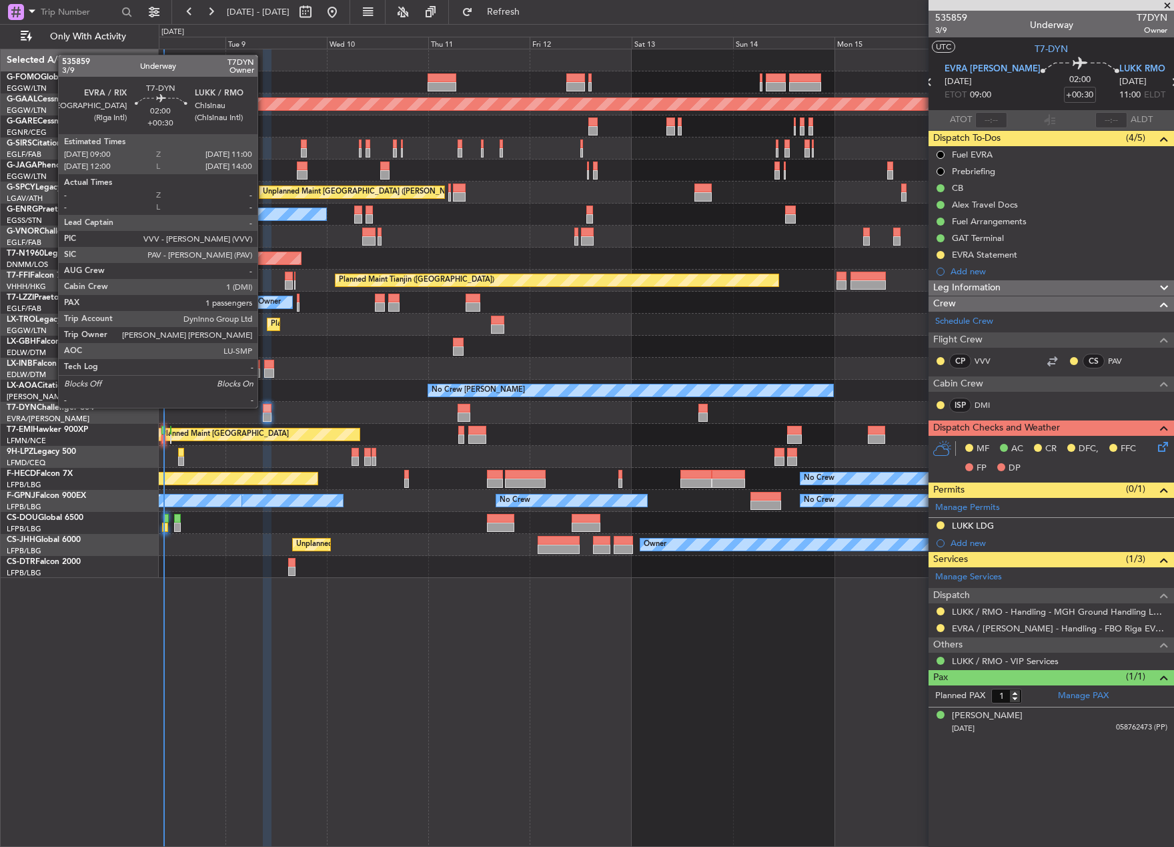
click at [264, 406] on div at bounding box center [267, 408] width 9 height 9
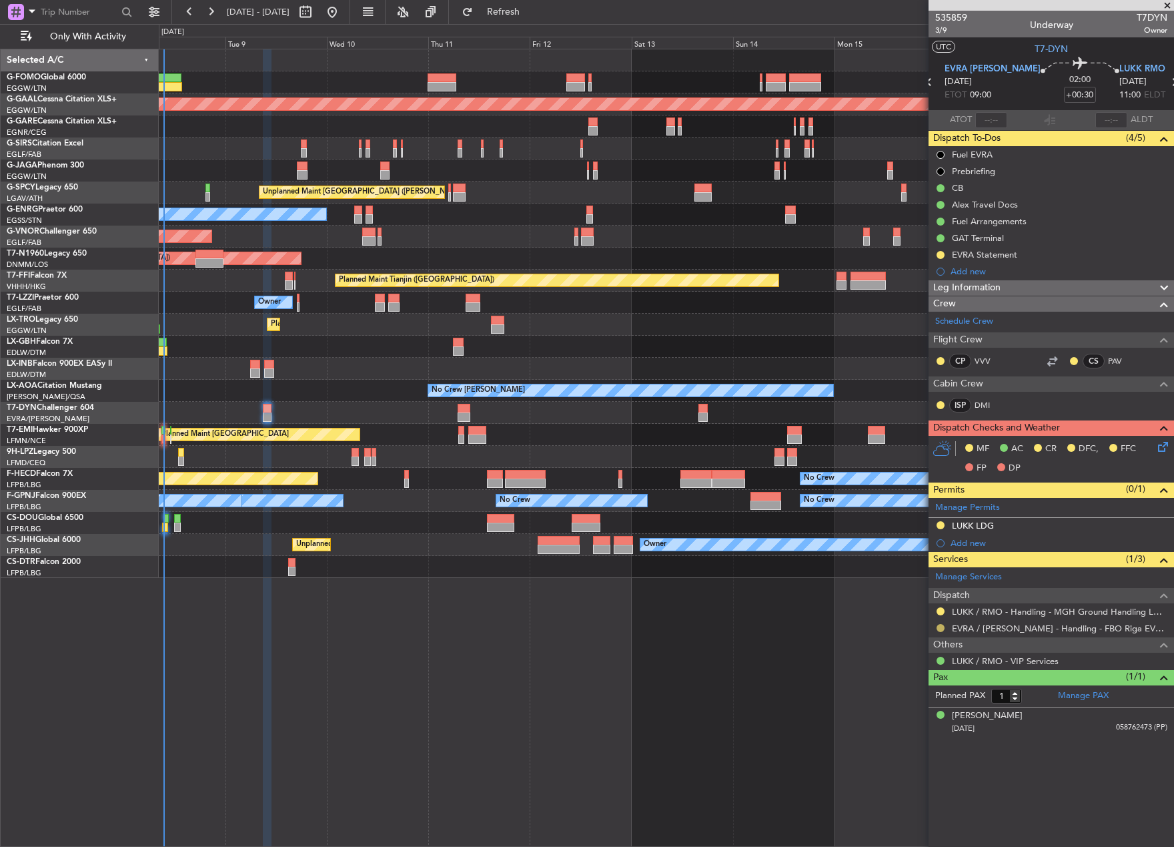
click at [942, 626] on button at bounding box center [941, 628] width 8 height 8
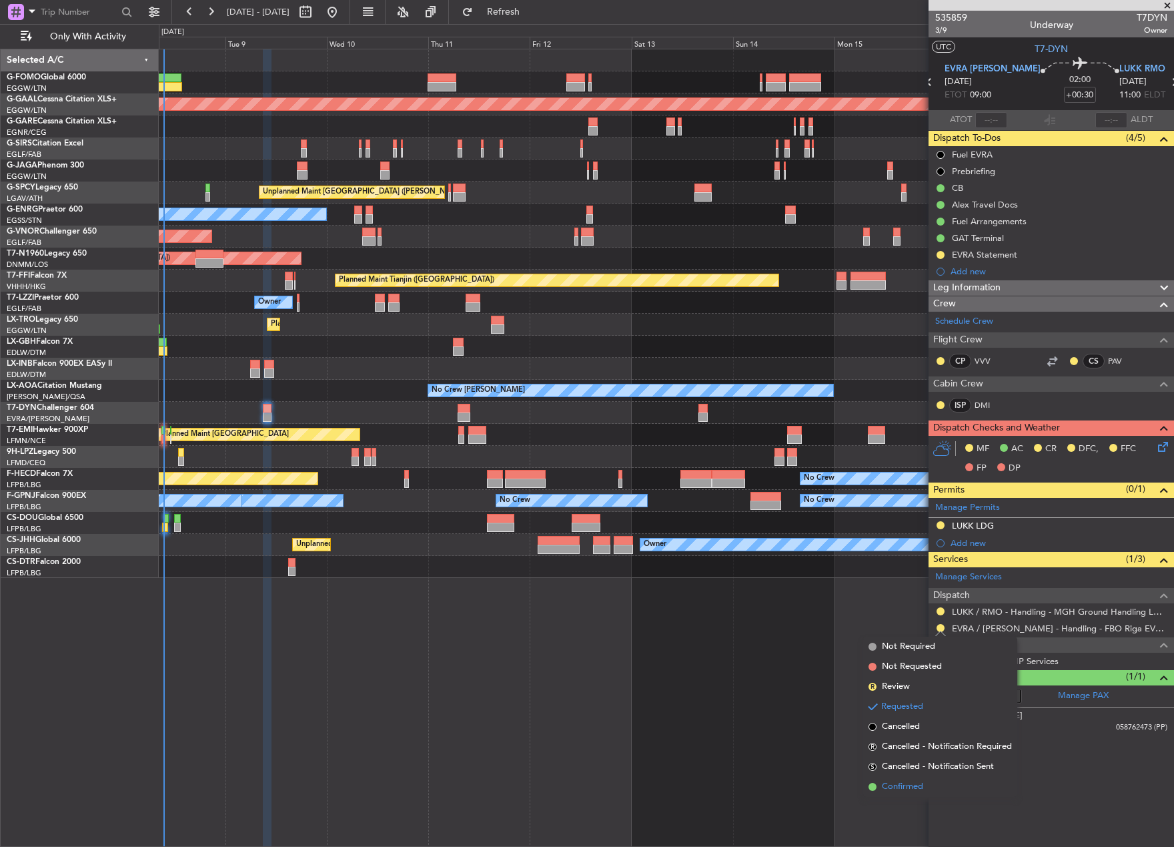
click at [913, 782] on span "Confirmed" at bounding box center [902, 786] width 41 height 13
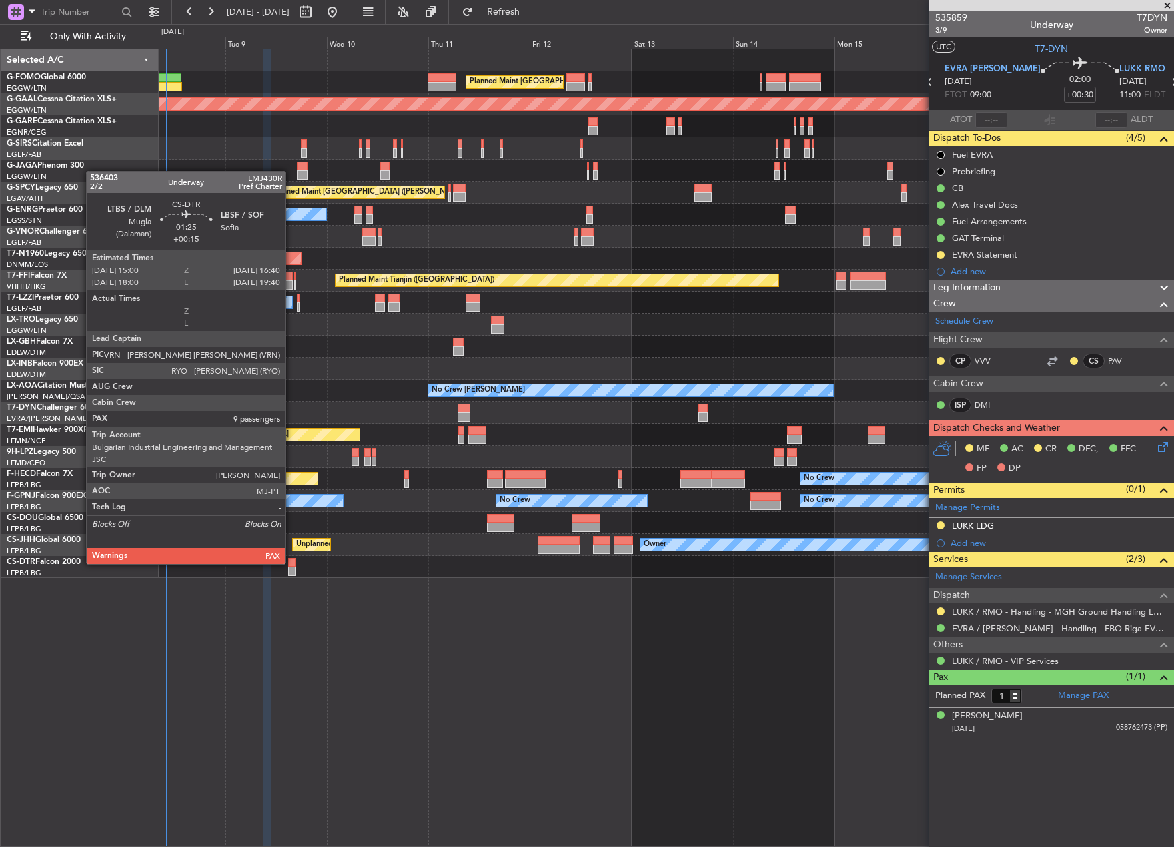
click at [292, 562] on div at bounding box center [291, 562] width 7 height 9
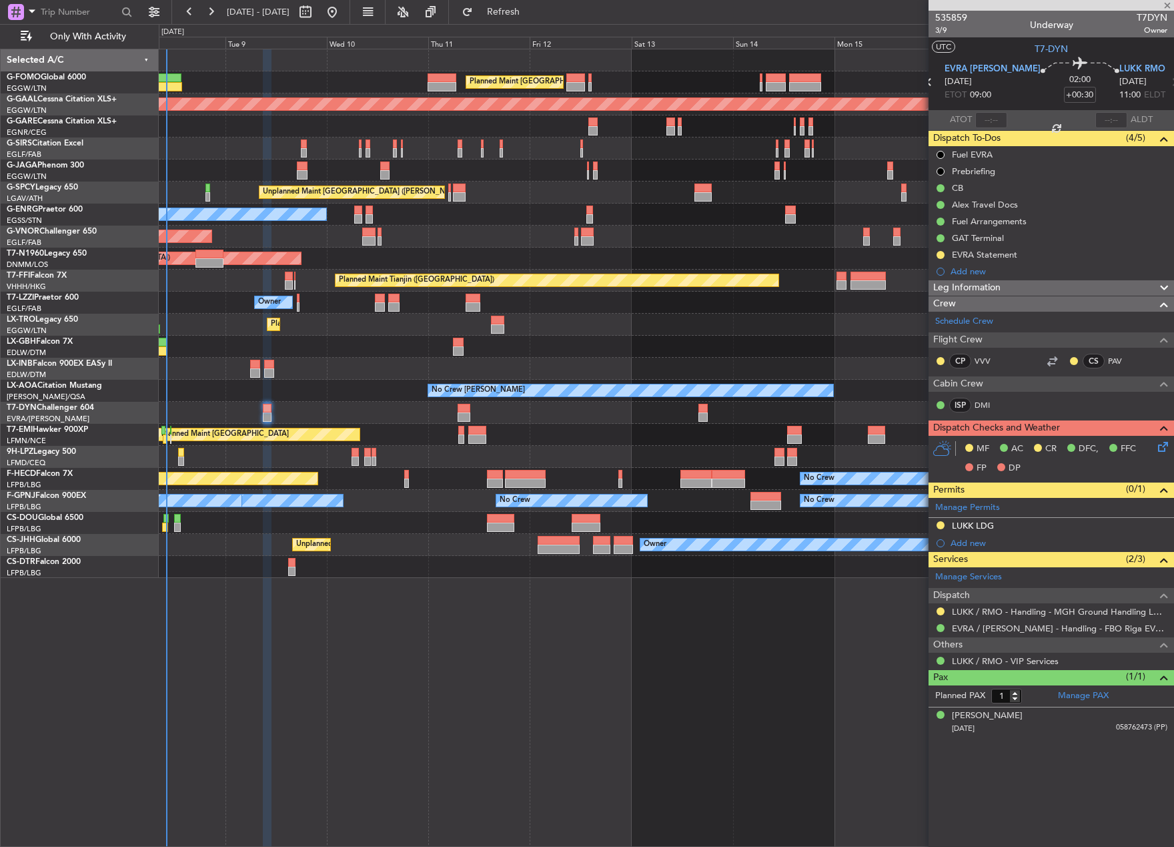
type input "+00:15"
type input "9"
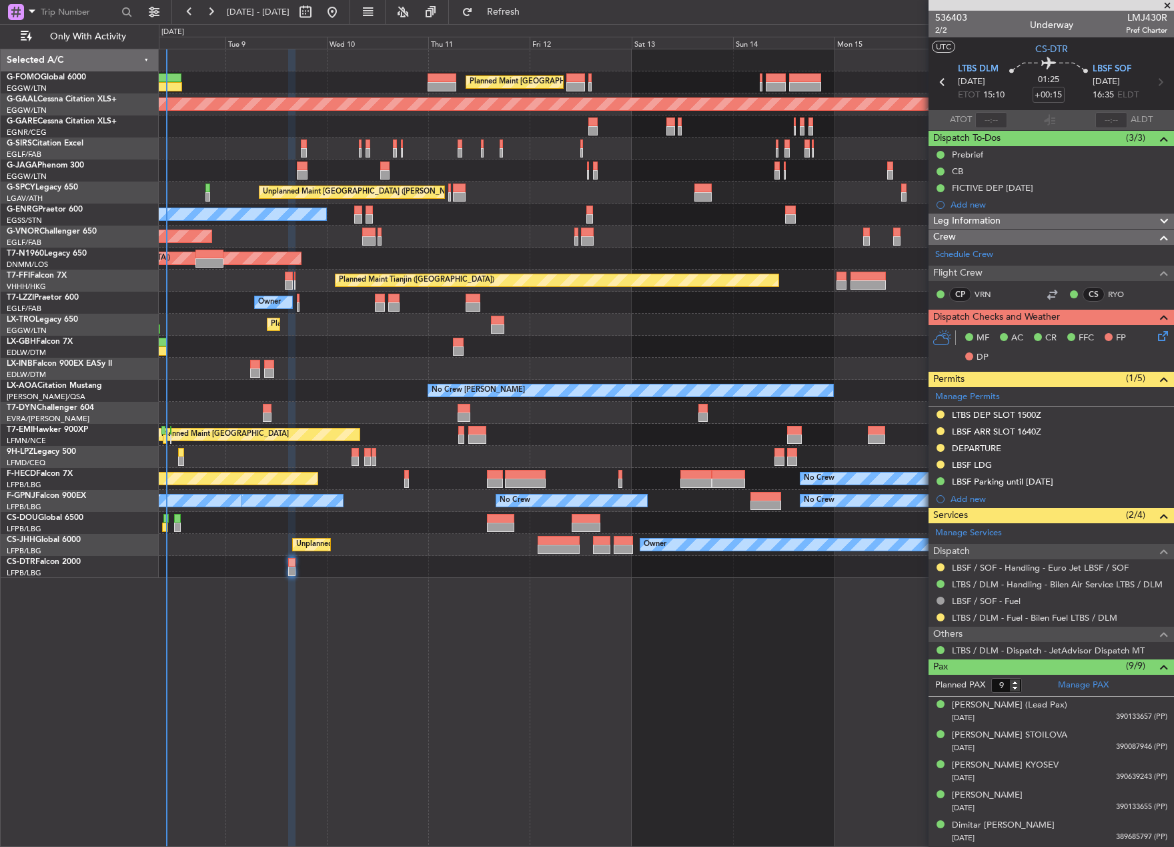
click at [937, 620] on div at bounding box center [940, 617] width 11 height 11
click at [940, 618] on button at bounding box center [941, 617] width 8 height 8
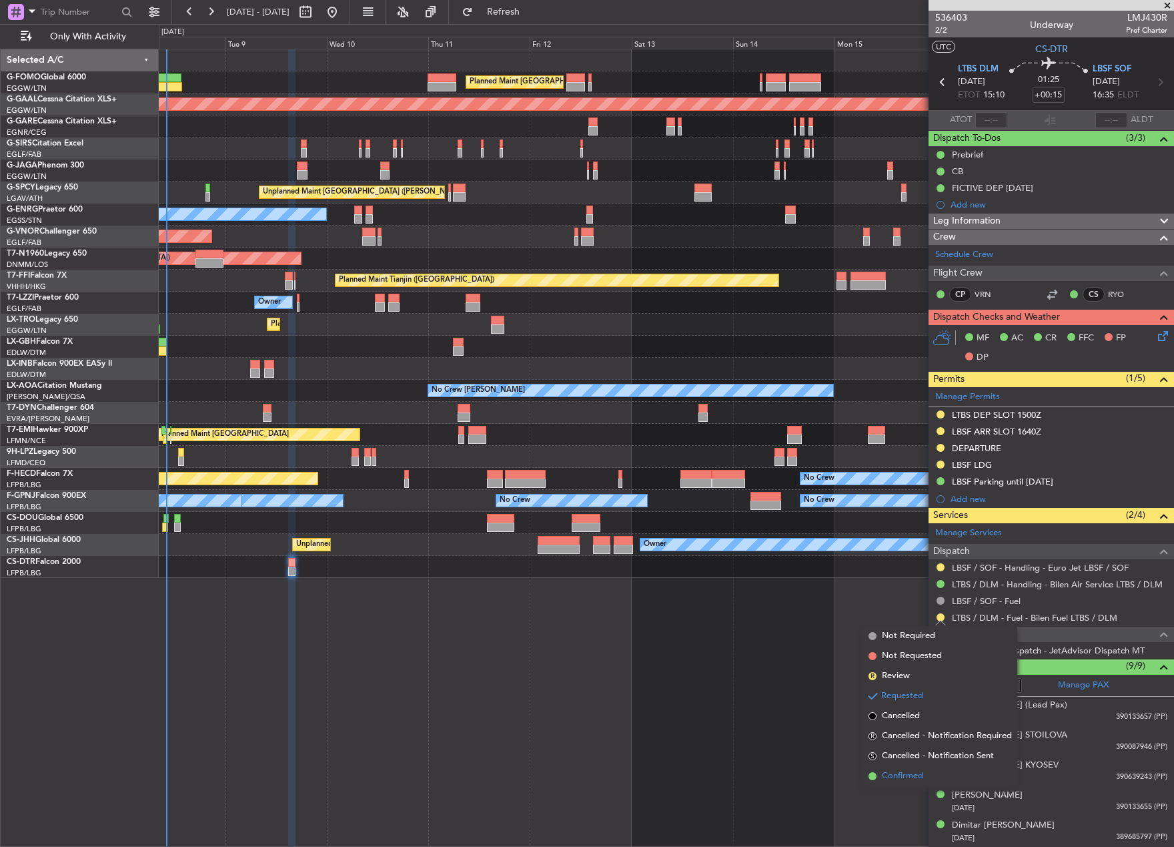
click at [917, 779] on span "Confirmed" at bounding box center [902, 775] width 41 height 13
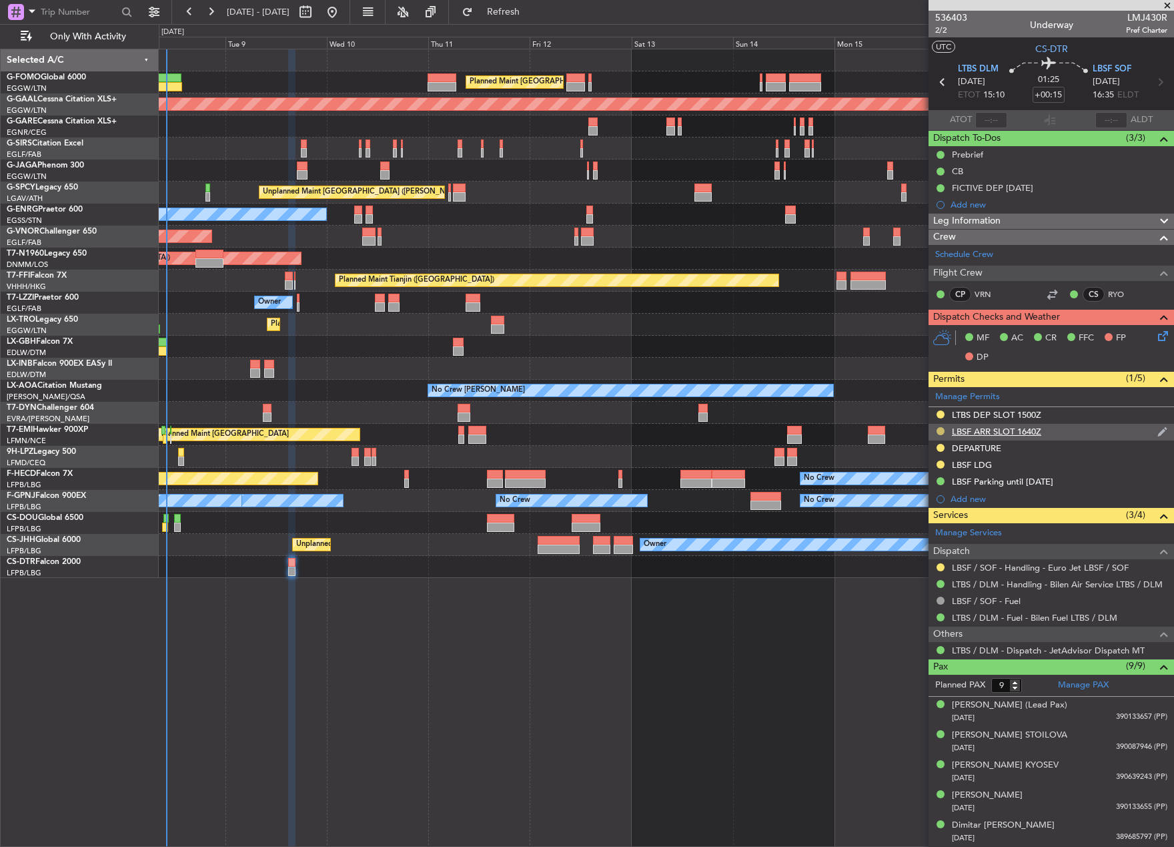
click at [937, 431] on button at bounding box center [941, 431] width 8 height 8
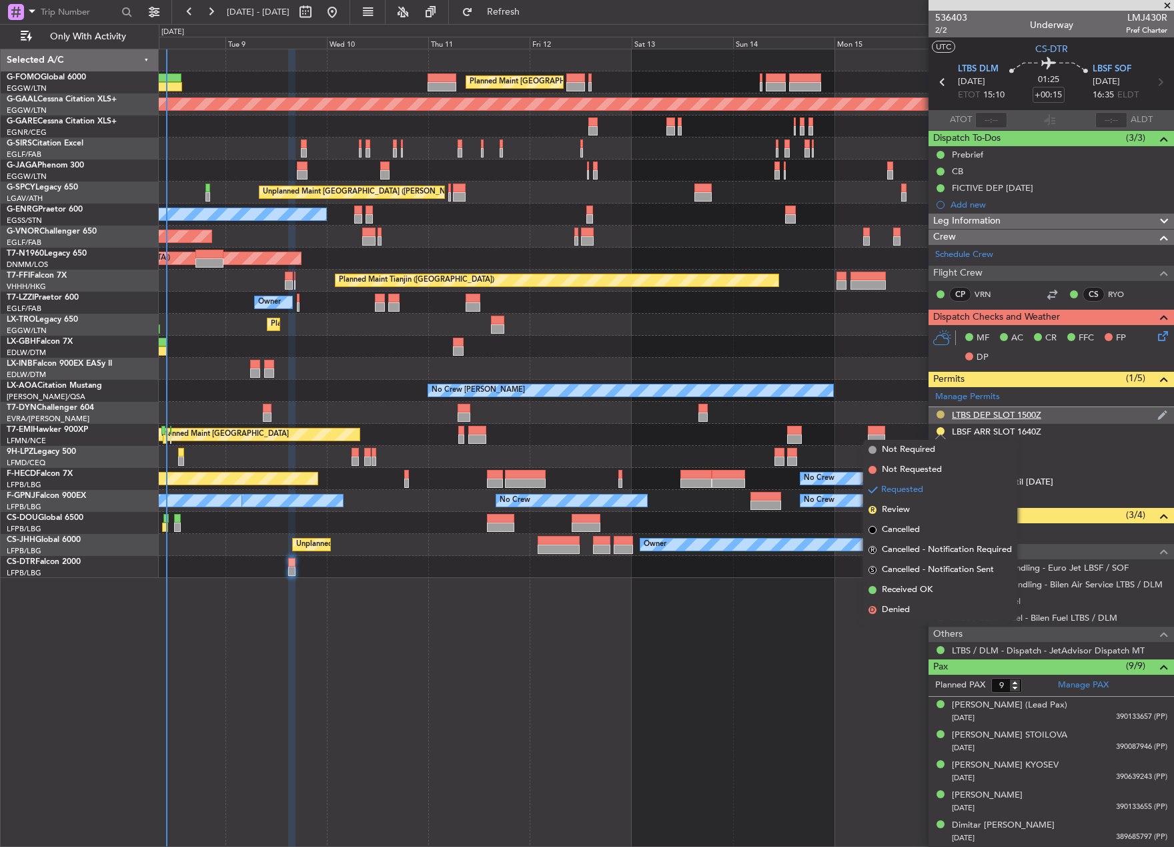
click at [943, 416] on button at bounding box center [941, 414] width 8 height 8
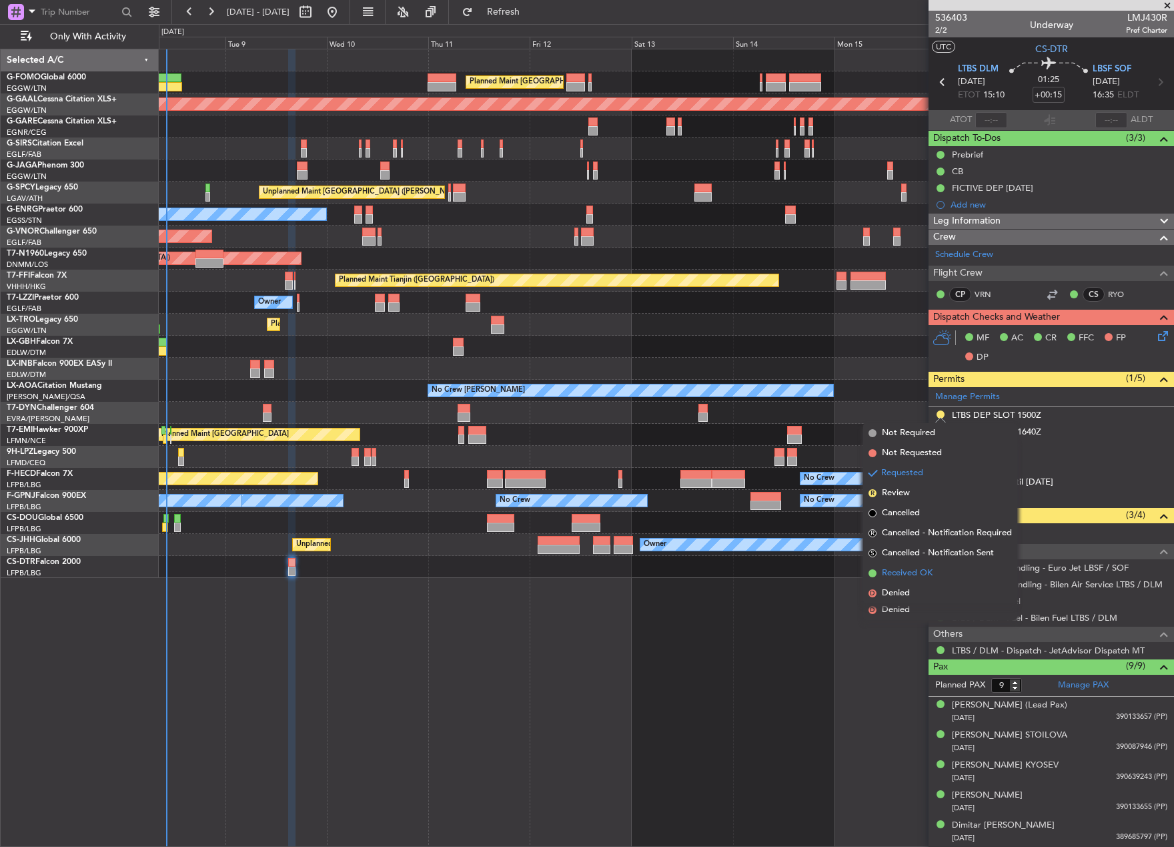
click at [911, 578] on span "Received OK" at bounding box center [907, 572] width 51 height 13
click at [818, 613] on div "Planned Maint London (Luton) Planned Maint London (Luton) Planned Maint Dusseld…" at bounding box center [666, 448] width 1015 height 798
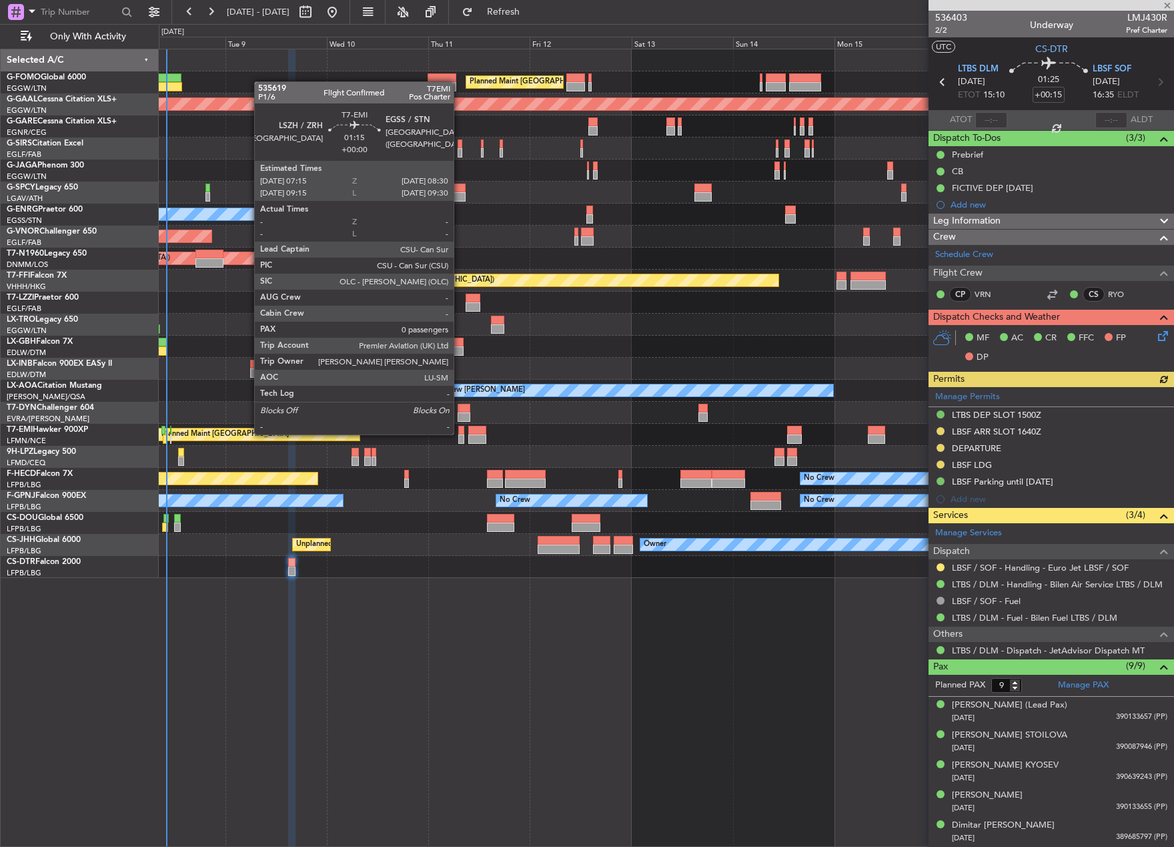
click at [460, 433] on div at bounding box center [460, 430] width 5 height 9
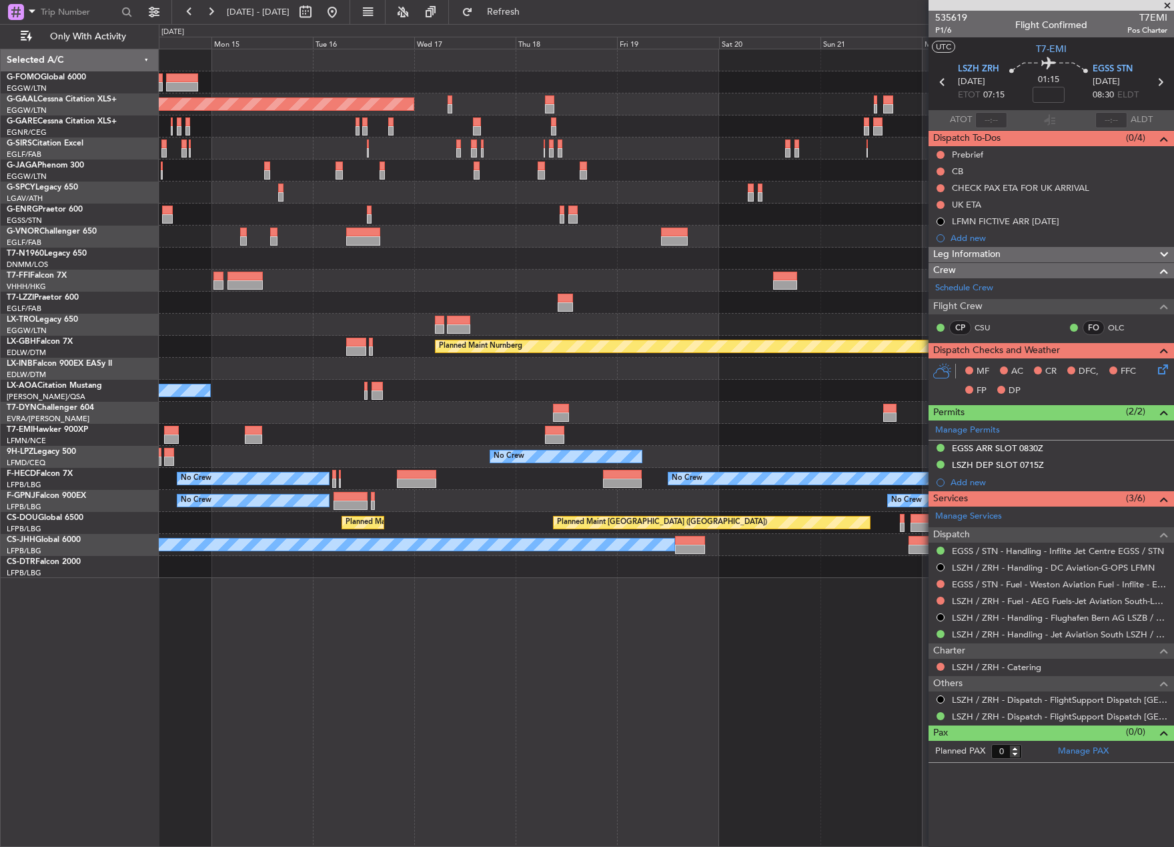
click at [106, 533] on div "Planned Maint London (Luton) Planned Maint Dusseldorf Planned Maint London (Lut…" at bounding box center [587, 435] width 1174 height 823
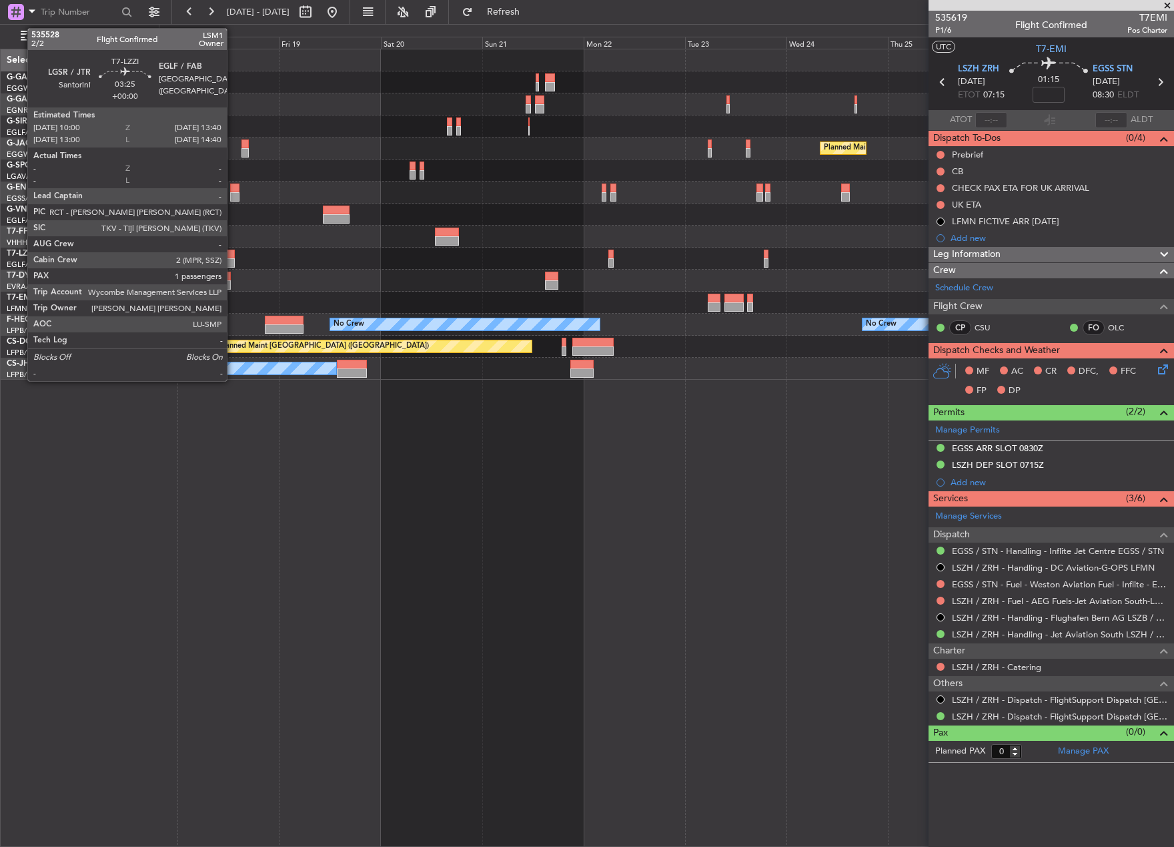
click at [233, 254] on div at bounding box center [227, 254] width 16 height 9
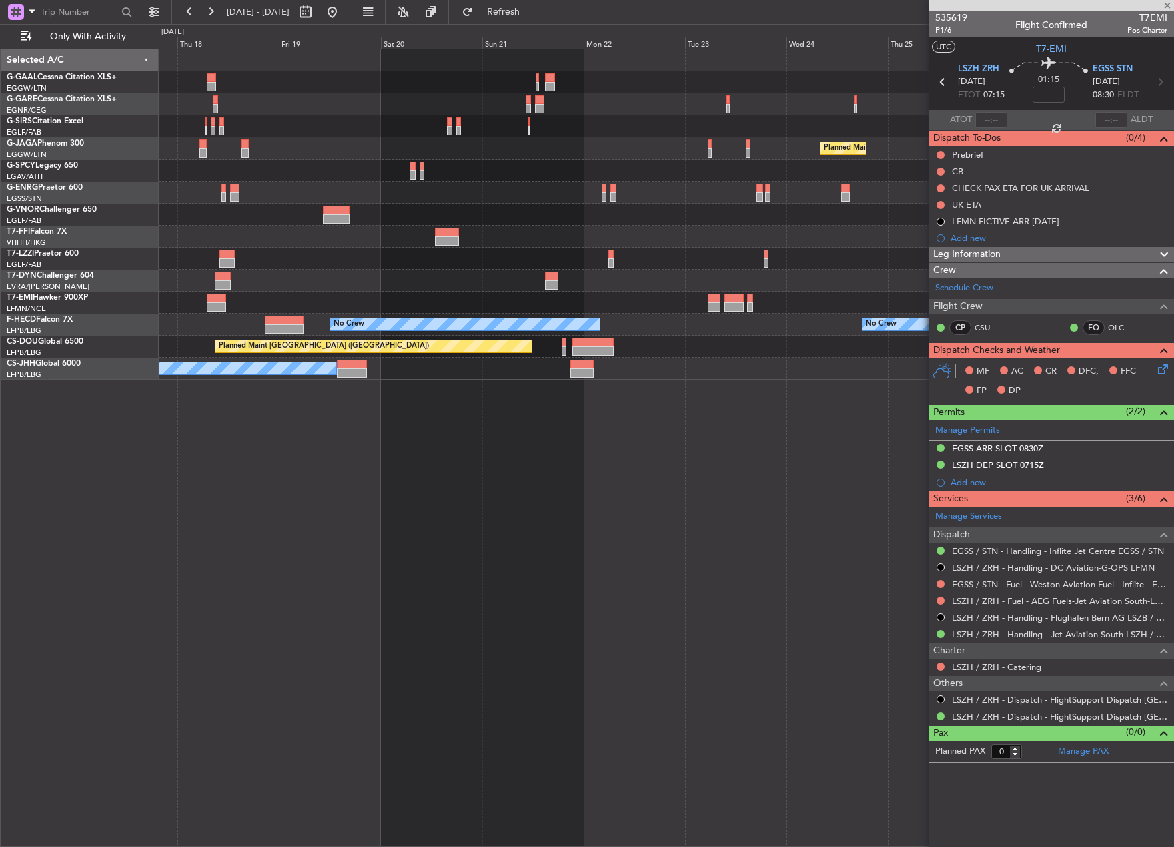
type input "1"
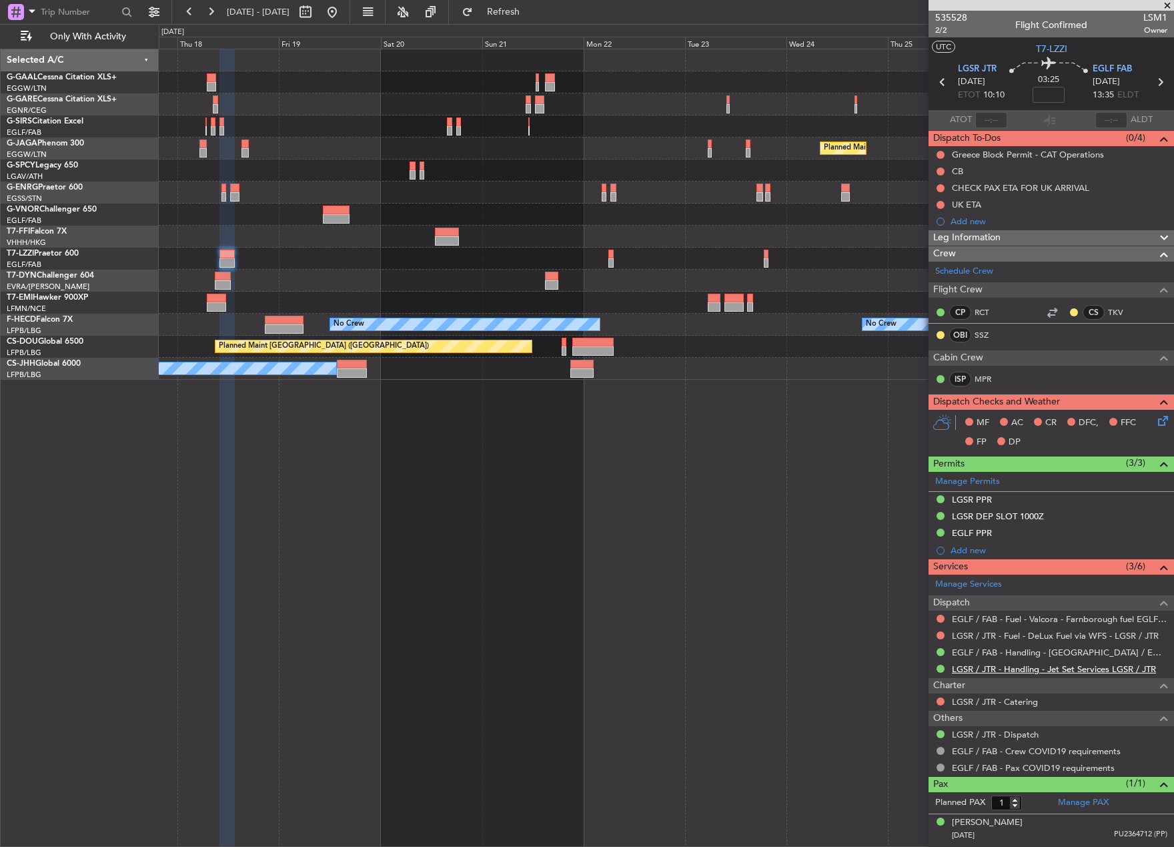
click at [997, 668] on link "LGSR / JTR - Handling - Jet Set Services LGSR / JTR" at bounding box center [1054, 668] width 204 height 11
click at [343, 16] on button at bounding box center [332, 11] width 21 height 21
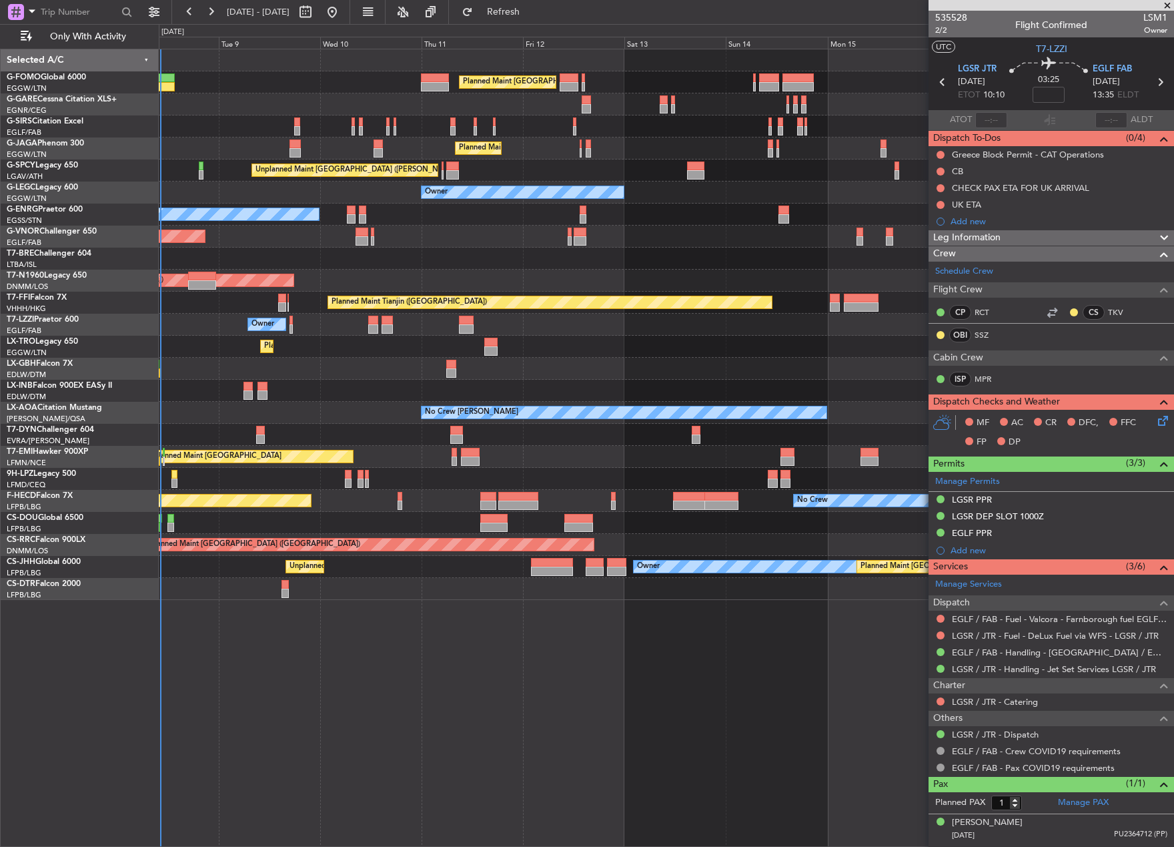
click at [0, 508] on html "03 Sep 2025 - 13 Sep 2025 Refresh Quick Links Only With Activity Planned Maint …" at bounding box center [587, 423] width 1174 height 847
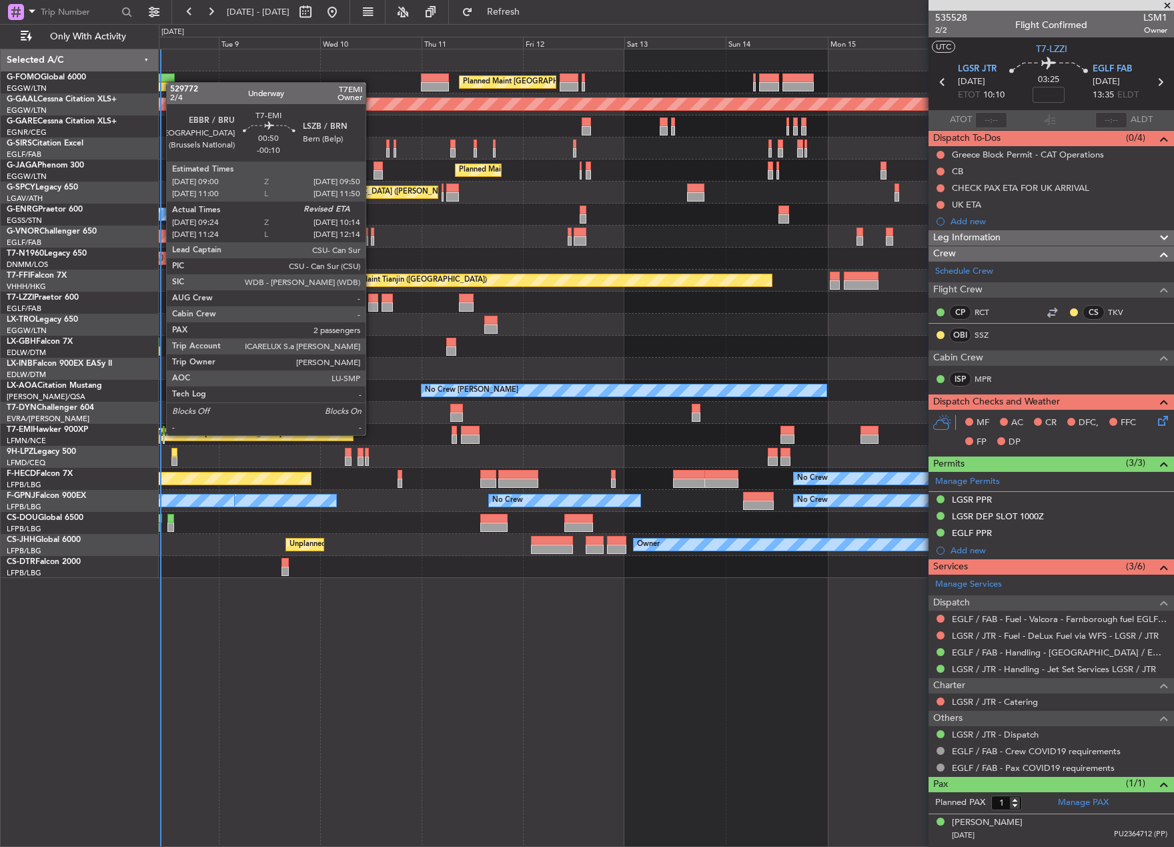
click at [159, 435] on div at bounding box center [158, 438] width 4 height 9
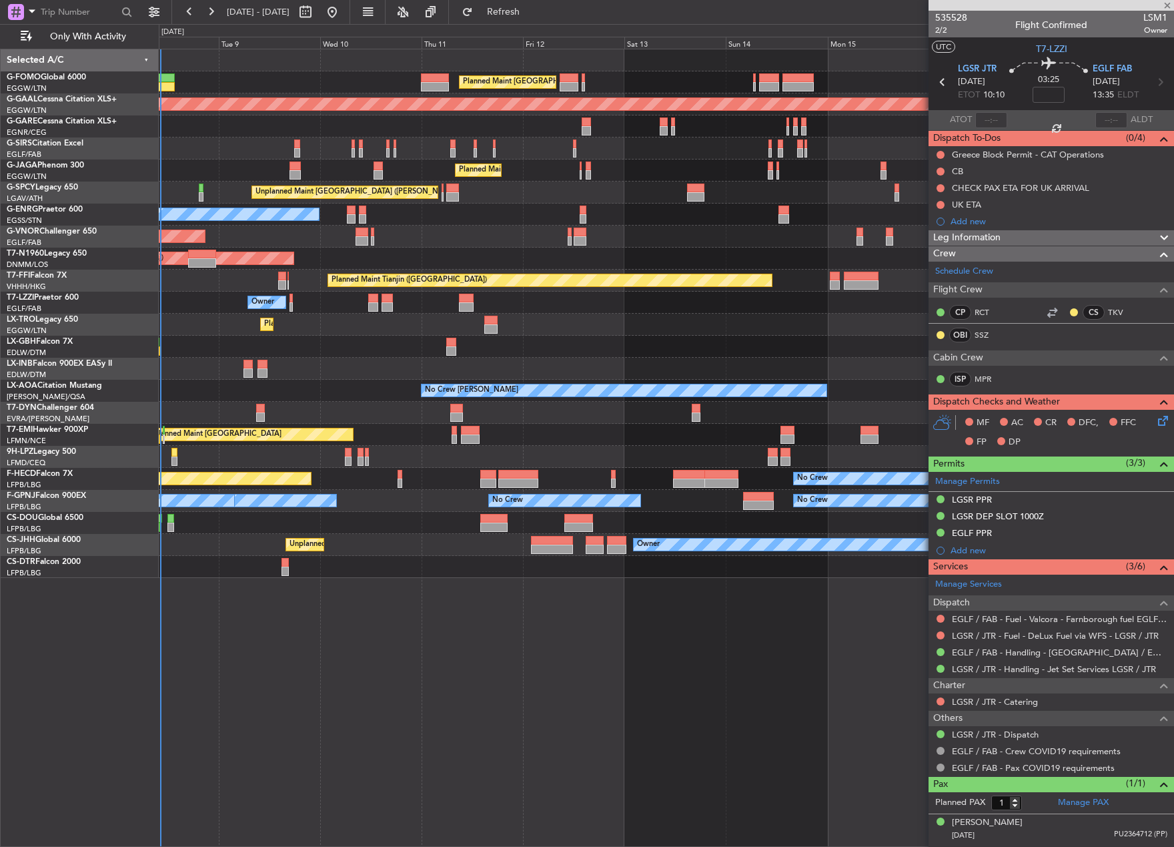
type input "-00:10"
type input "09:24"
type input "2"
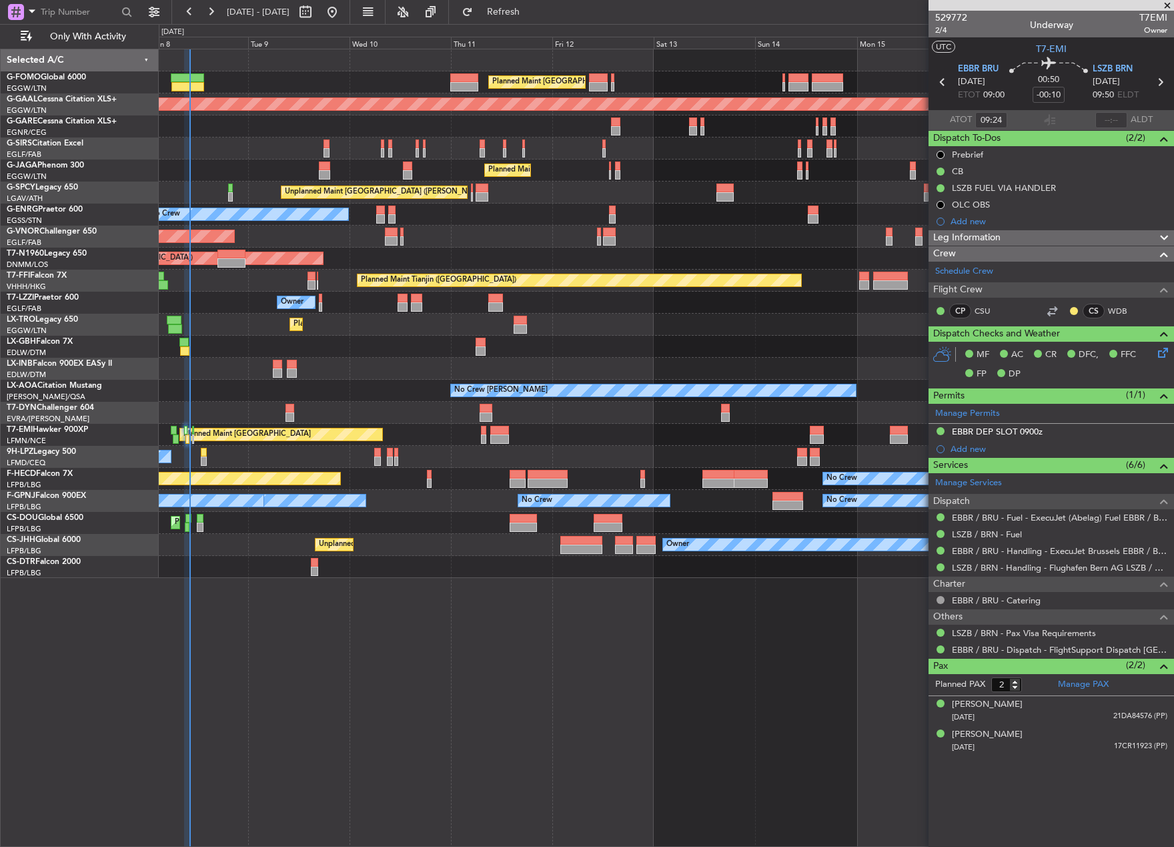
click at [325, 312] on div "Planned Maint London (Luton) Planned Maint London (Luton) Planned Maint Dusseld…" at bounding box center [666, 313] width 1015 height 528
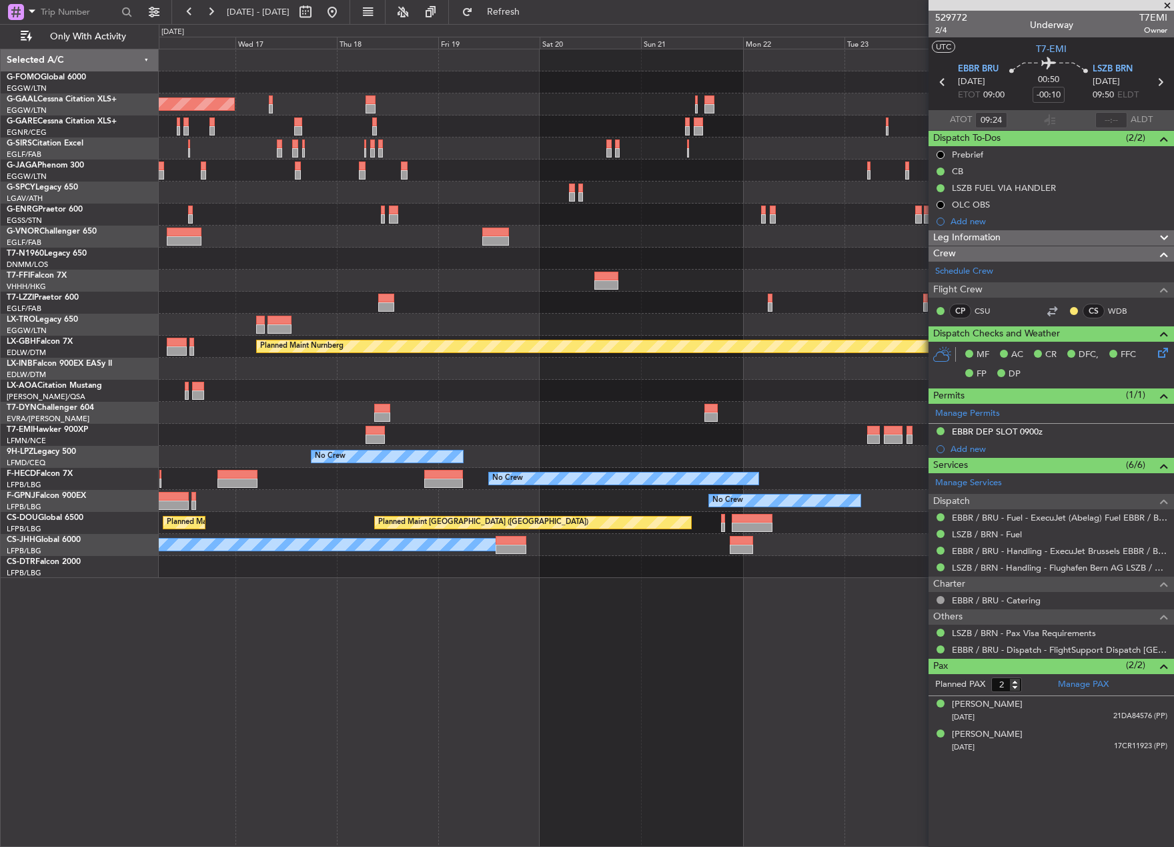
click at [45, 146] on div "Planned Maint Dusseldorf Planned Maint Tianjin (Binhai) Planned Maint Nurnberg …" at bounding box center [587, 435] width 1174 height 823
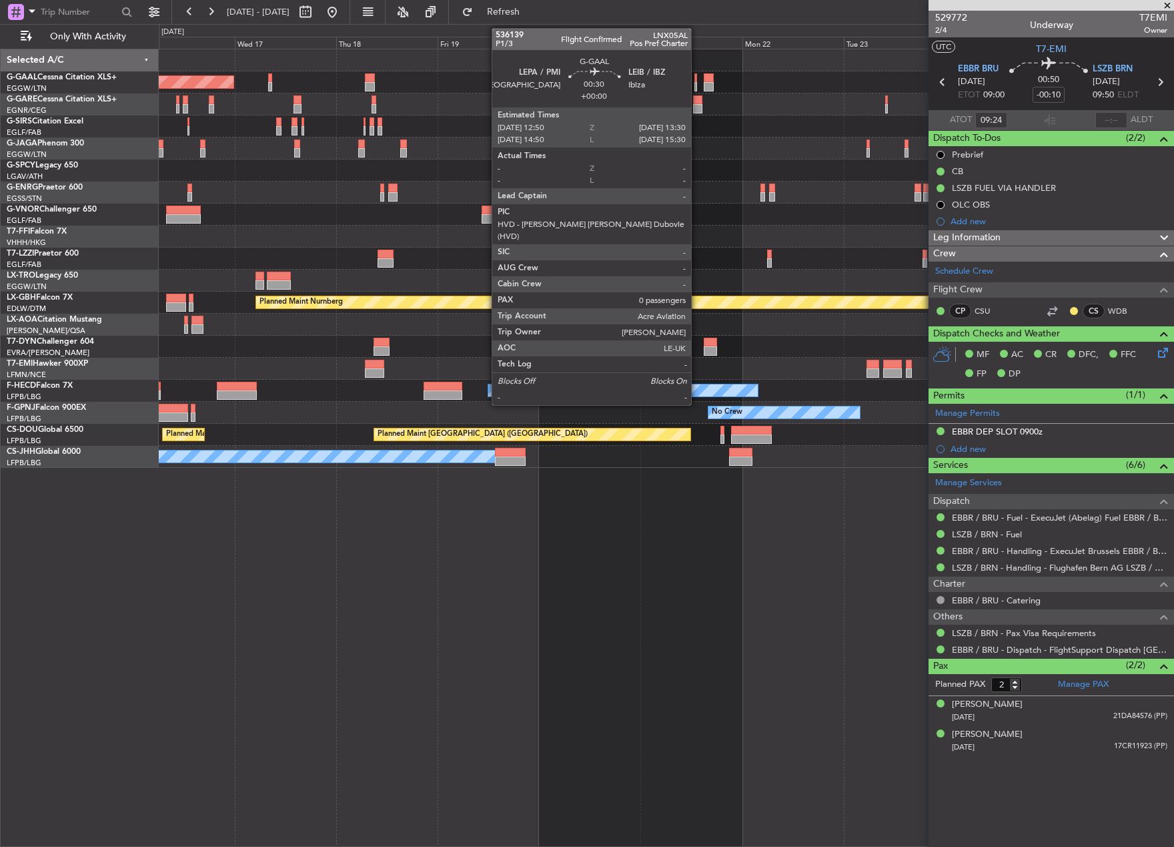
click at [697, 83] on div at bounding box center [696, 86] width 3 height 9
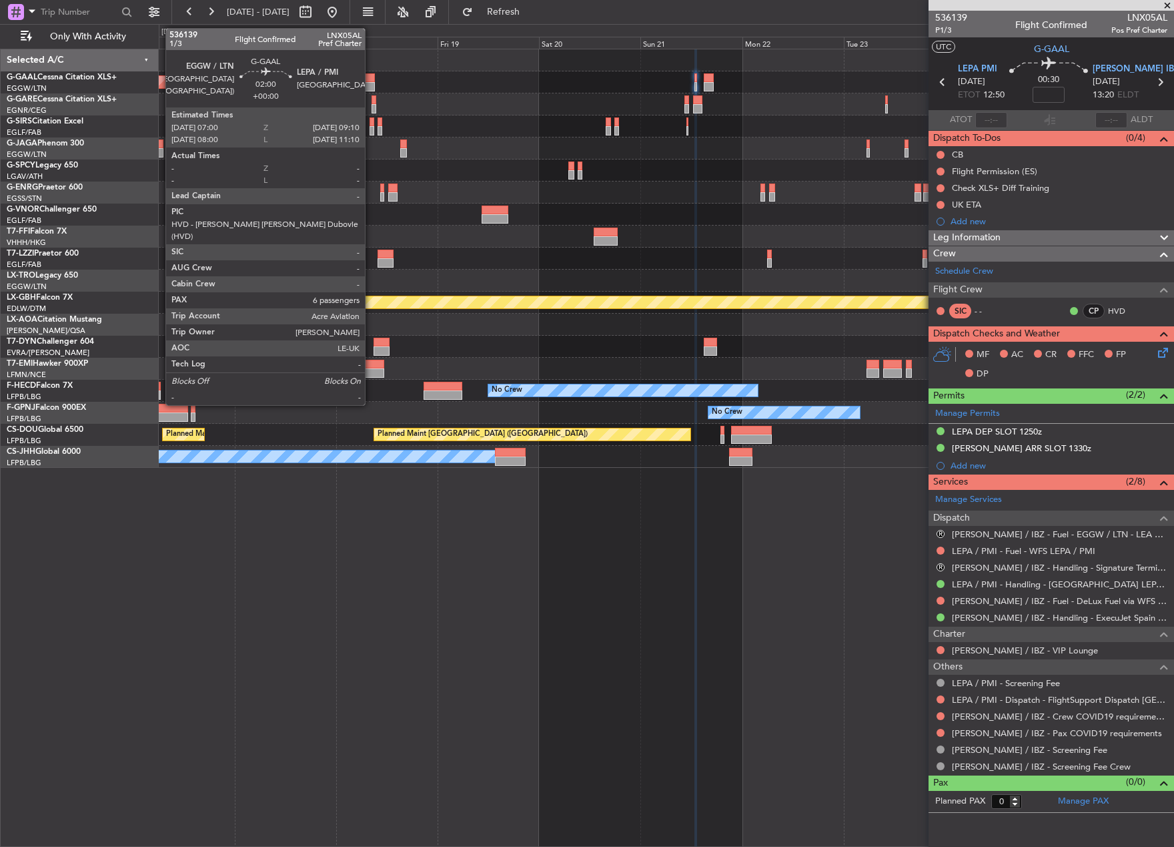
click at [371, 82] on div at bounding box center [369, 86] width 9 height 9
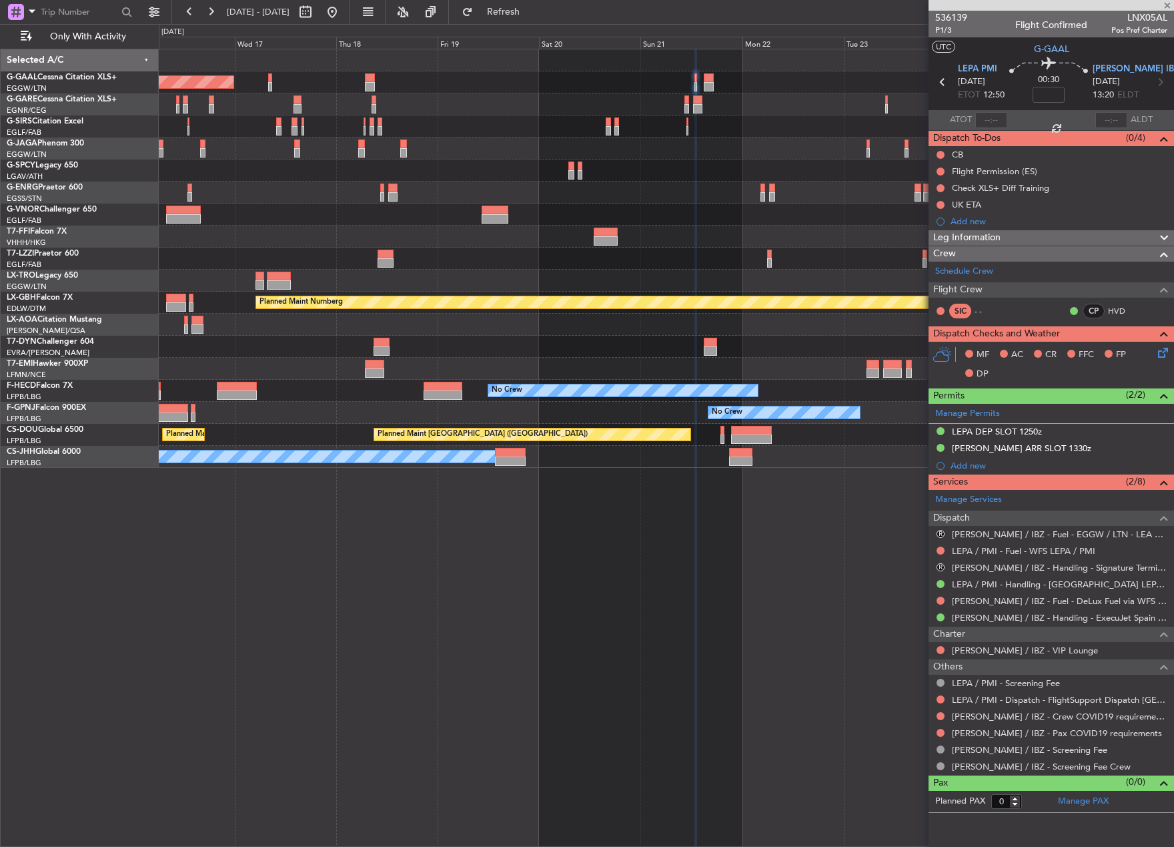
type input "6"
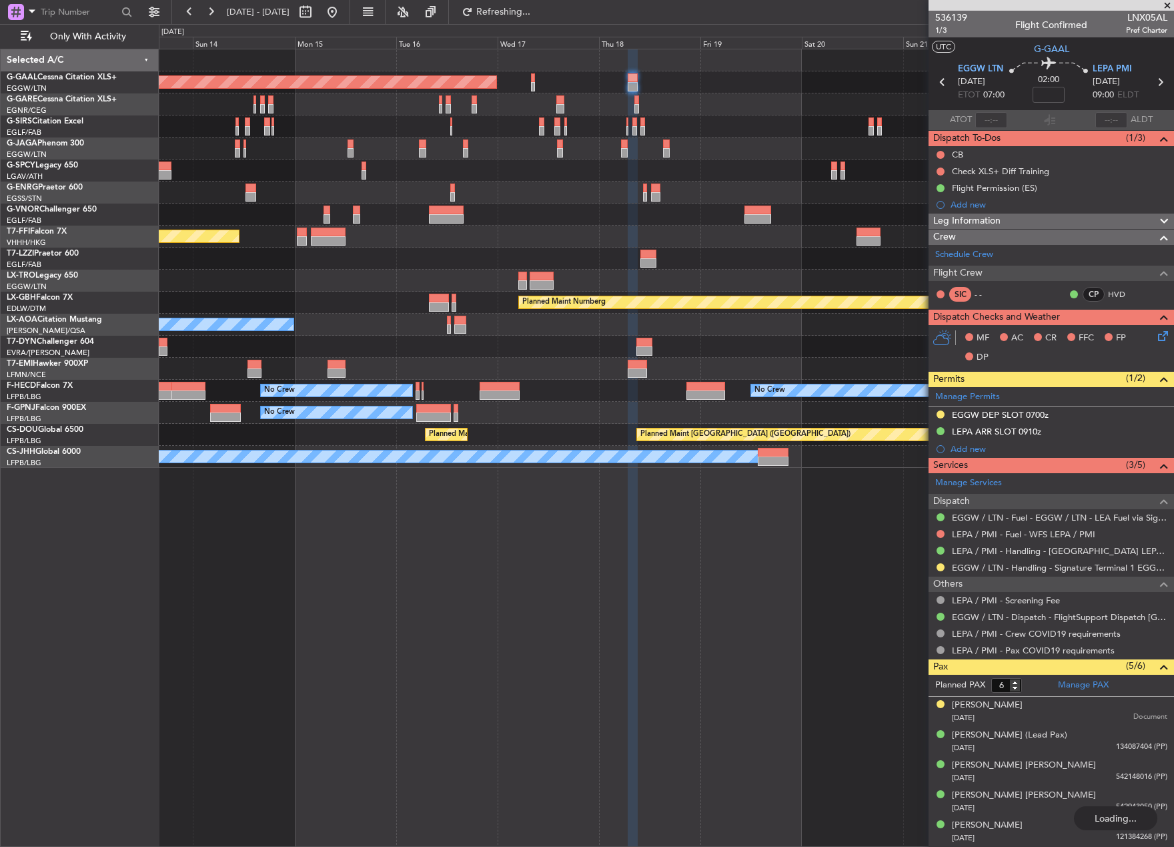
click at [685, 466] on div "Planned Maint Dusseldorf Planned Maint London (Luton) Planned Maint Tianjin (Bi…" at bounding box center [666, 258] width 1015 height 418
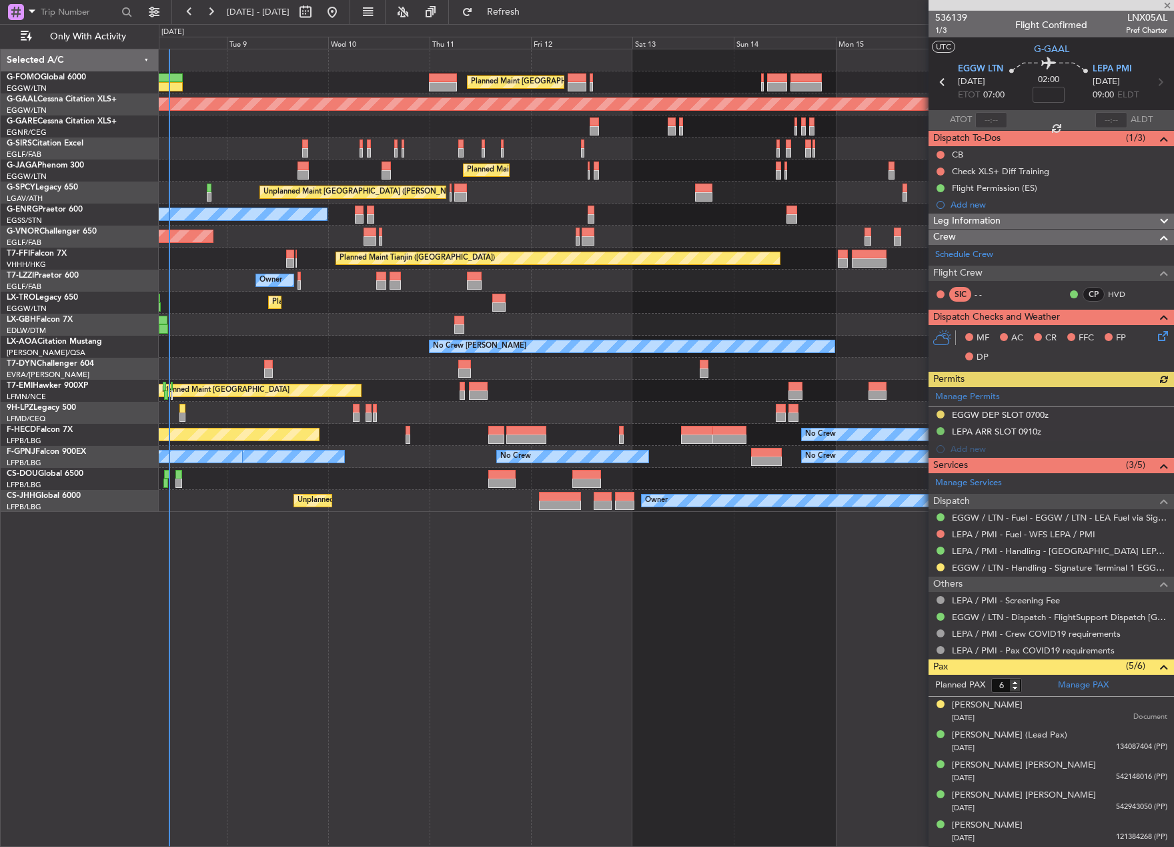
click at [288, 582] on div "Planned Maint London (Luton) Planned Maint London (Luton) Planned Maint Dusseld…" at bounding box center [666, 448] width 1015 height 798
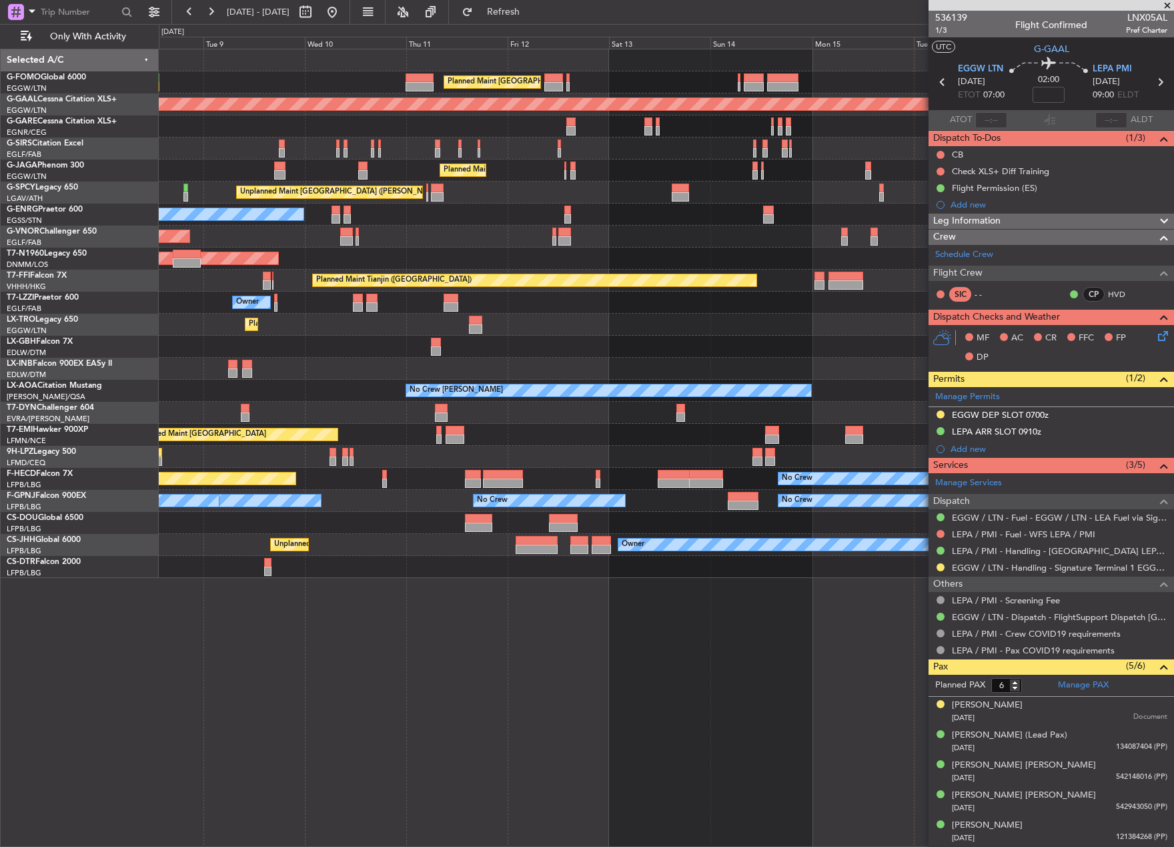
click at [671, 474] on div "Planned Maint London (Luton) Planned Maint London (Luton) Planned Maint Dusseld…" at bounding box center [666, 313] width 1015 height 528
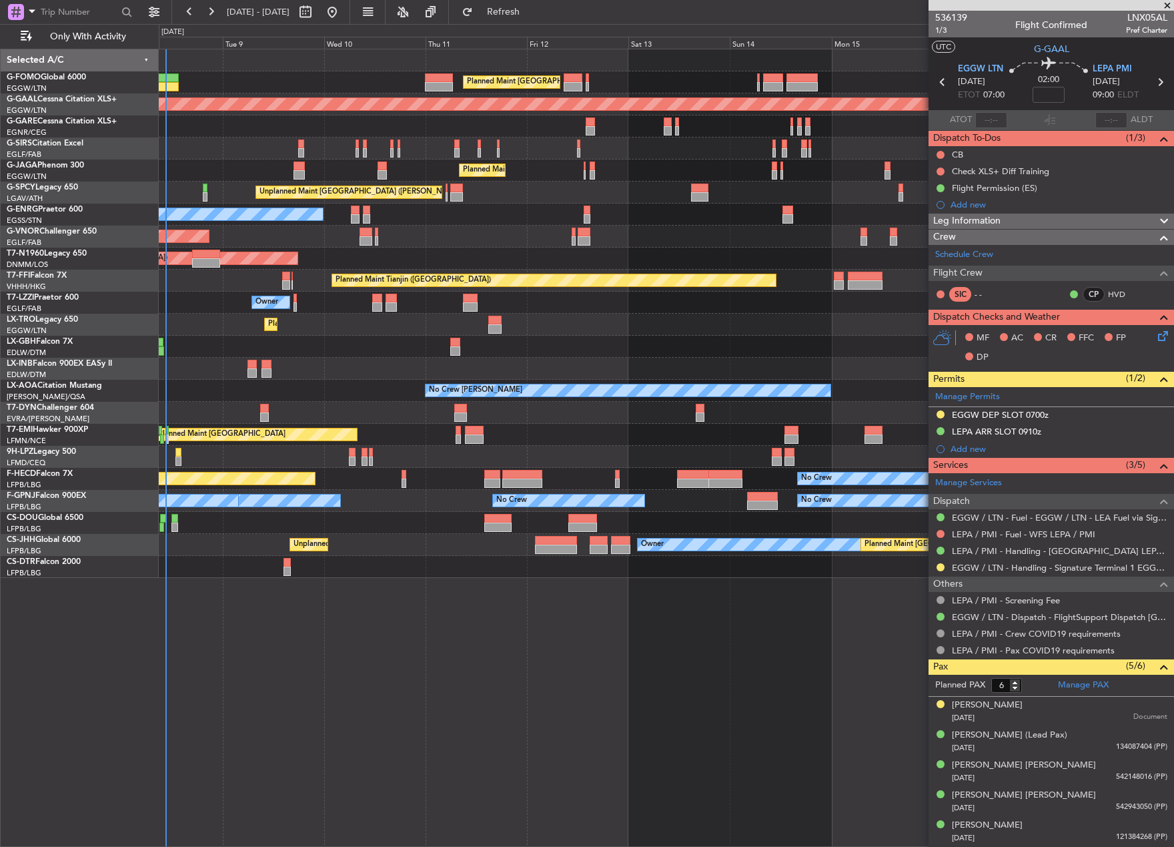
click at [148, 637] on div "Planned Maint London (Luton) Planned Maint London (Luton) Planned Maint Dusseld…" at bounding box center [587, 435] width 1174 height 823
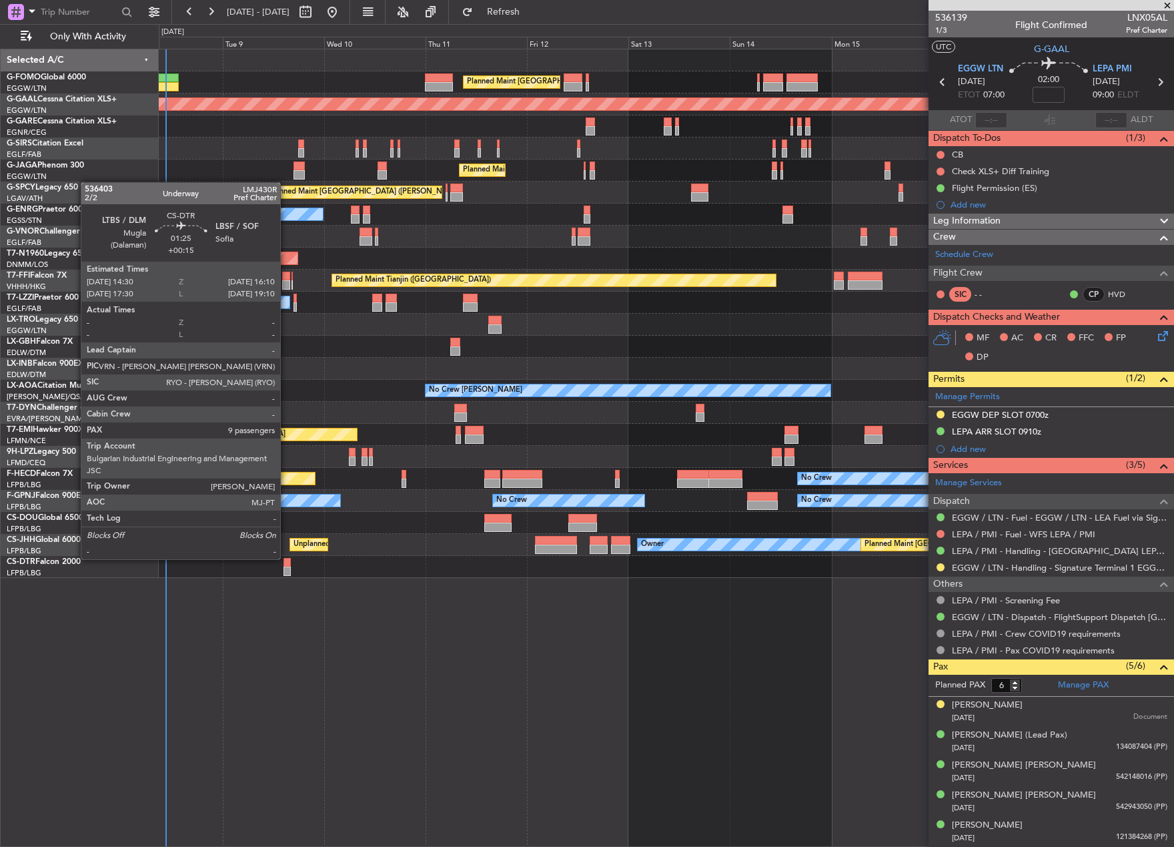
click at [287, 558] on div at bounding box center [287, 562] width 7 height 9
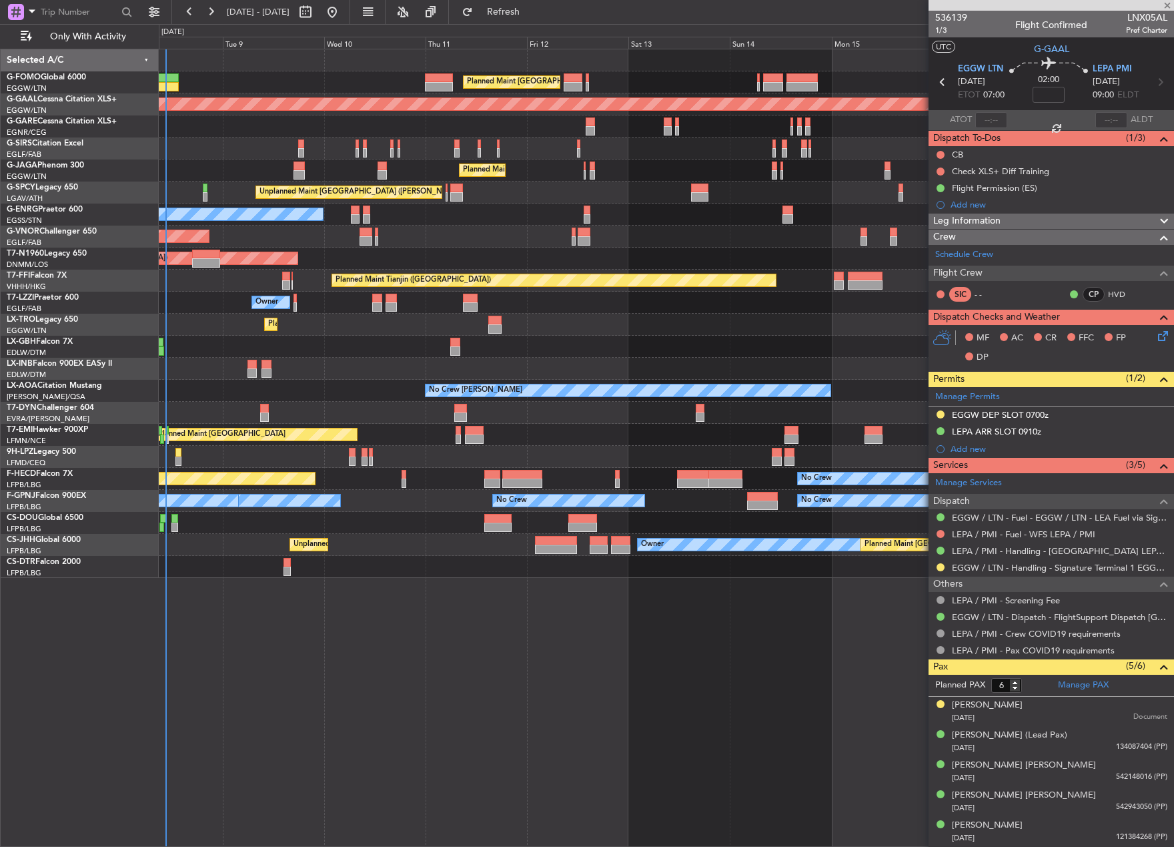
type input "+00:15"
type input "9"
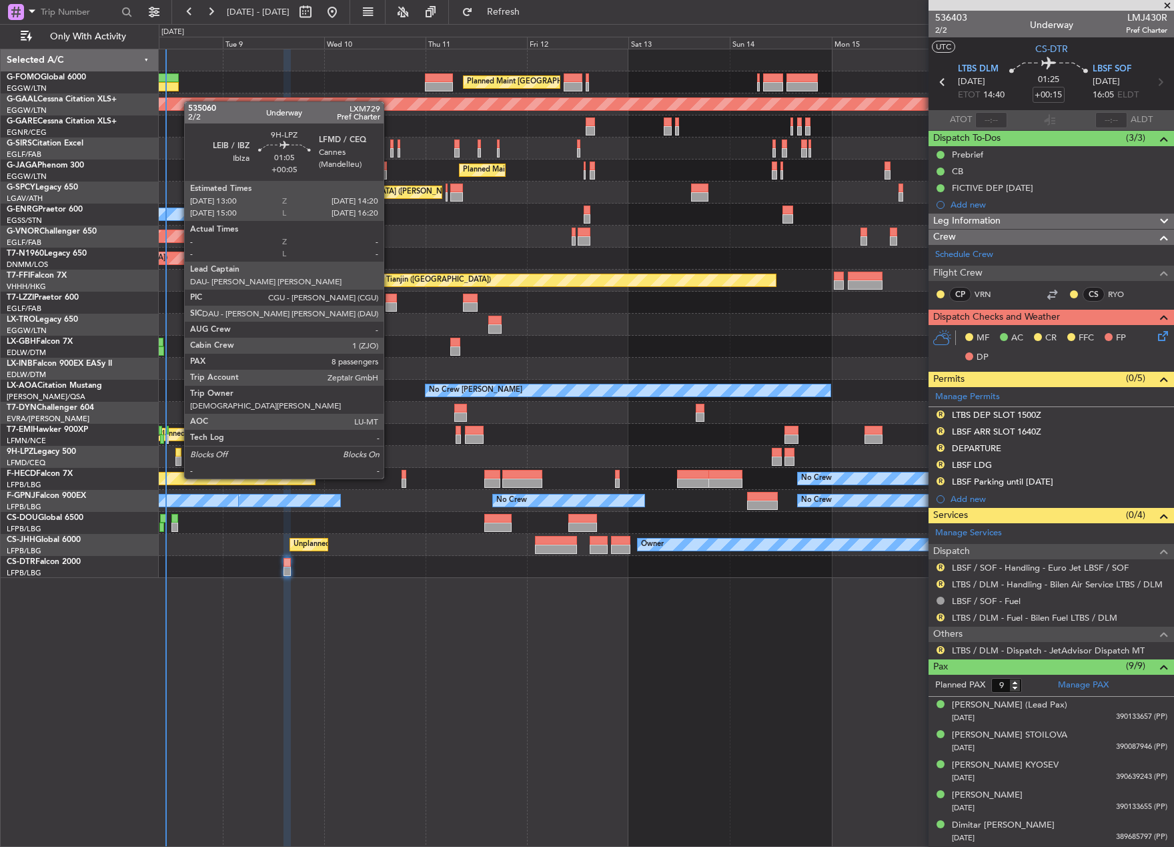
click at [177, 453] on div at bounding box center [178, 452] width 6 height 9
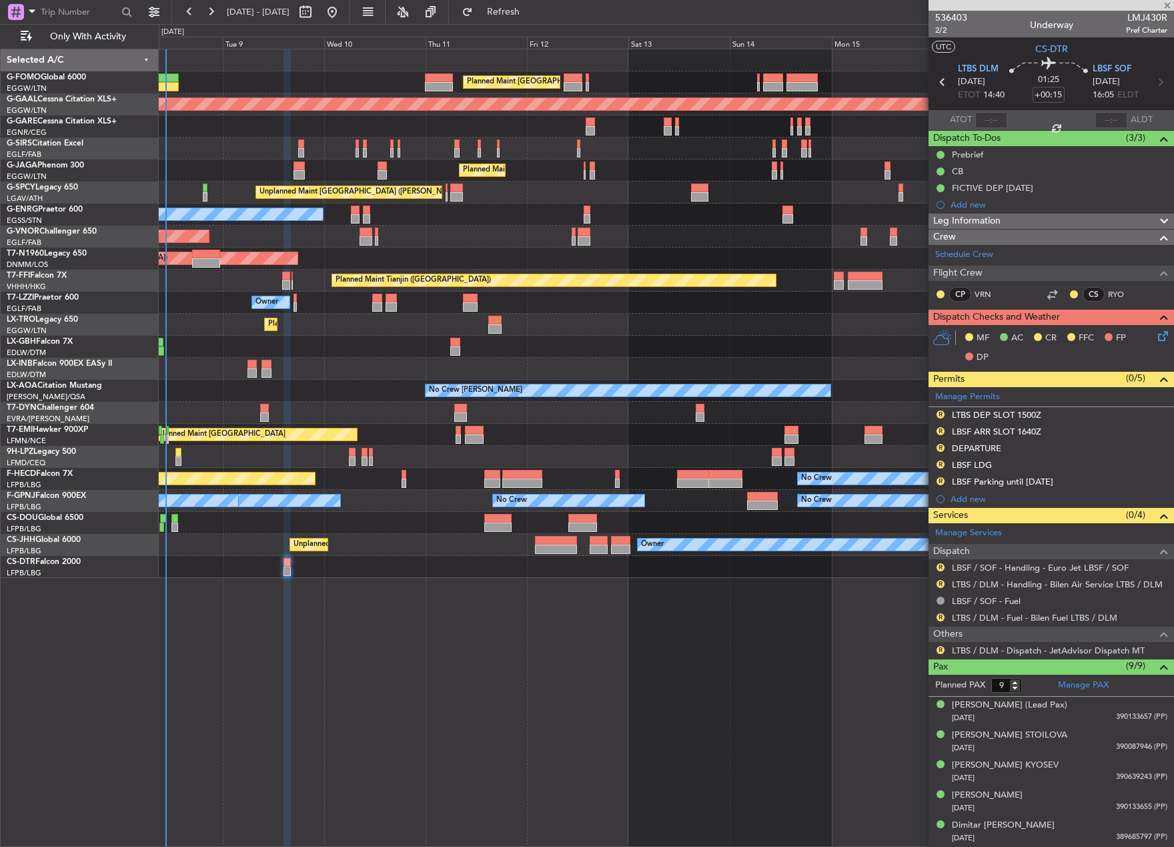
type input "+00:05"
type input "8"
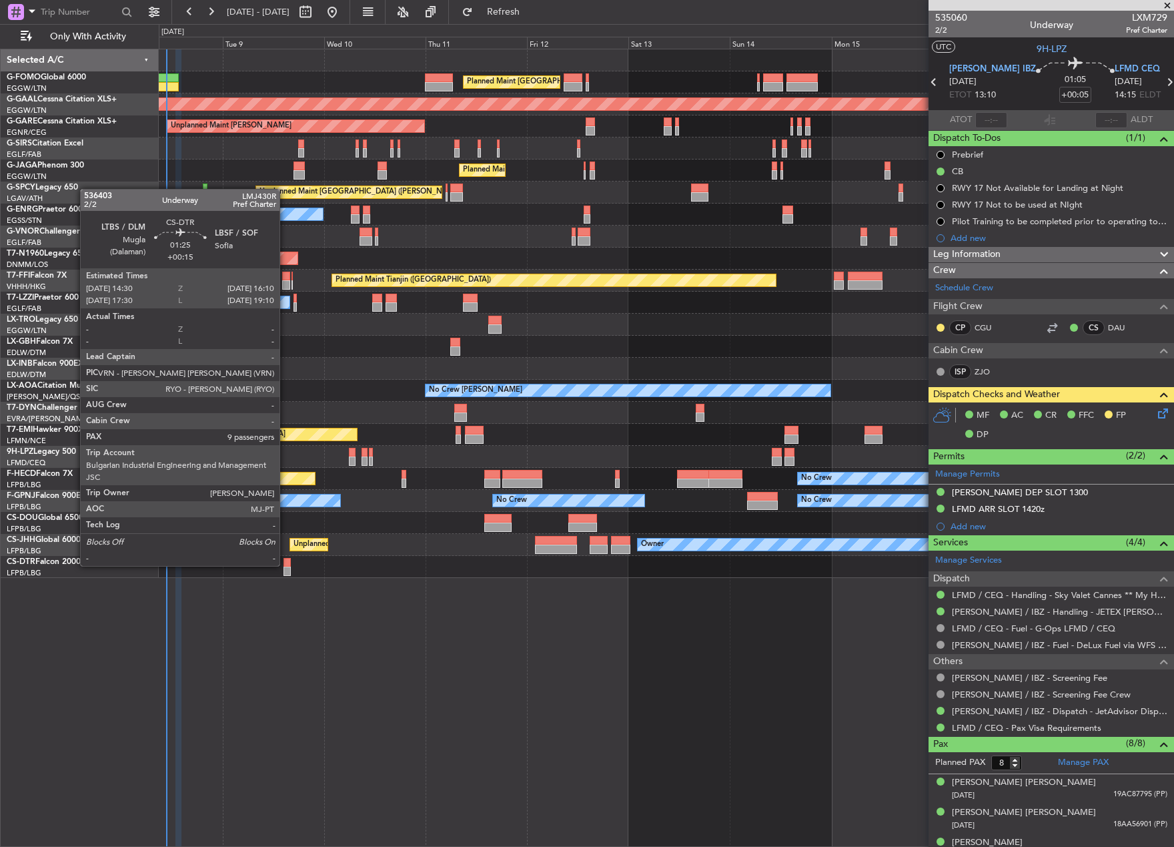
click at [286, 564] on div at bounding box center [287, 562] width 7 height 9
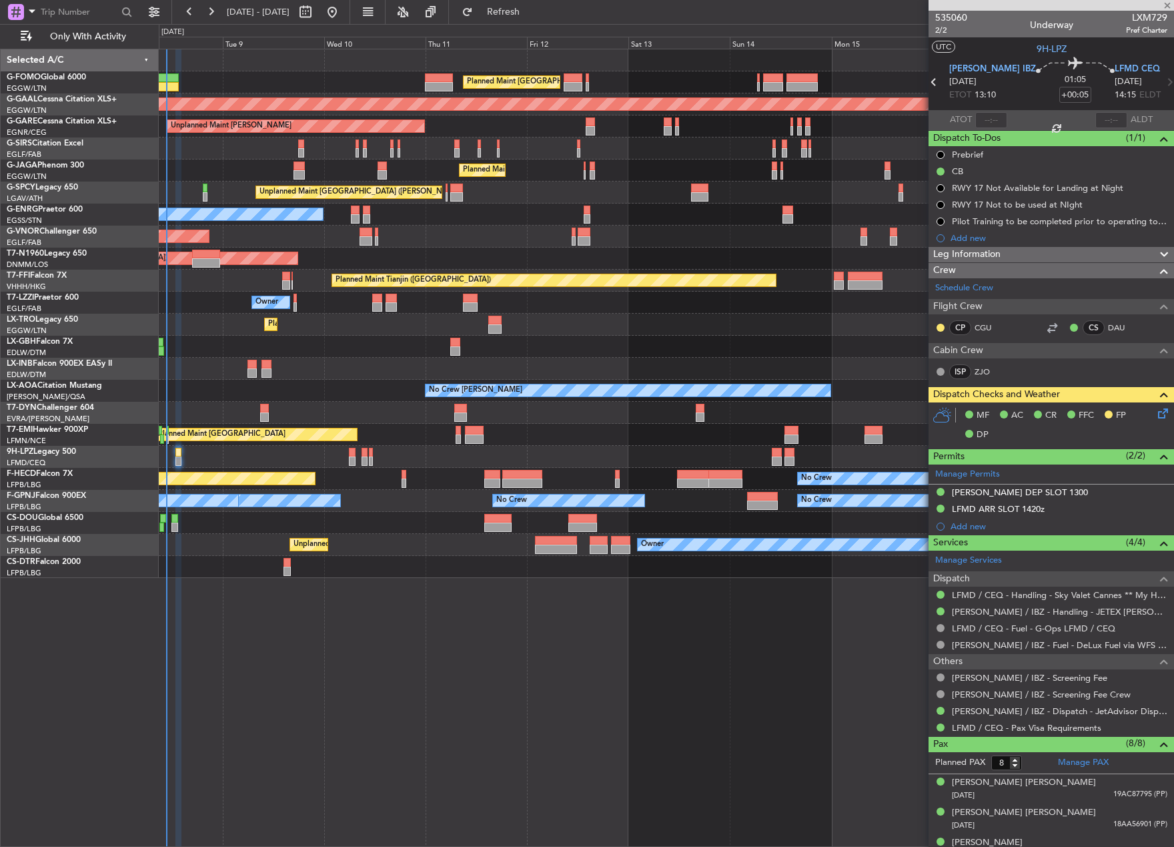
type input "+00:15"
type input "9"
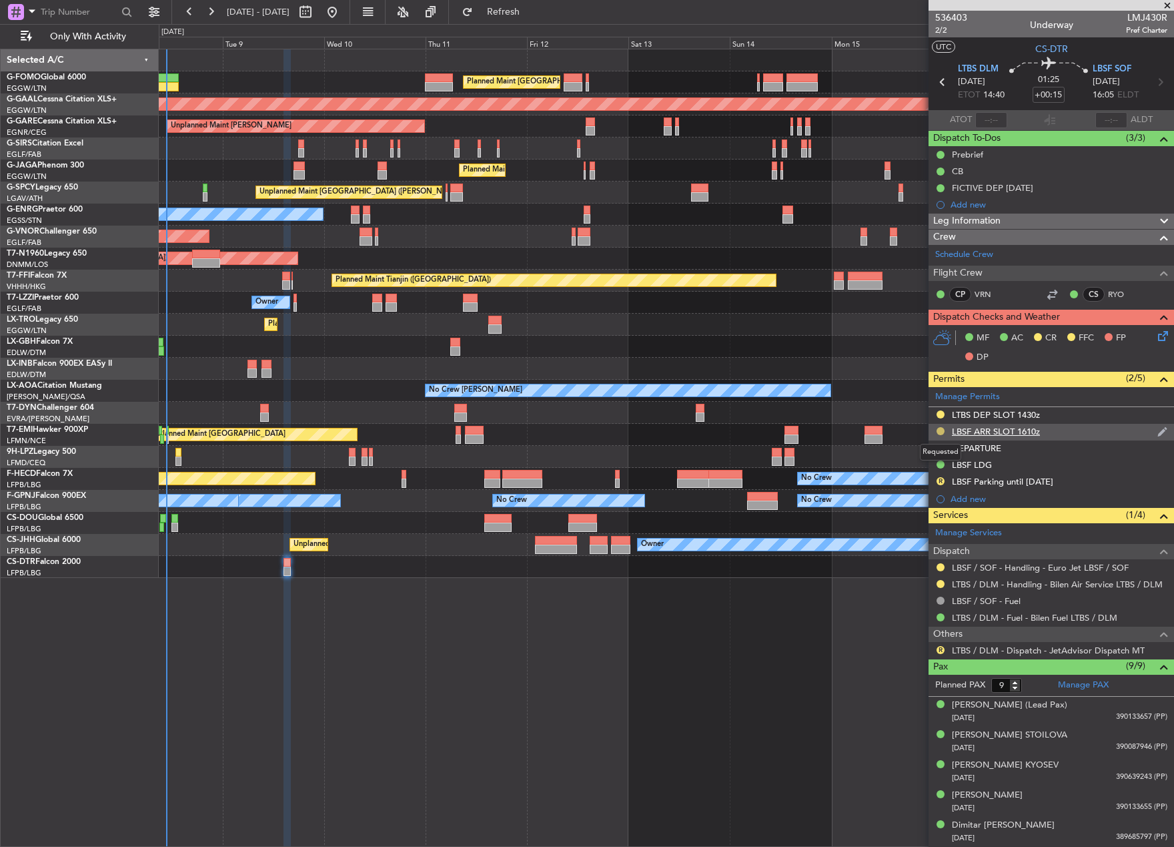
click at [939, 433] on button at bounding box center [941, 431] width 8 height 8
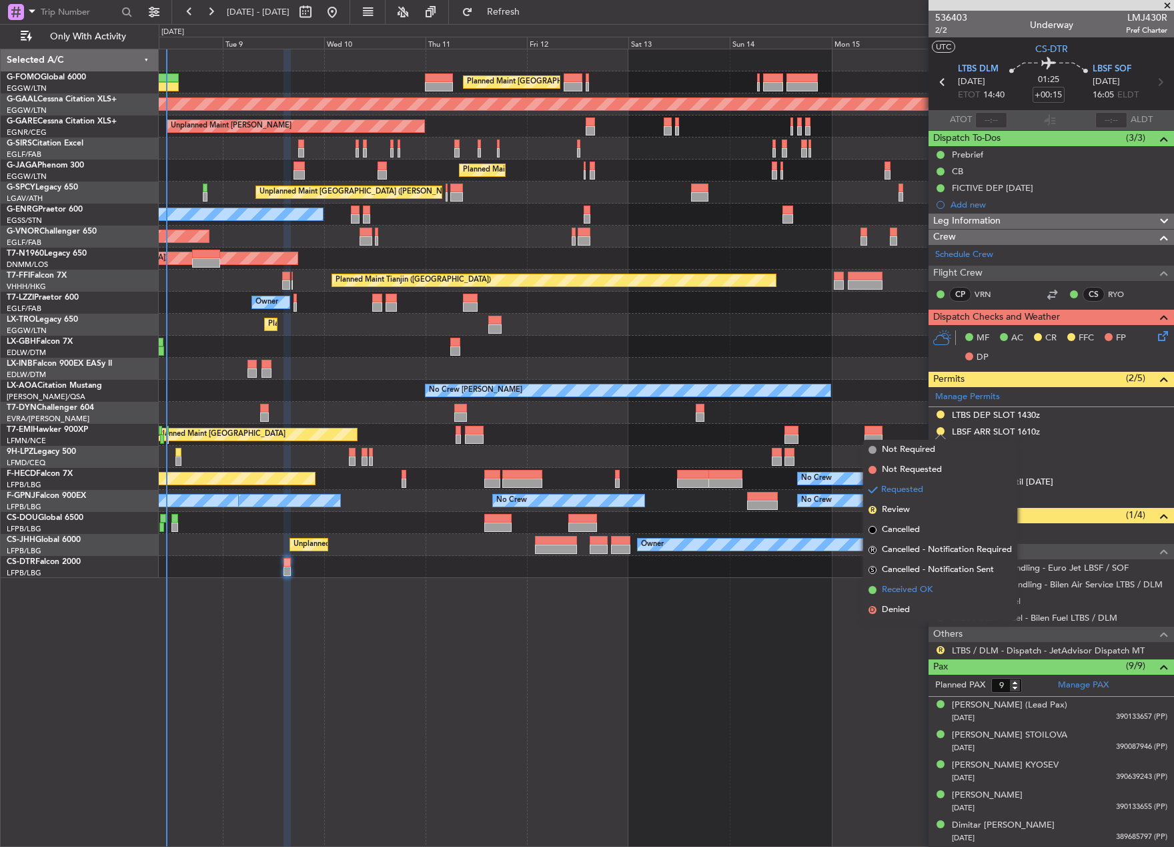
click at [927, 593] on span "Received OK" at bounding box center [907, 589] width 51 height 13
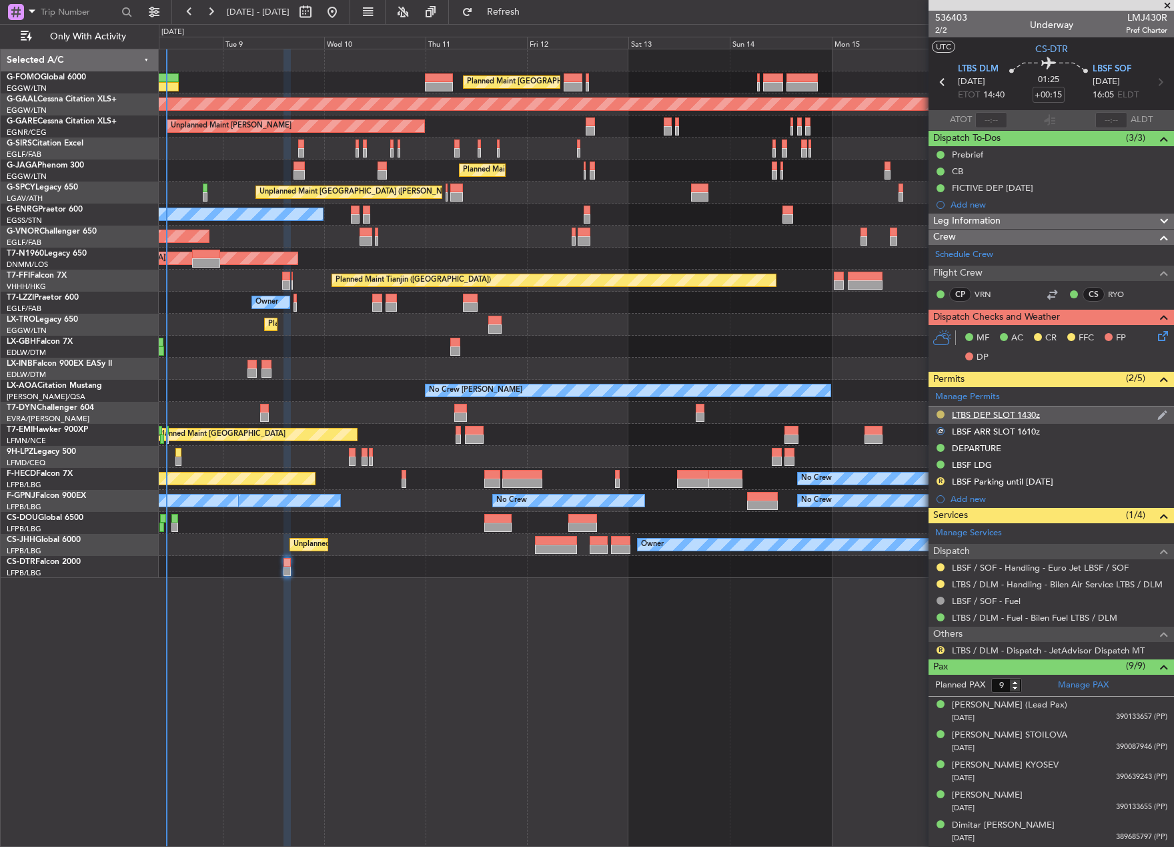
click at [940, 416] on button at bounding box center [941, 414] width 8 height 8
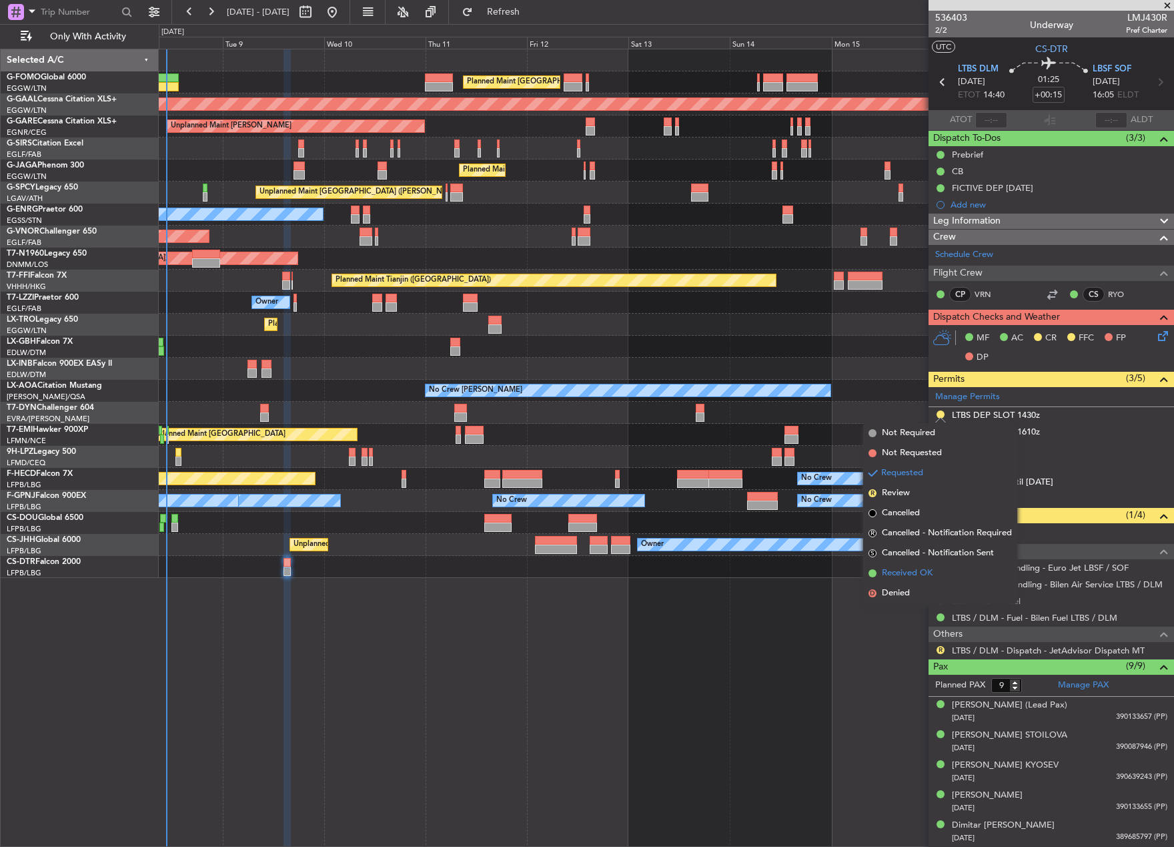
click at [927, 566] on span "Received OK" at bounding box center [907, 572] width 51 height 13
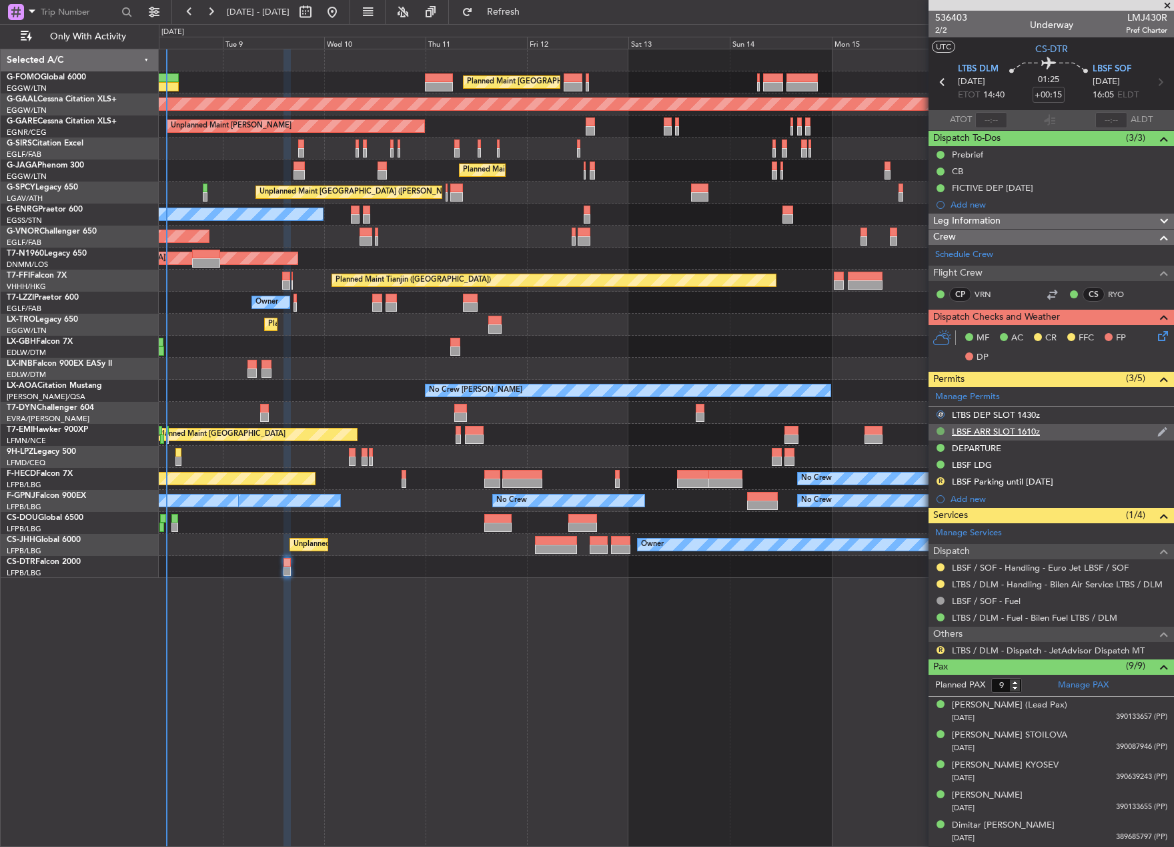
click at [941, 427] on button at bounding box center [941, 431] width 8 height 8
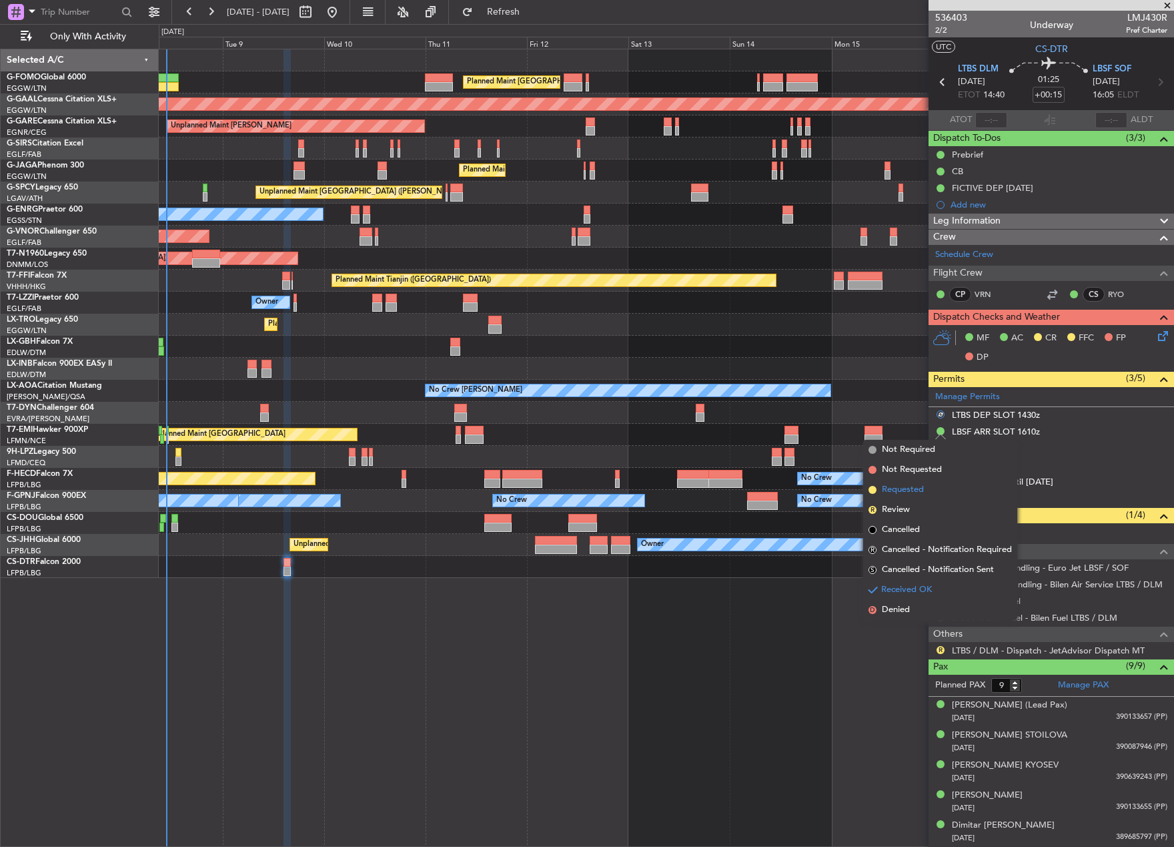
click at [925, 492] on li "Requested" at bounding box center [940, 490] width 154 height 20
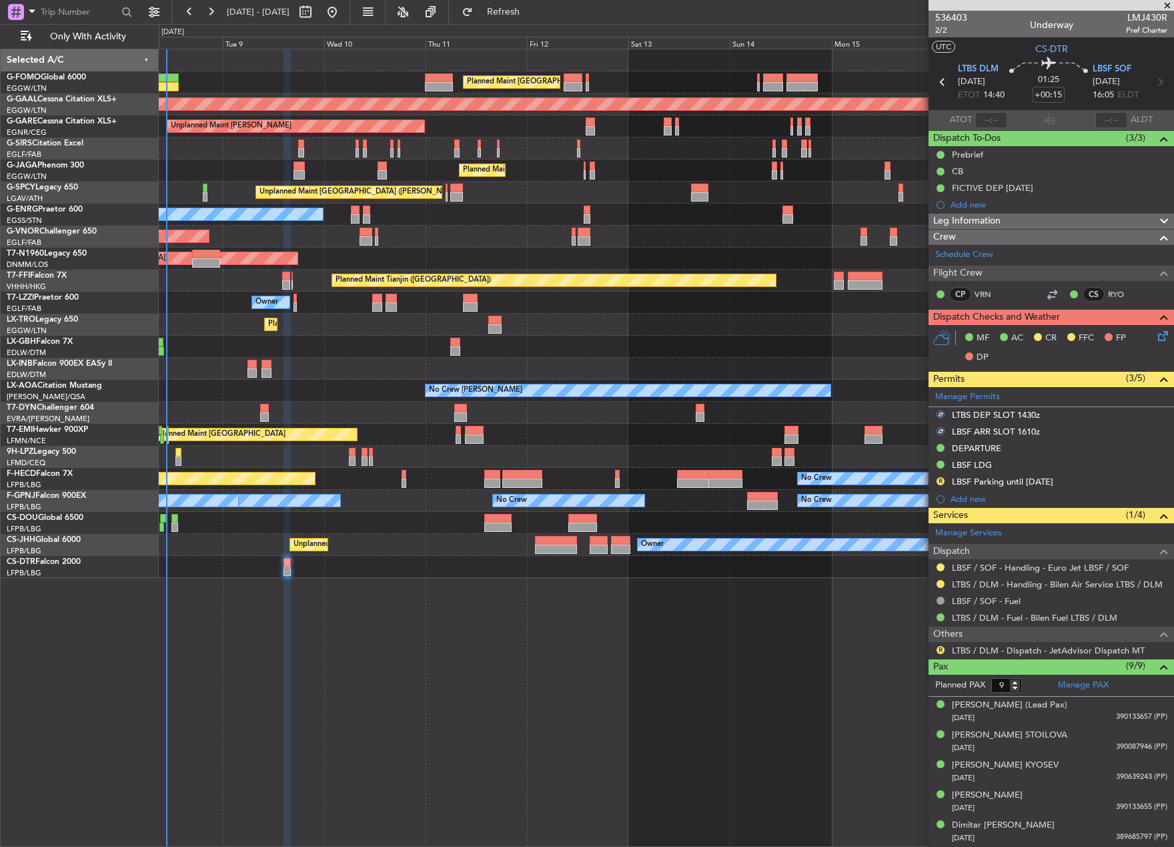
click at [790, 628] on div "Planned Maint London (Luton) Planned Maint London (Luton) Planned Maint Dusseld…" at bounding box center [666, 448] width 1015 height 798
click at [939, 648] on button "R" at bounding box center [941, 650] width 8 height 8
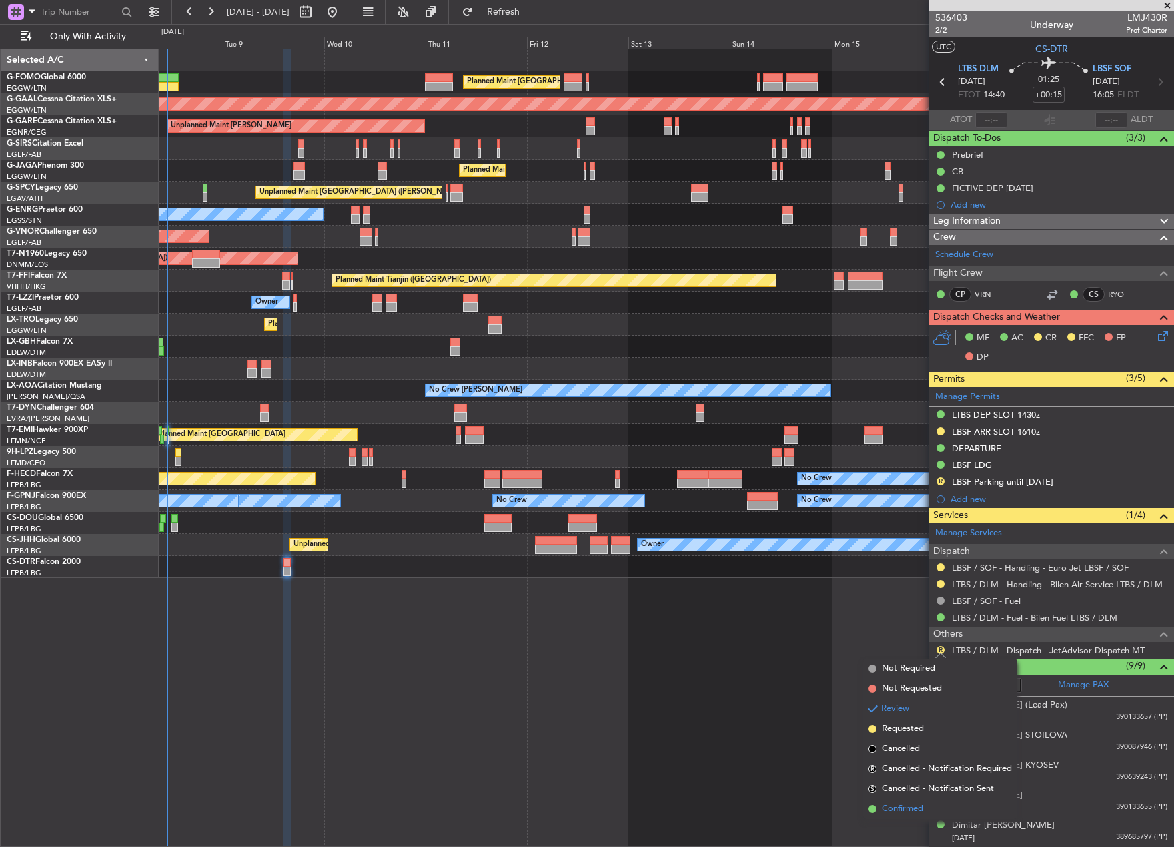
click at [919, 805] on span "Confirmed" at bounding box center [902, 808] width 41 height 13
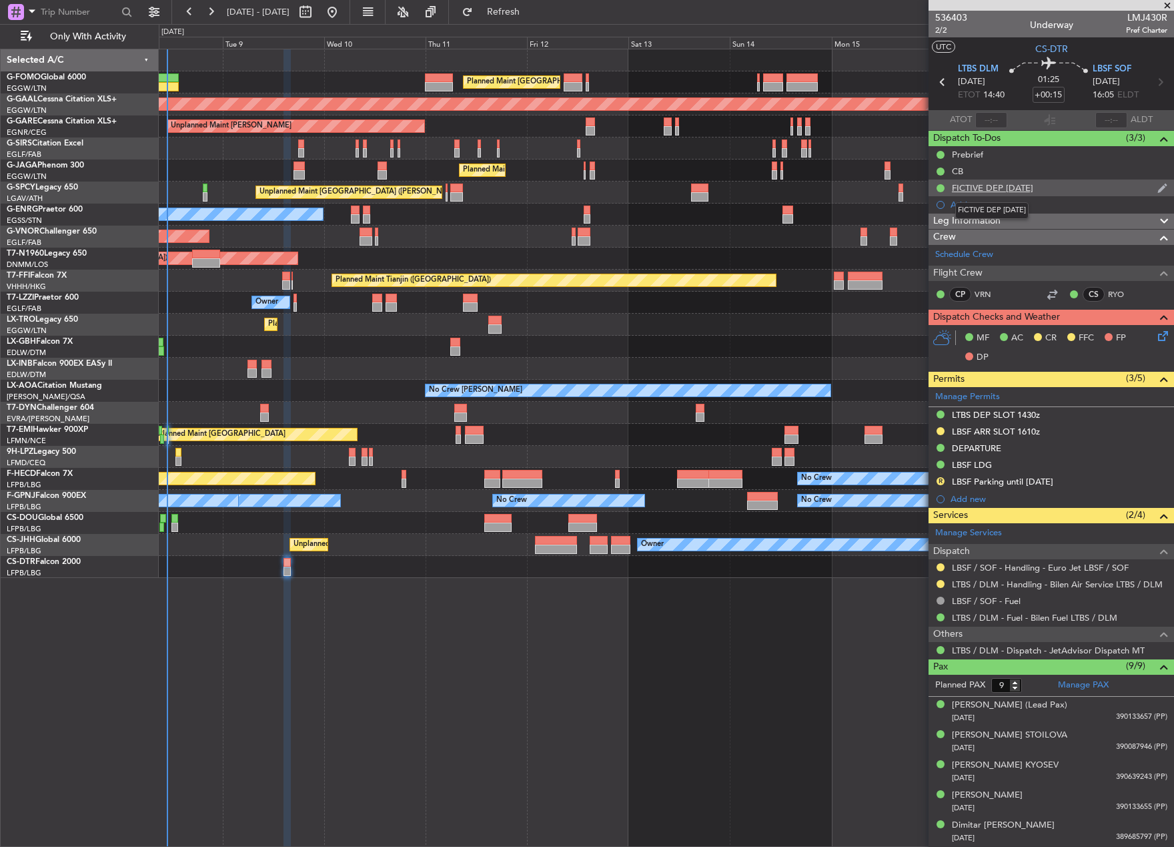
click at [1004, 190] on div "FICTIVE DEP 16SEP" at bounding box center [992, 187] width 81 height 11
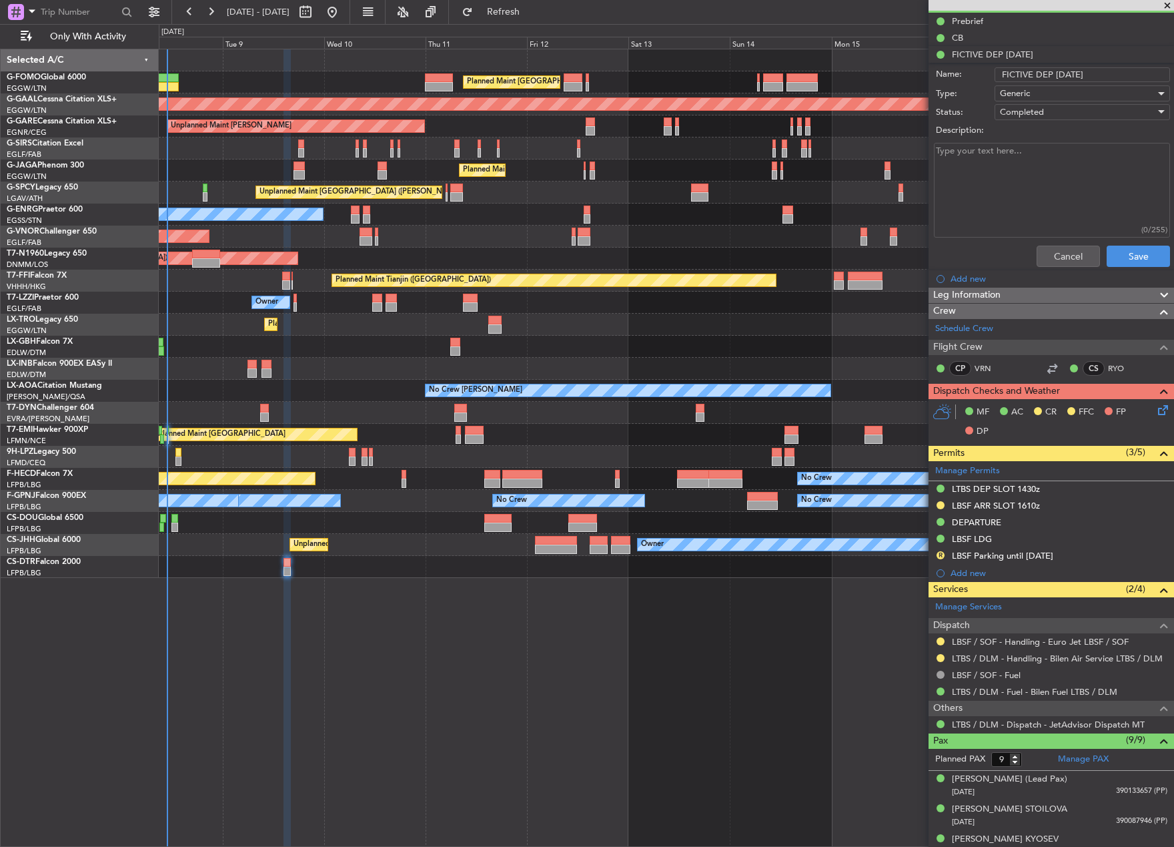
scroll to position [327, 0]
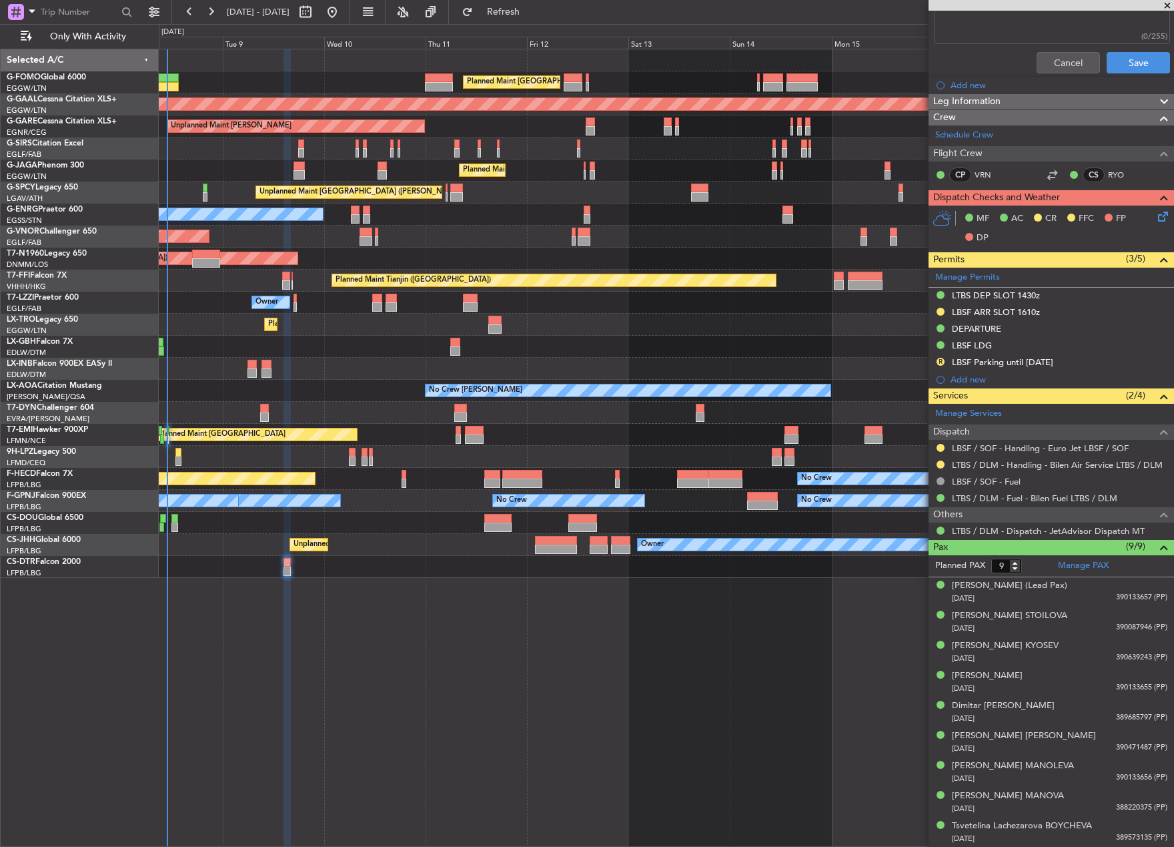
click at [773, 654] on div "Planned Maint London (Luton) Planned Maint London (Luton) Planned Maint Dusseld…" at bounding box center [666, 448] width 1015 height 798
click at [766, 651] on div "Planned Maint London (Luton) Planned Maint London (Luton) Planned Maint Dusseld…" at bounding box center [666, 448] width 1015 height 798
click at [891, 576] on div at bounding box center [666, 567] width 1015 height 22
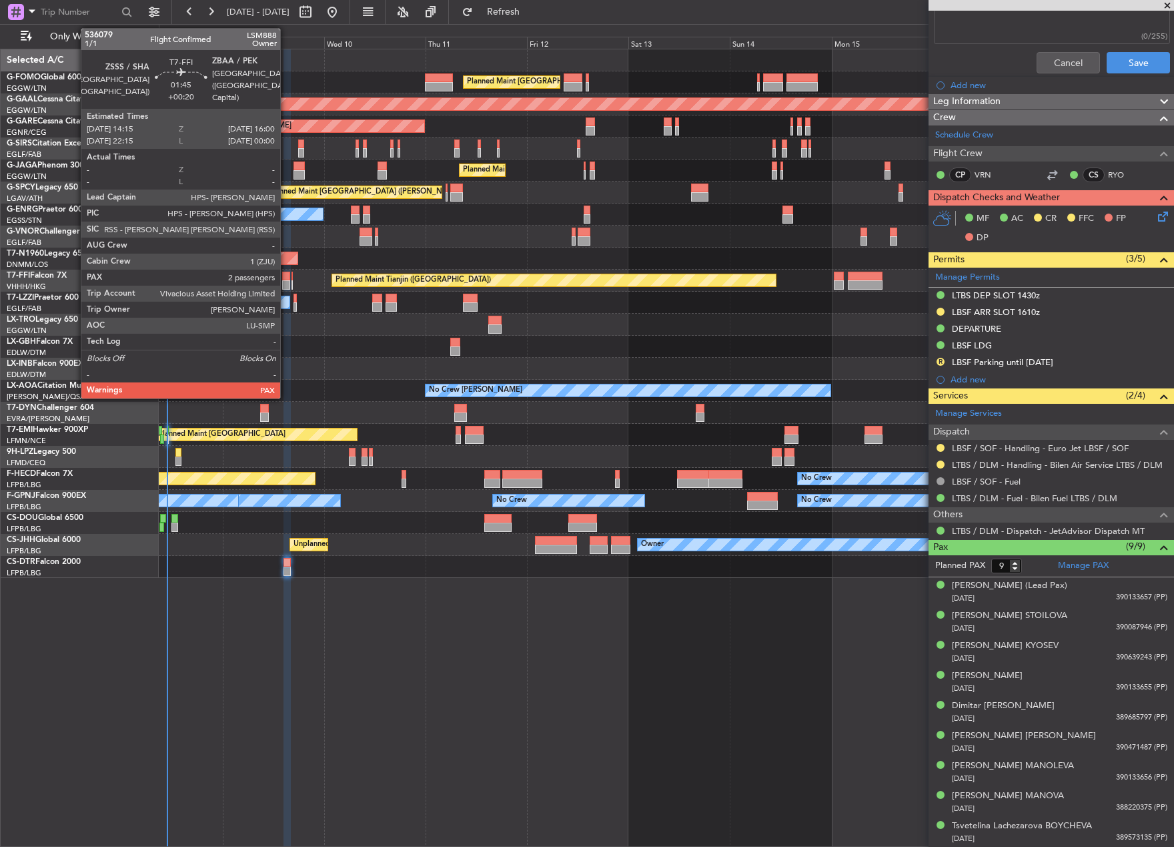
click at [286, 281] on div at bounding box center [286, 284] width 8 height 9
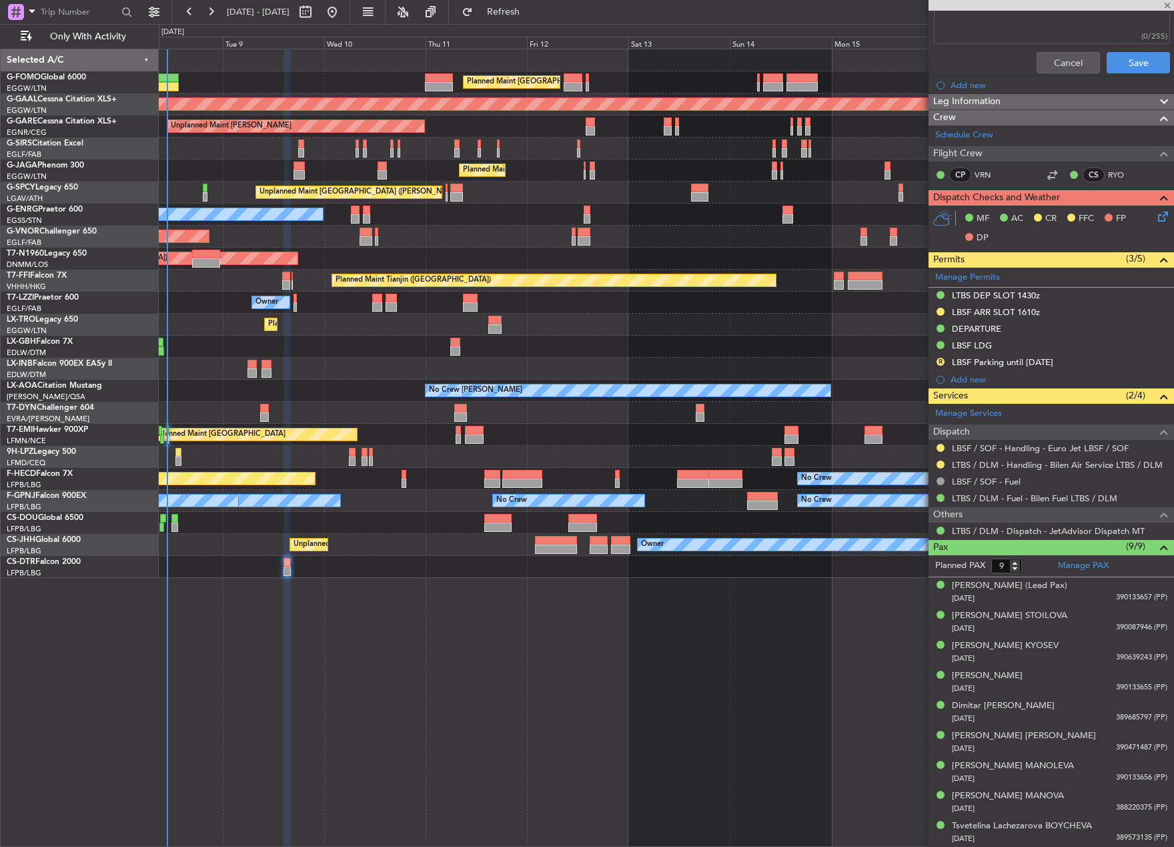
click at [286, 281] on div at bounding box center [286, 284] width 8 height 9
type input "+00:20"
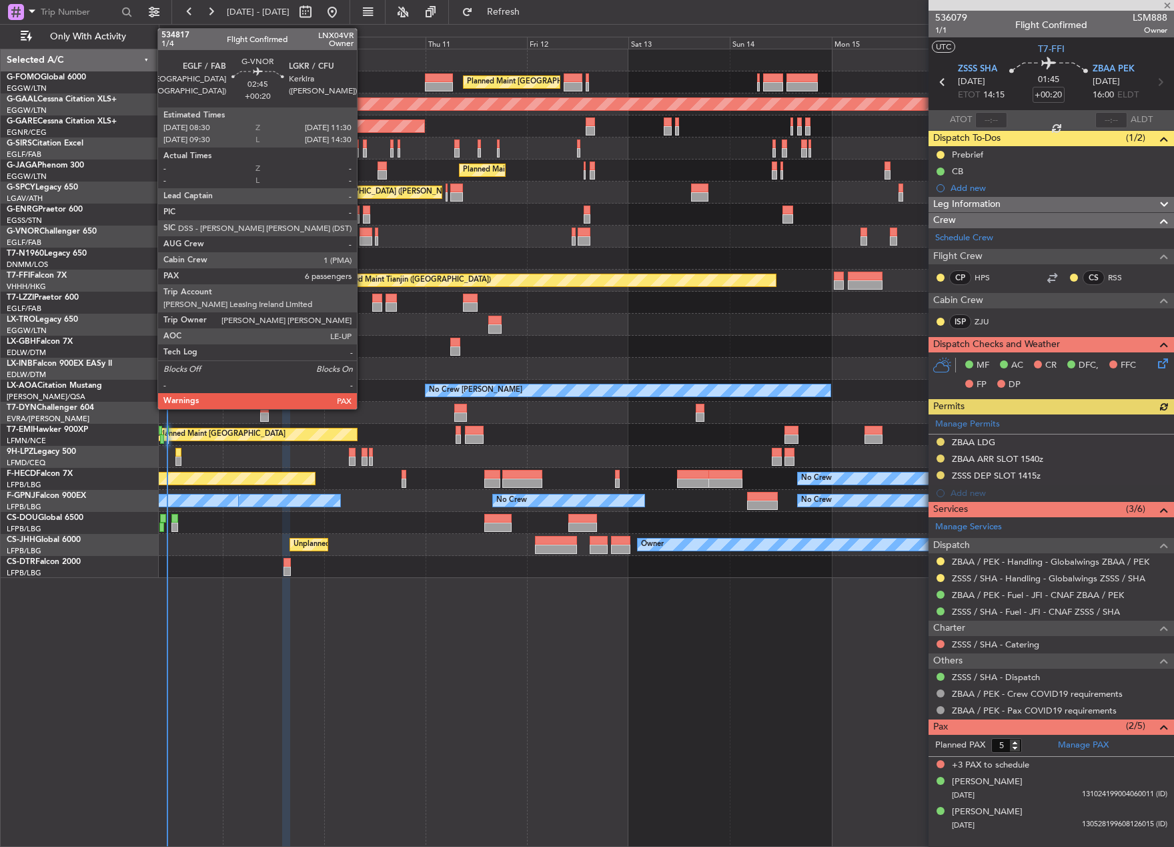
click at [364, 239] on div at bounding box center [366, 240] width 13 height 9
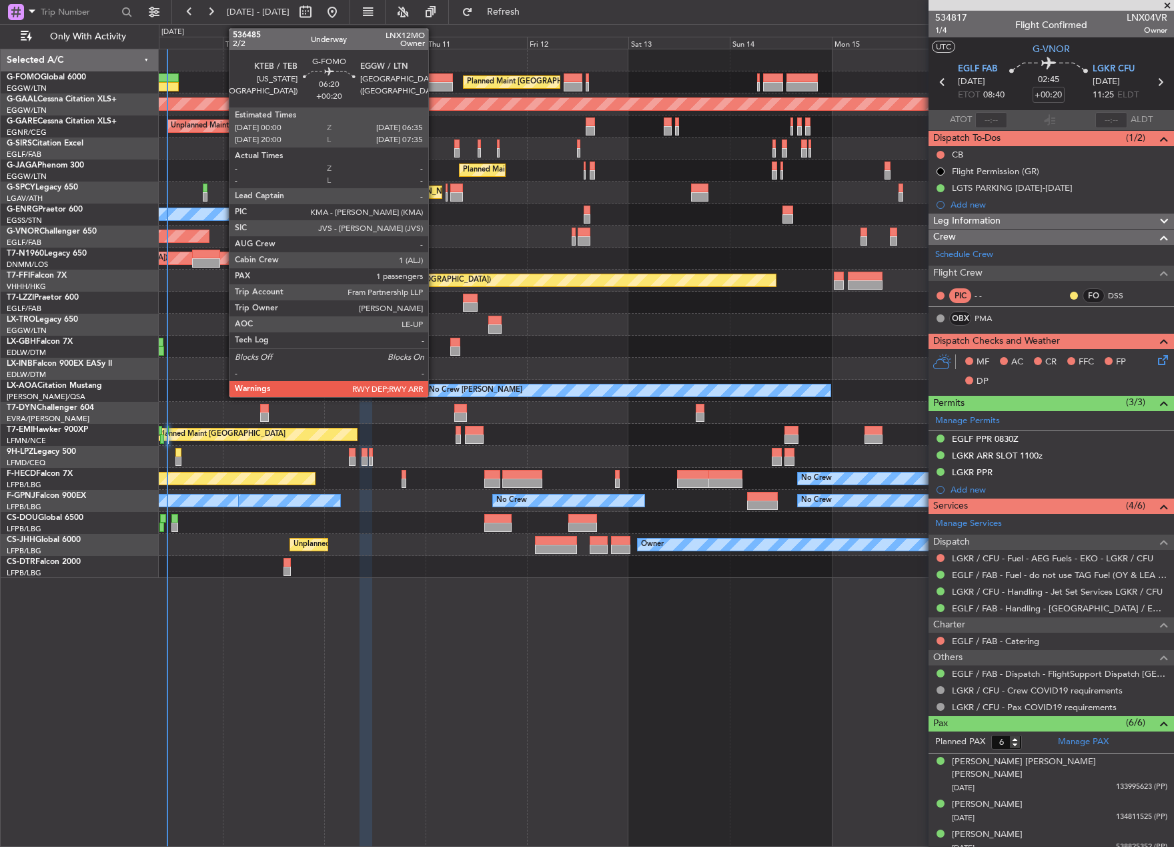
click at [434, 88] on div at bounding box center [439, 86] width 28 height 9
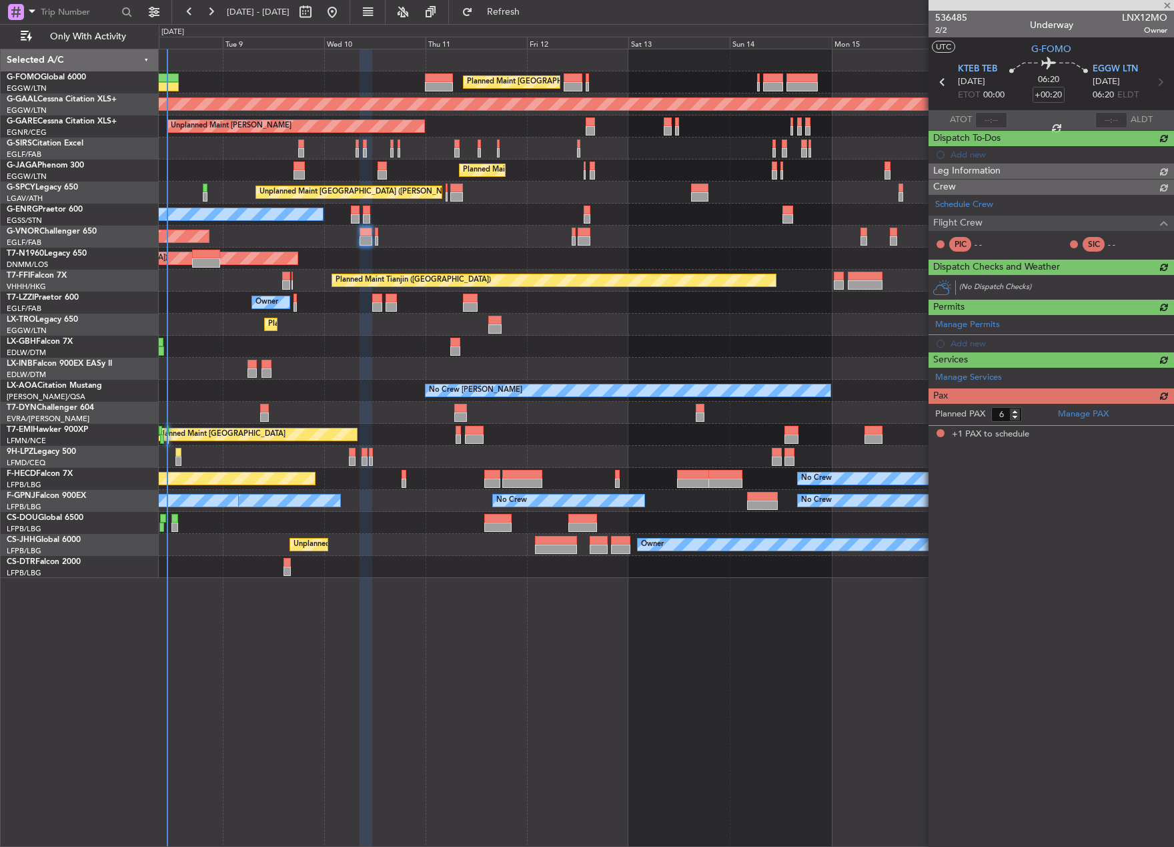
type input "1"
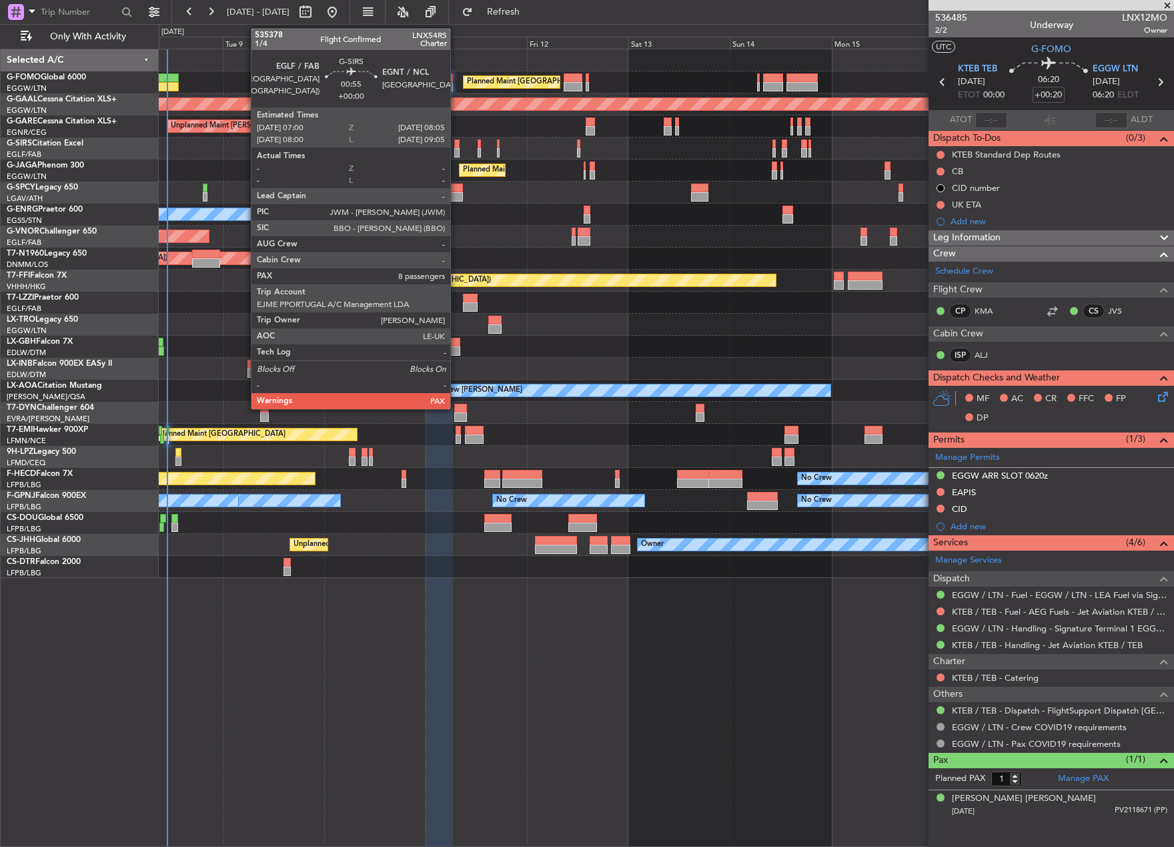
click at [456, 153] on div at bounding box center [456, 152] width 5 height 9
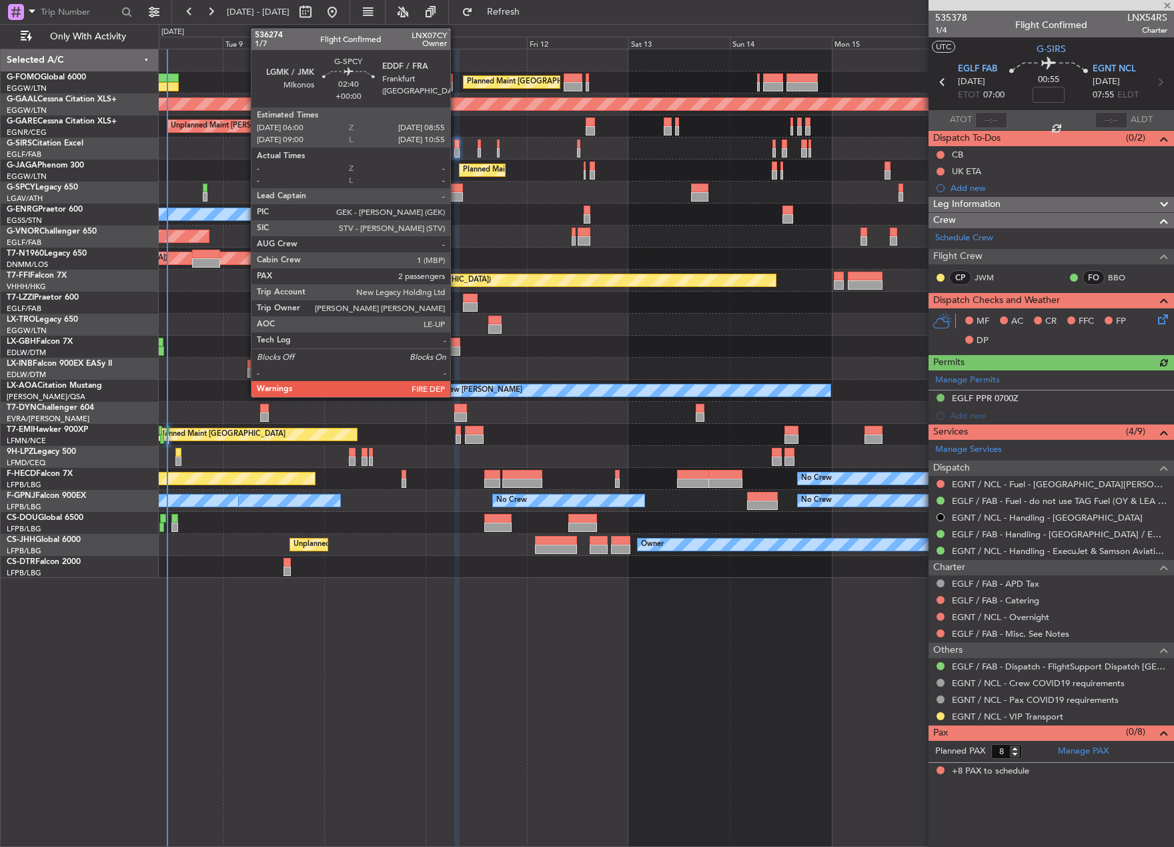
click at [456, 198] on div at bounding box center [456, 196] width 13 height 9
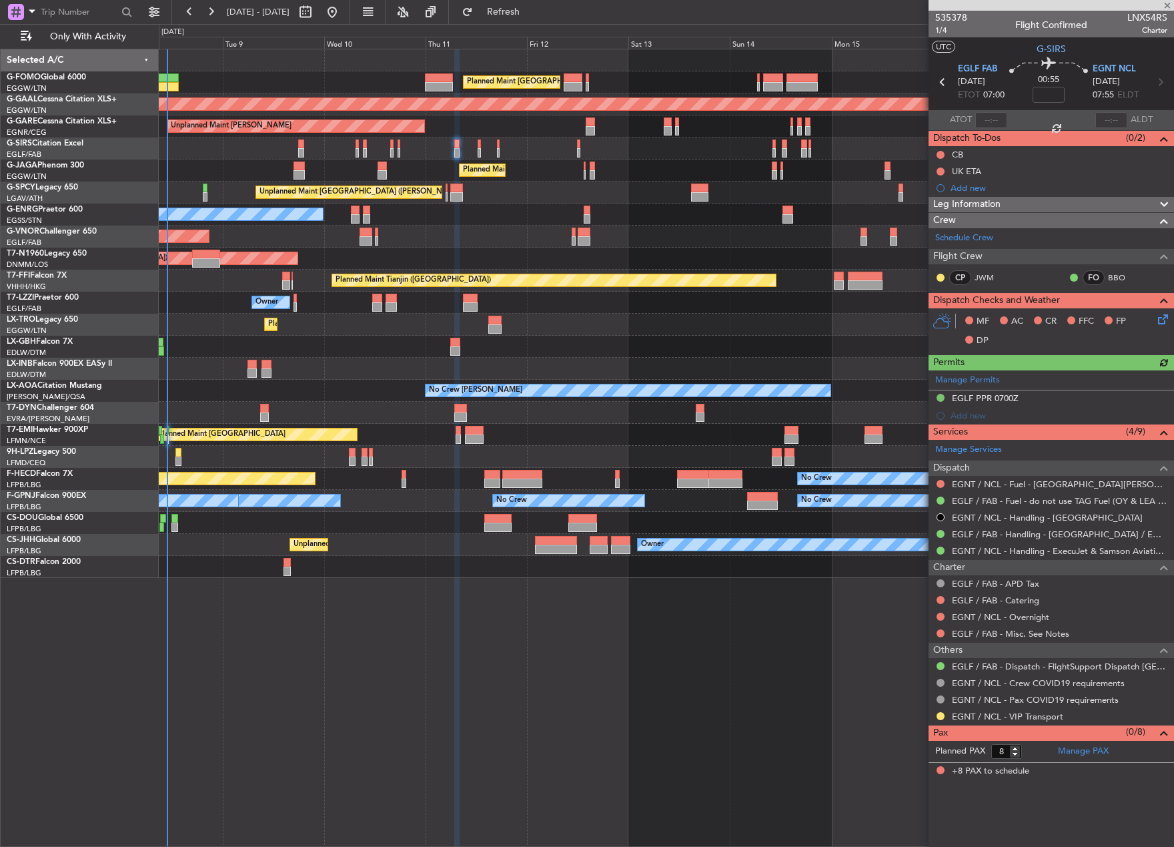
type input "2"
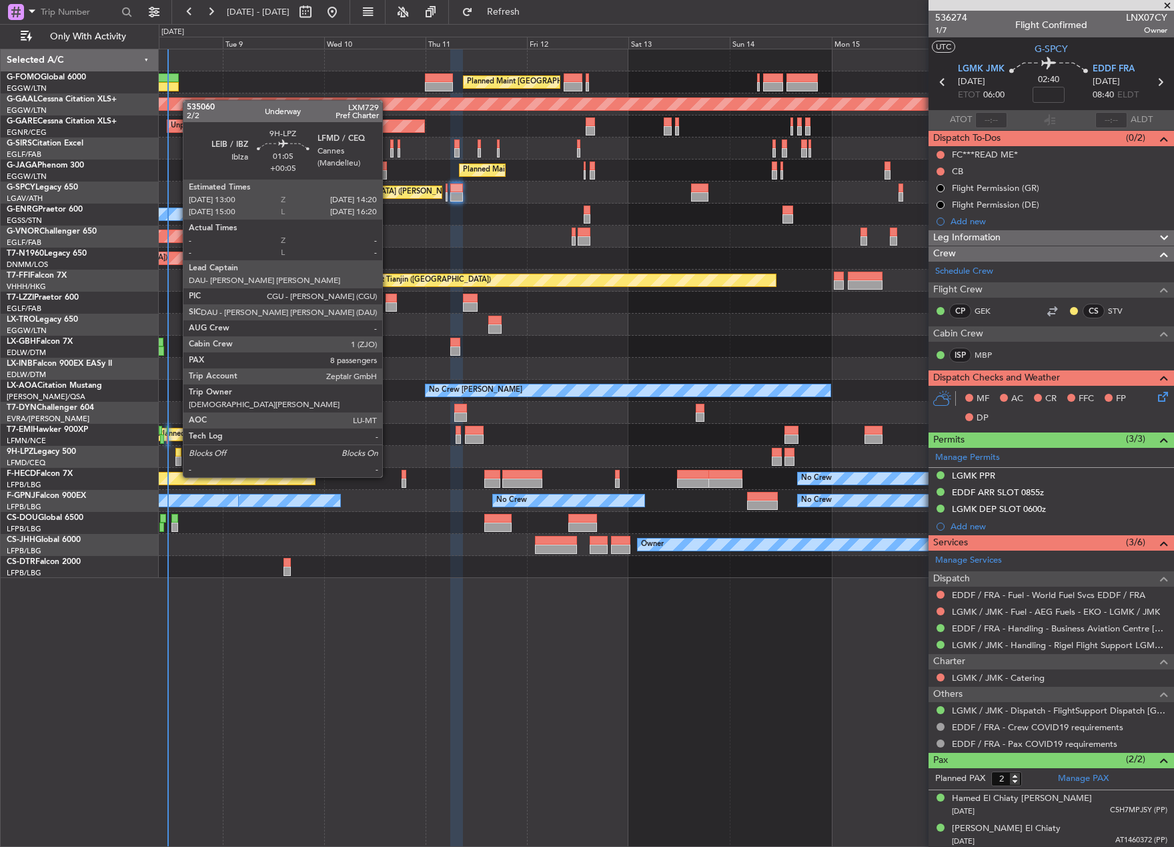
click at [177, 452] on div at bounding box center [178, 452] width 6 height 9
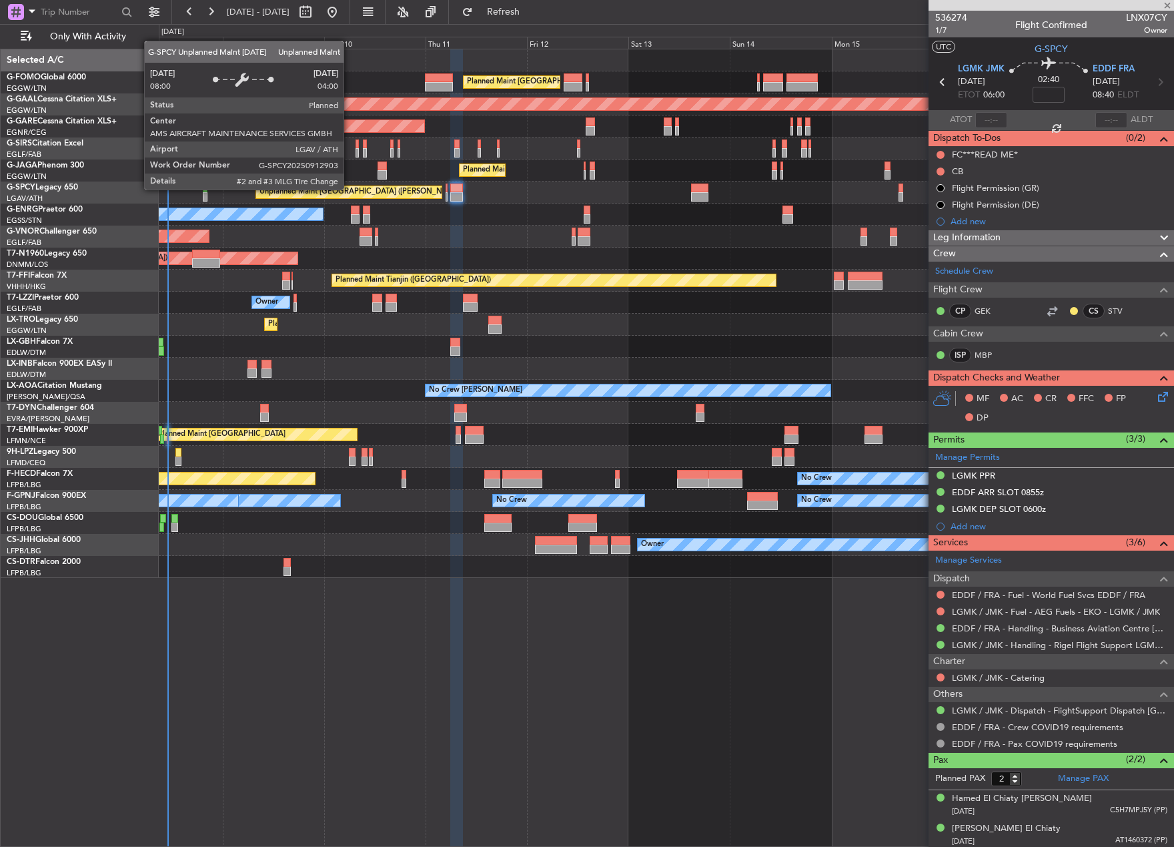
type input "+00:05"
type input "8"
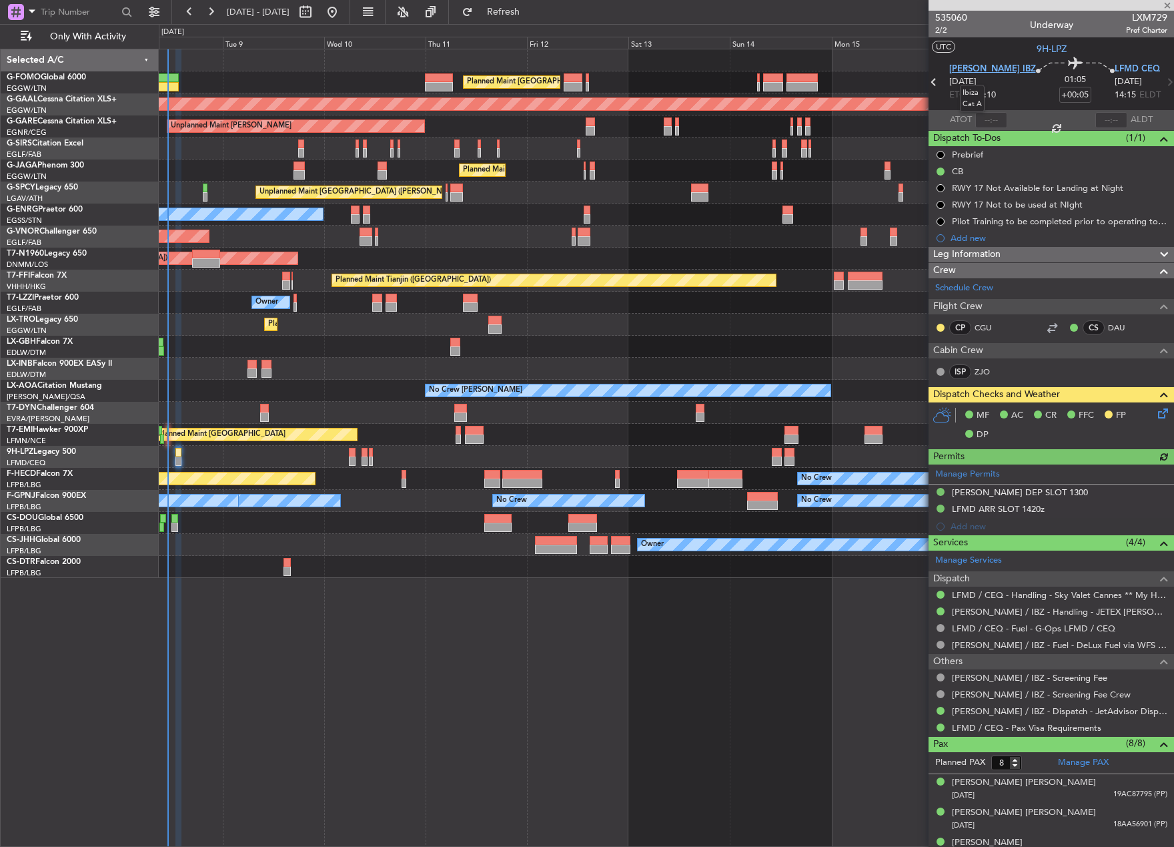
click at [971, 65] on span "LEIB IBZ" at bounding box center [992, 69] width 87 height 13
click at [971, 608] on link "LEIB / IBZ - Handling - JETEX LEIB" at bounding box center [1059, 611] width 215 height 11
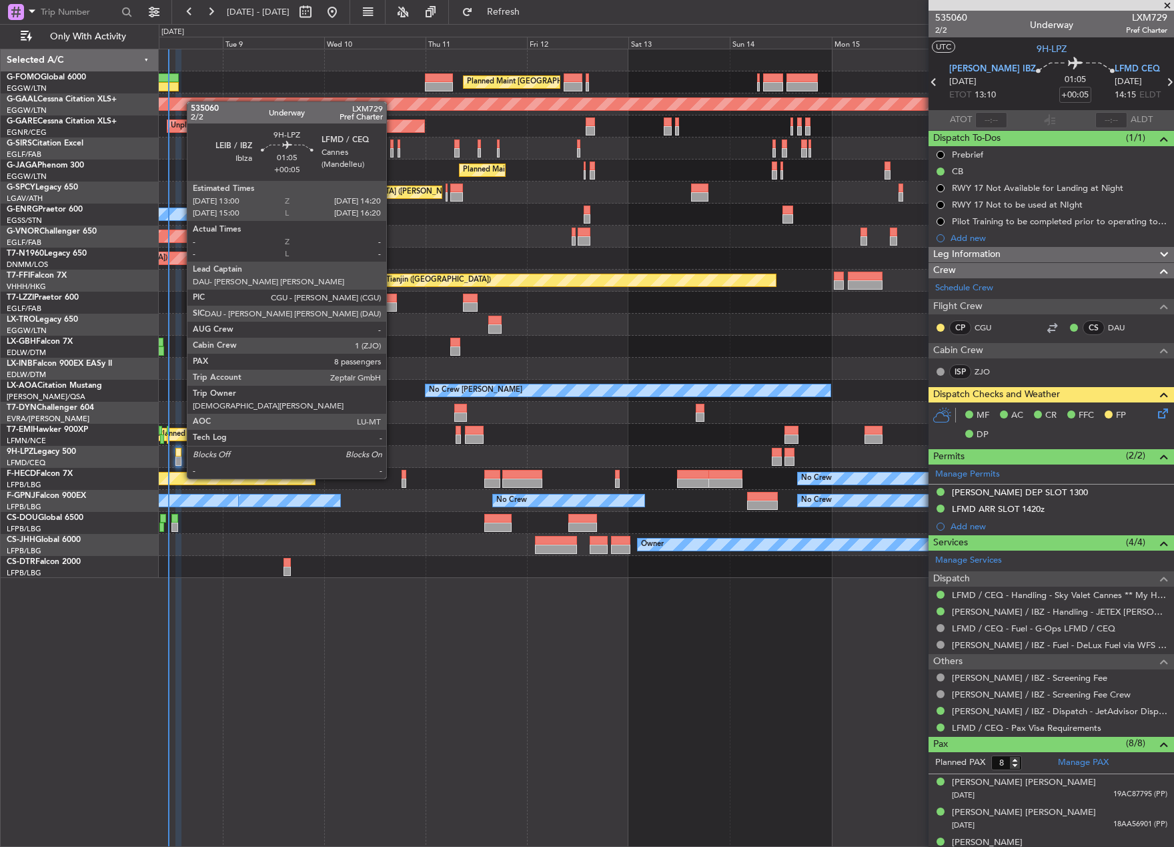
click at [180, 453] on div at bounding box center [178, 452] width 6 height 9
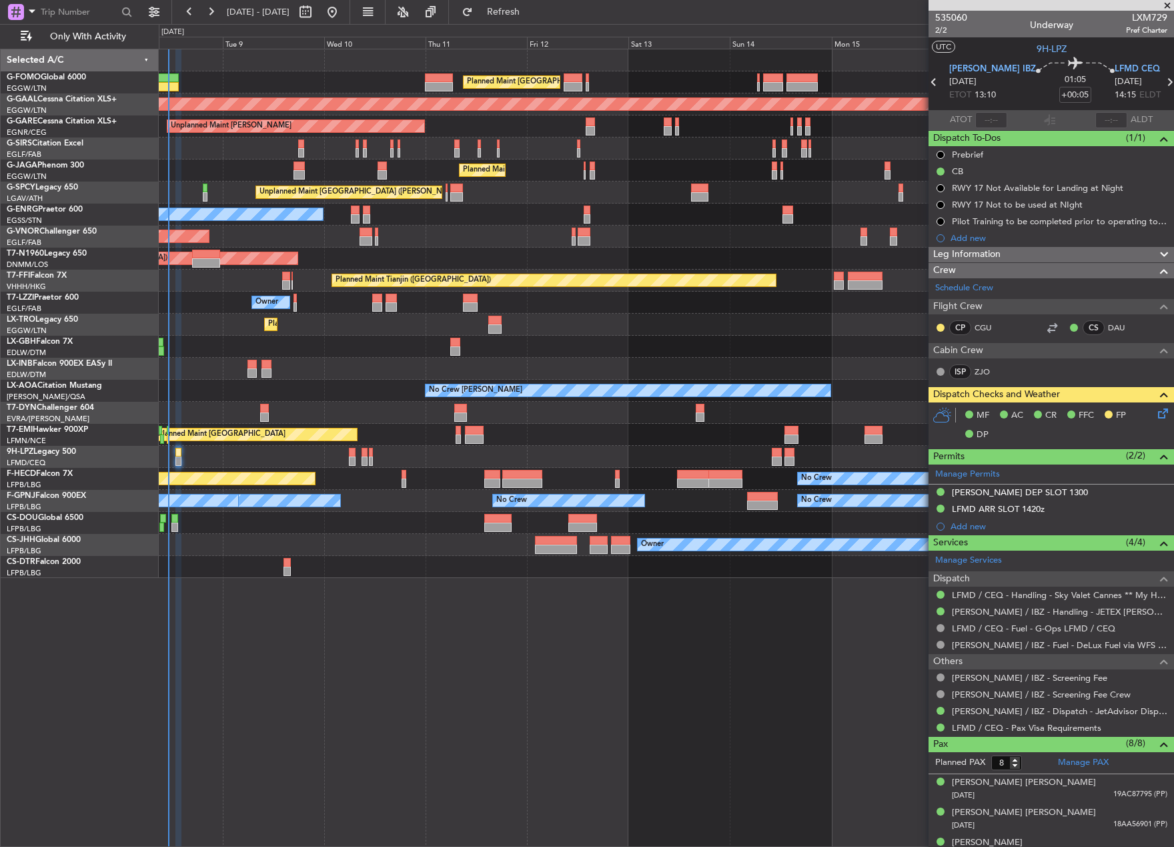
click at [869, 18] on div "08 Sep 2025 - 18 Sep 2025 Refresh Quick Links Only With Activity" at bounding box center [587, 12] width 1174 height 24
